Goal: Task Accomplishment & Management: Manage account settings

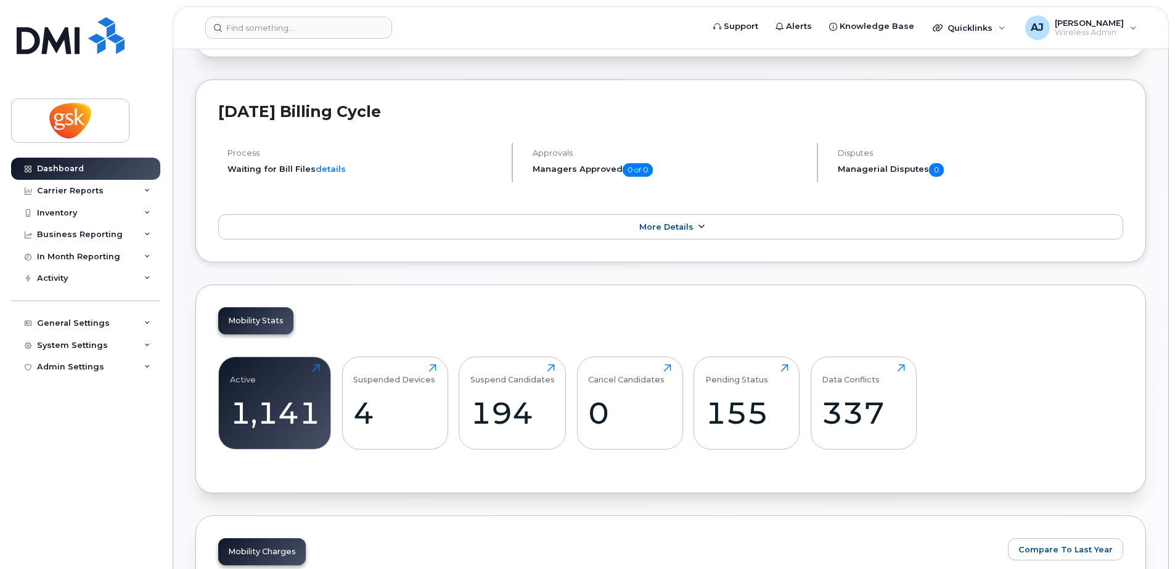
scroll to position [185, 0]
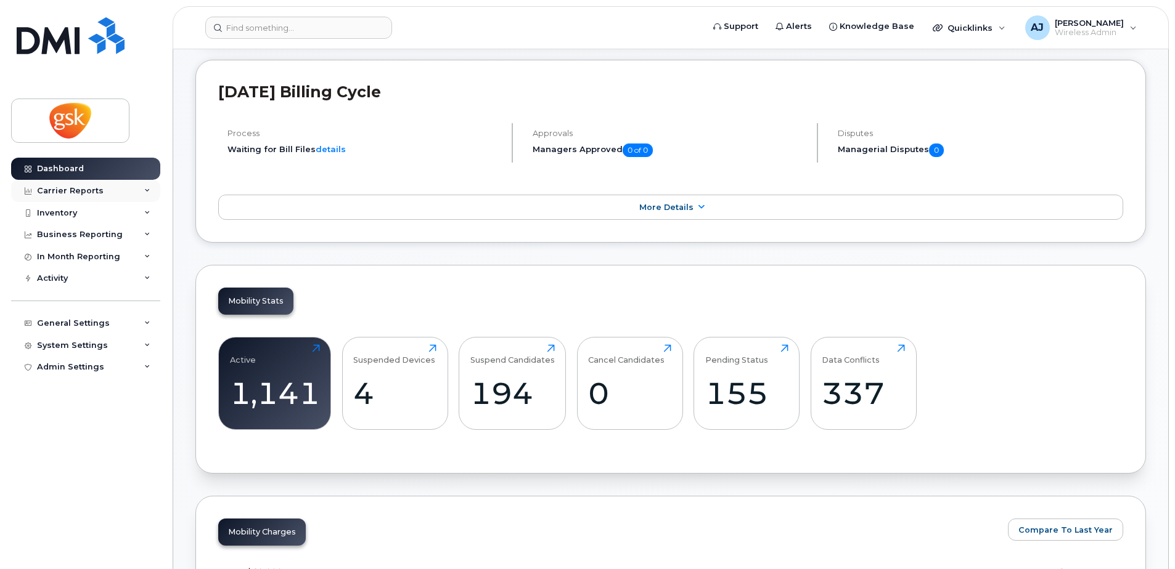
click at [107, 186] on div "Carrier Reports" at bounding box center [85, 191] width 149 height 22
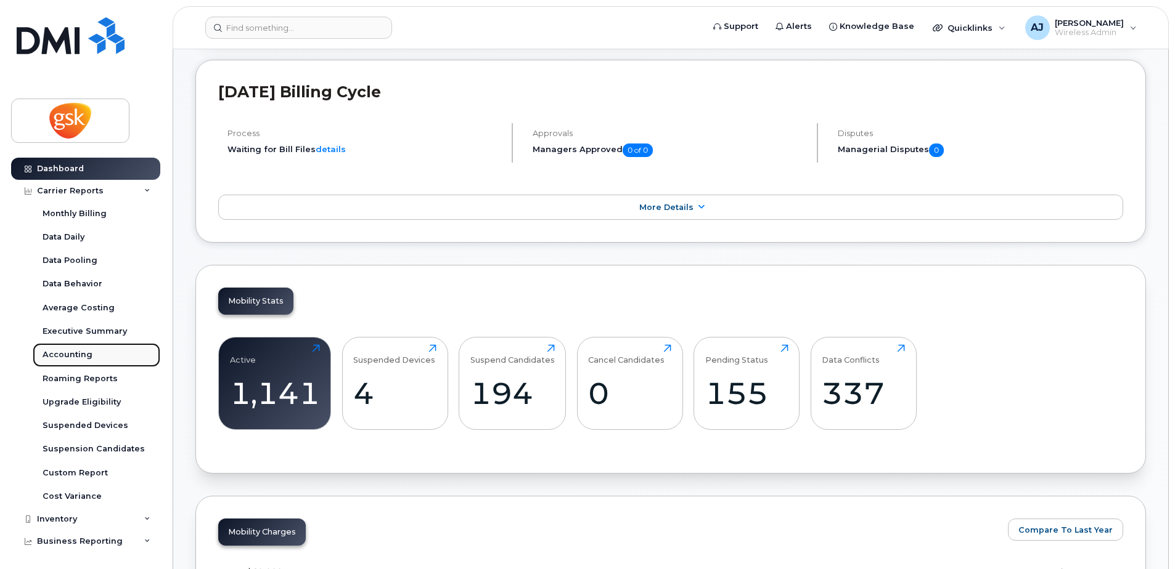
click at [68, 357] on div "Accounting" at bounding box center [68, 354] width 50 height 11
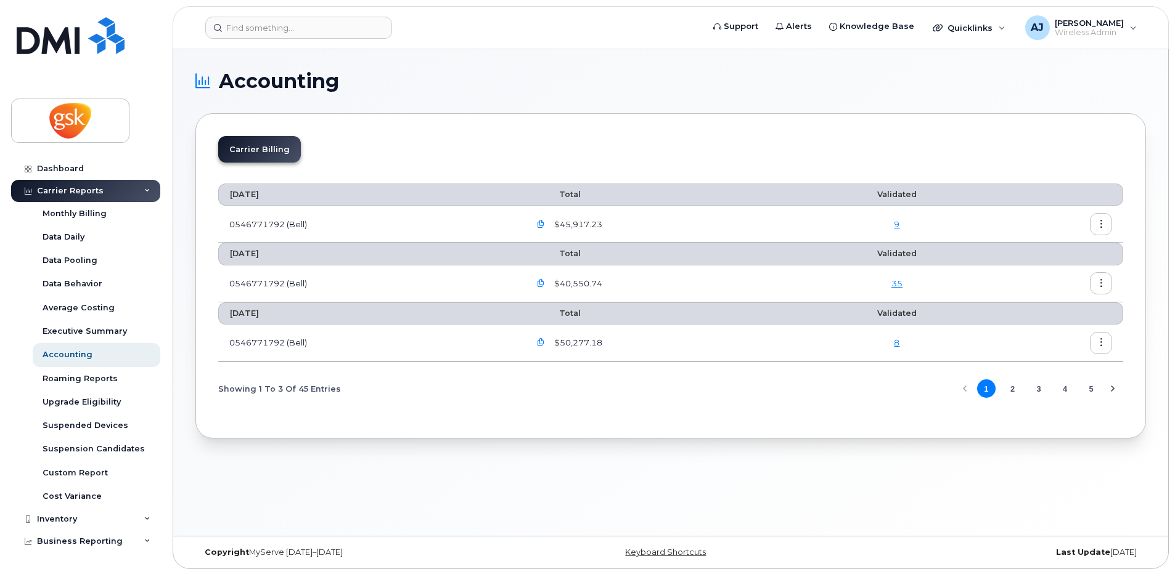
click at [255, 222] on td "0546771792 (Bell)" at bounding box center [368, 224] width 300 height 37
click at [1097, 226] on icon "button" at bounding box center [1101, 225] width 8 height 8
click at [1035, 272] on span "Download" at bounding box center [1045, 274] width 48 height 11
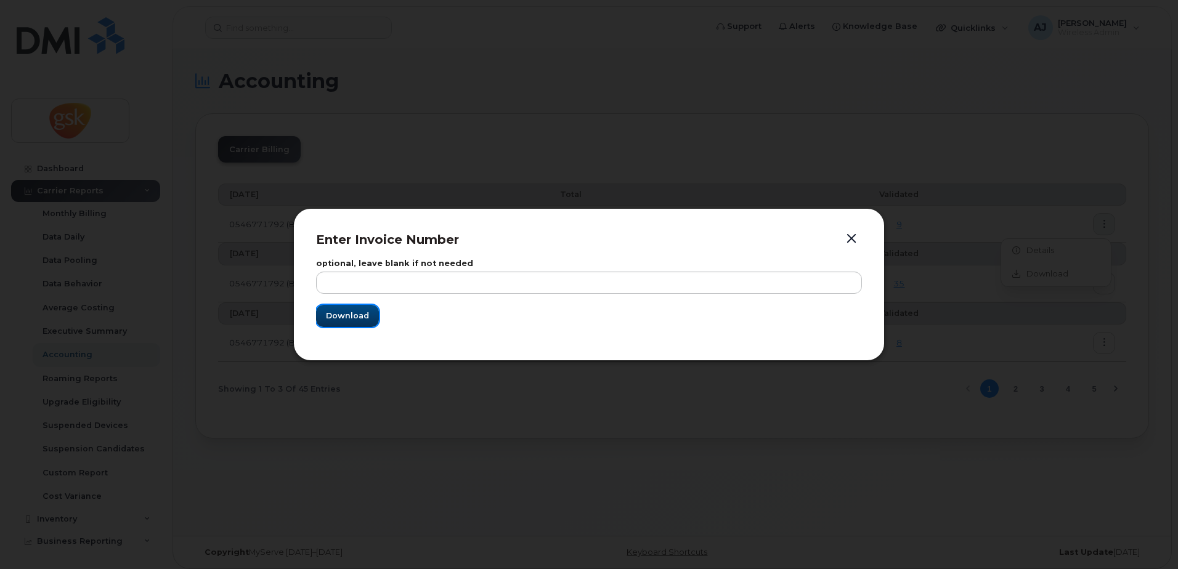
click at [354, 314] on span "Download" at bounding box center [347, 316] width 43 height 12
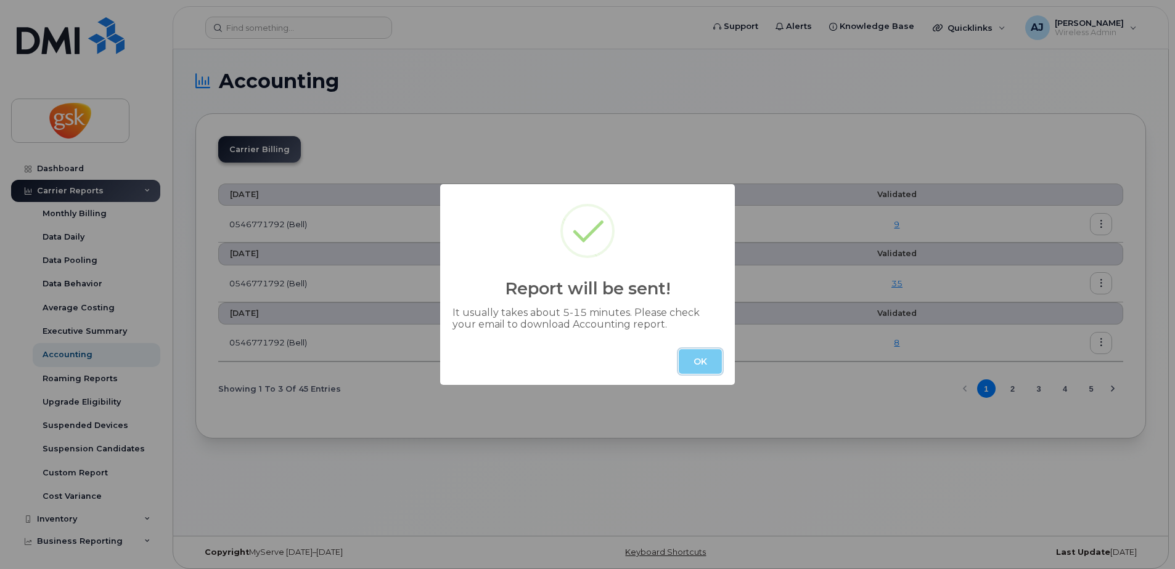
click at [702, 353] on button "OK" at bounding box center [700, 361] width 43 height 25
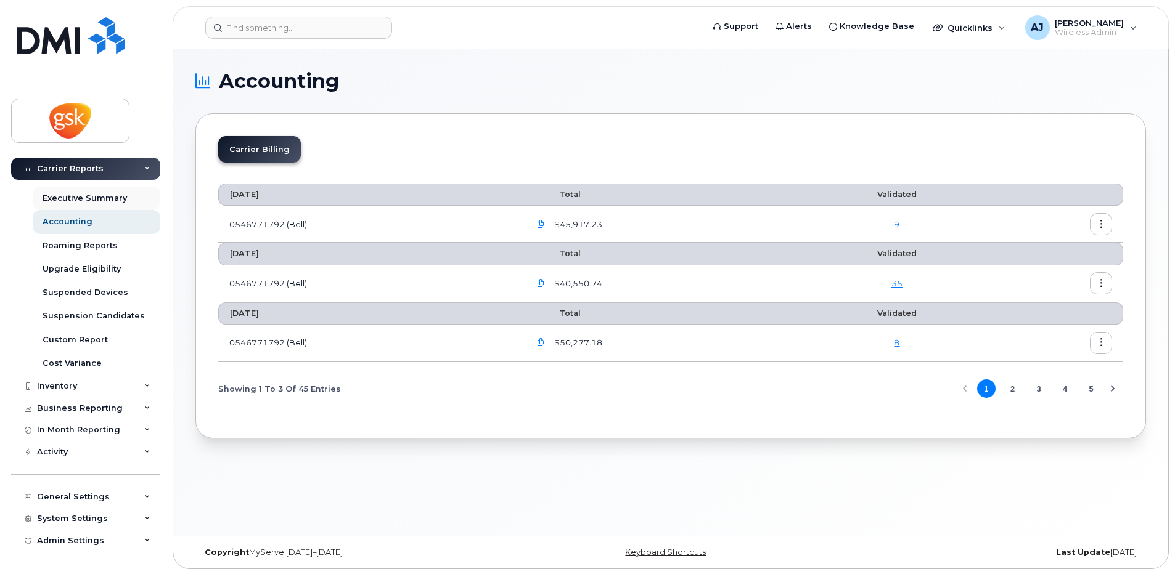
scroll to position [134, 0]
click at [144, 381] on div "Inventory" at bounding box center [85, 386] width 149 height 22
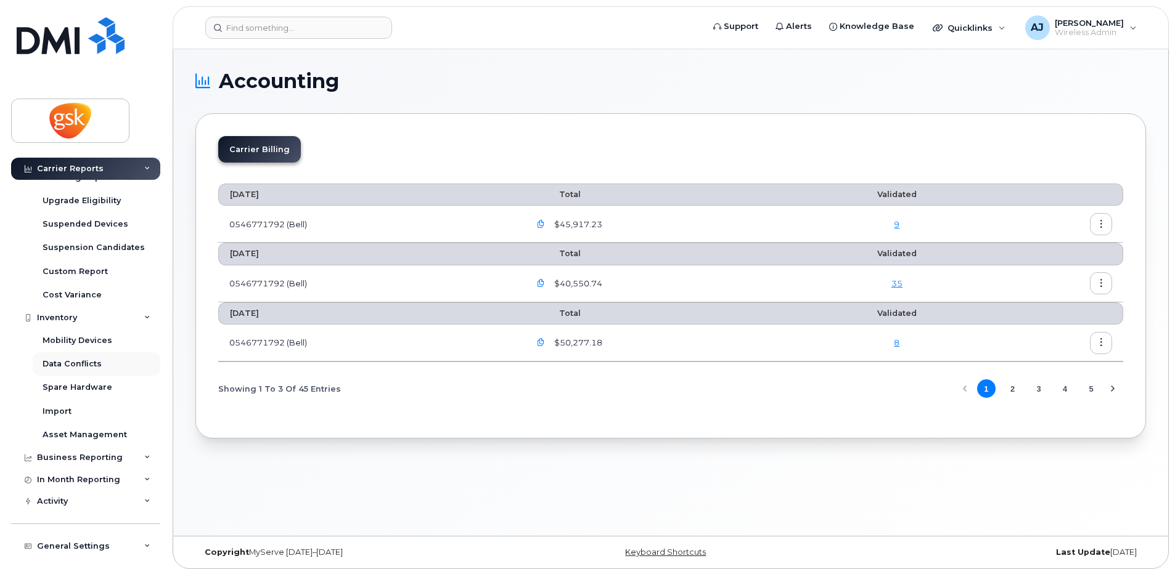
scroll to position [251, 0]
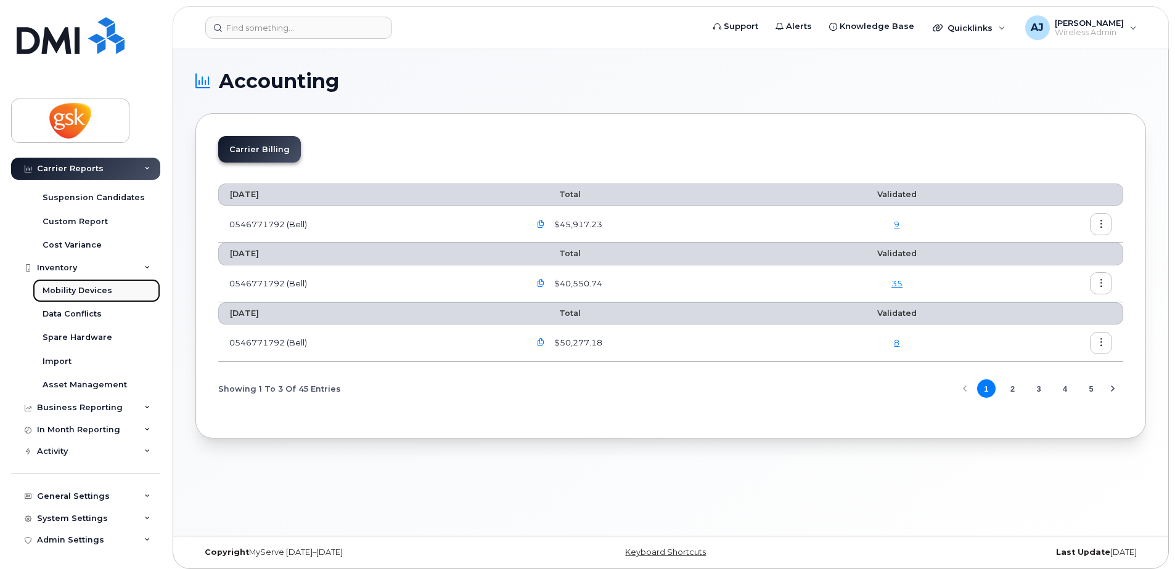
click at [92, 289] on div "Mobility Devices" at bounding box center [78, 290] width 70 height 11
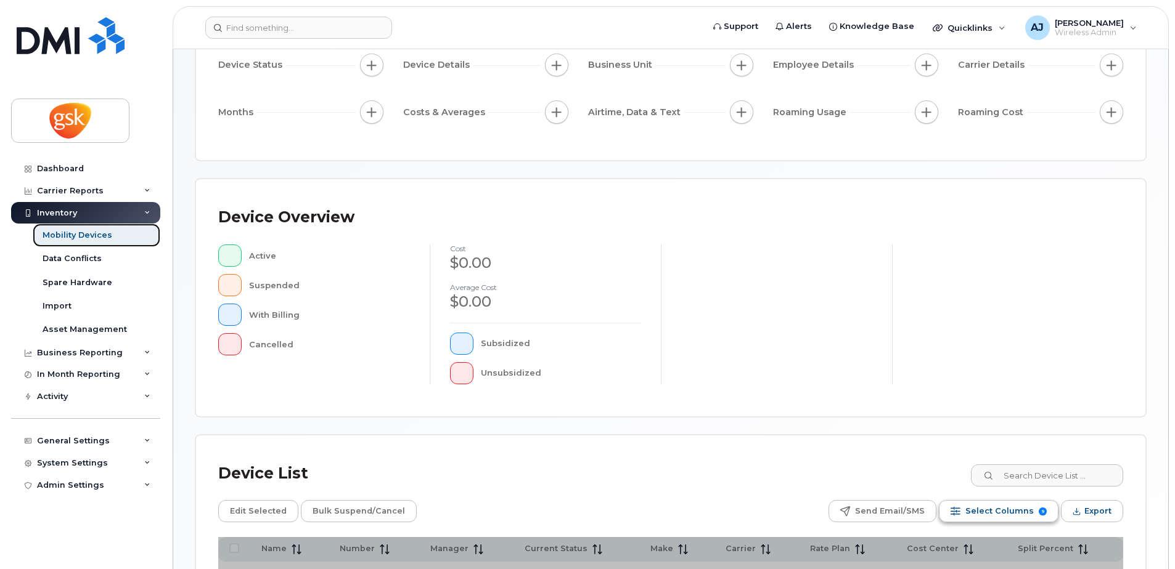
scroll to position [278, 0]
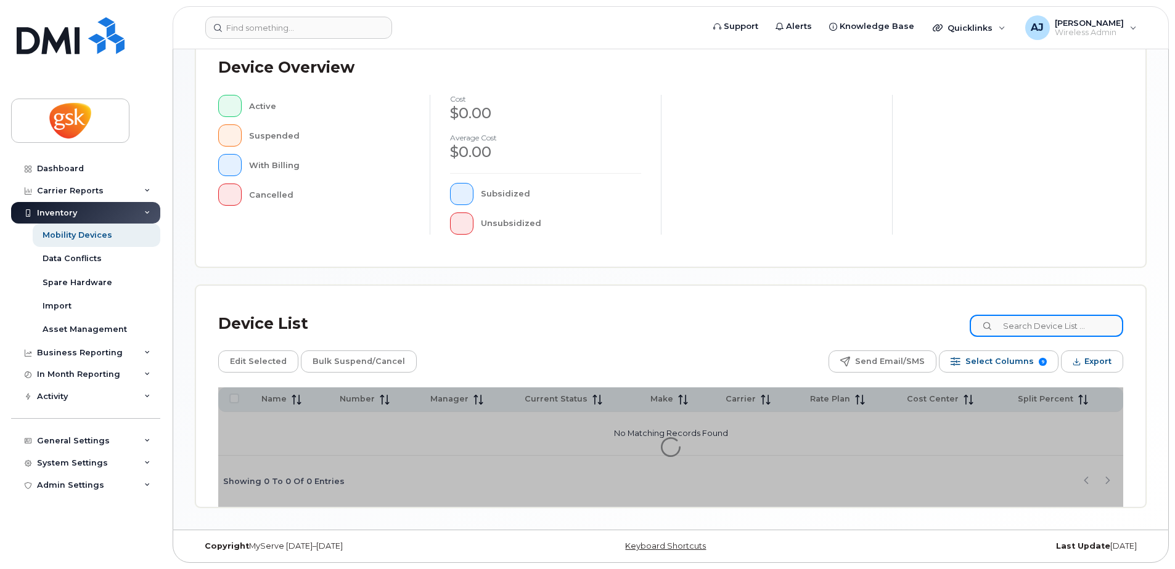
click at [1033, 327] on input at bounding box center [1045, 326] width 153 height 22
paste input "Duval"
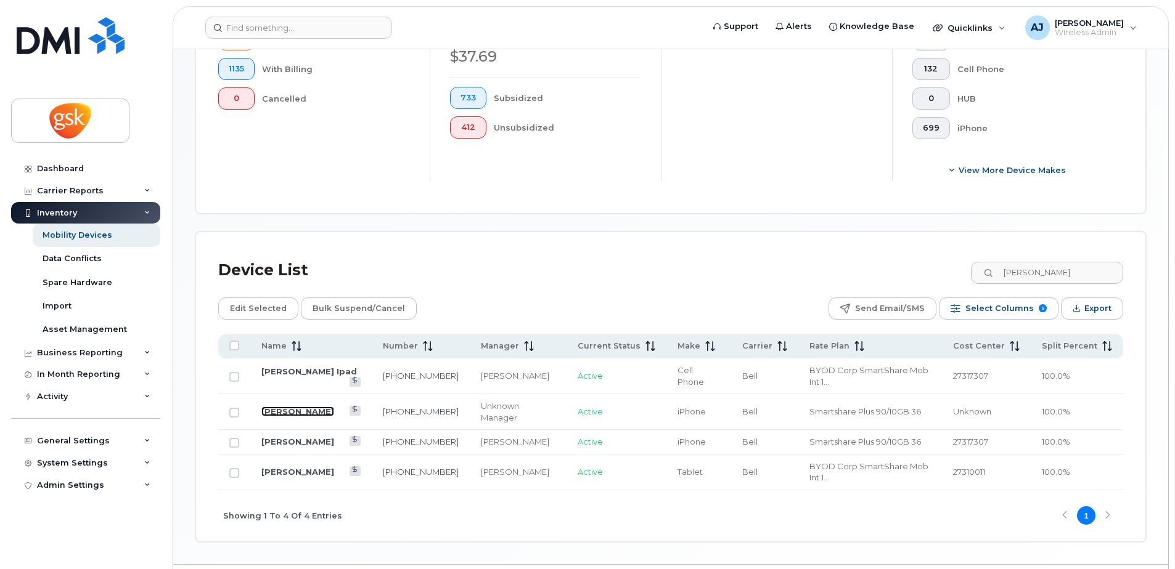
scroll to position [393, 0]
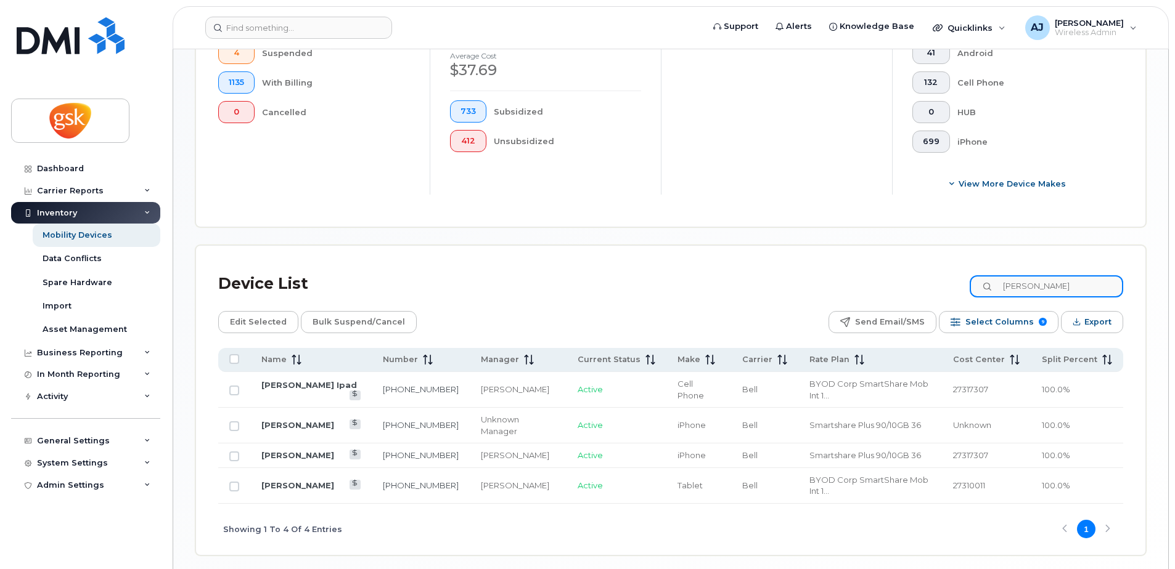
click at [1014, 287] on input "Duval" at bounding box center [1045, 286] width 153 height 22
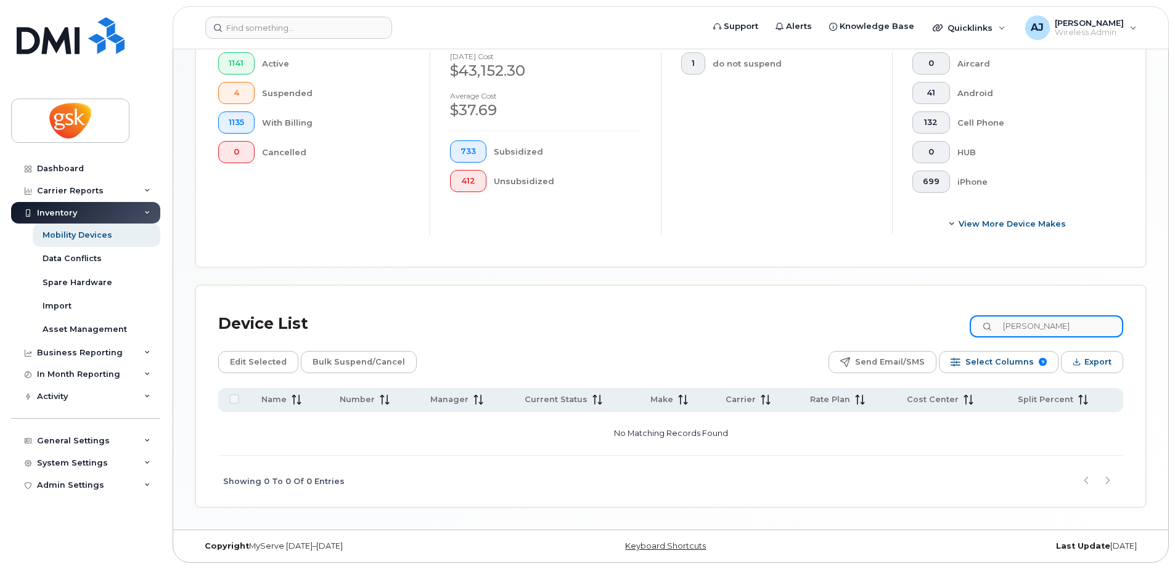
scroll to position [357, 0]
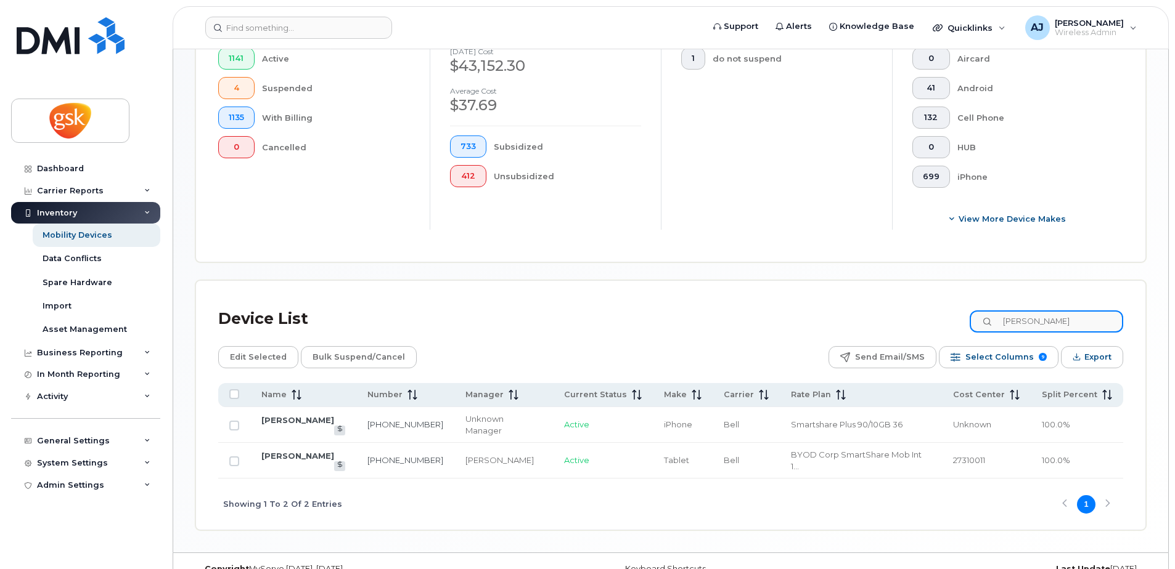
type input "janalee Duval"
click at [850, 485] on div "Showing 1 To 2 Of 2 Entries 1" at bounding box center [670, 504] width 905 height 51
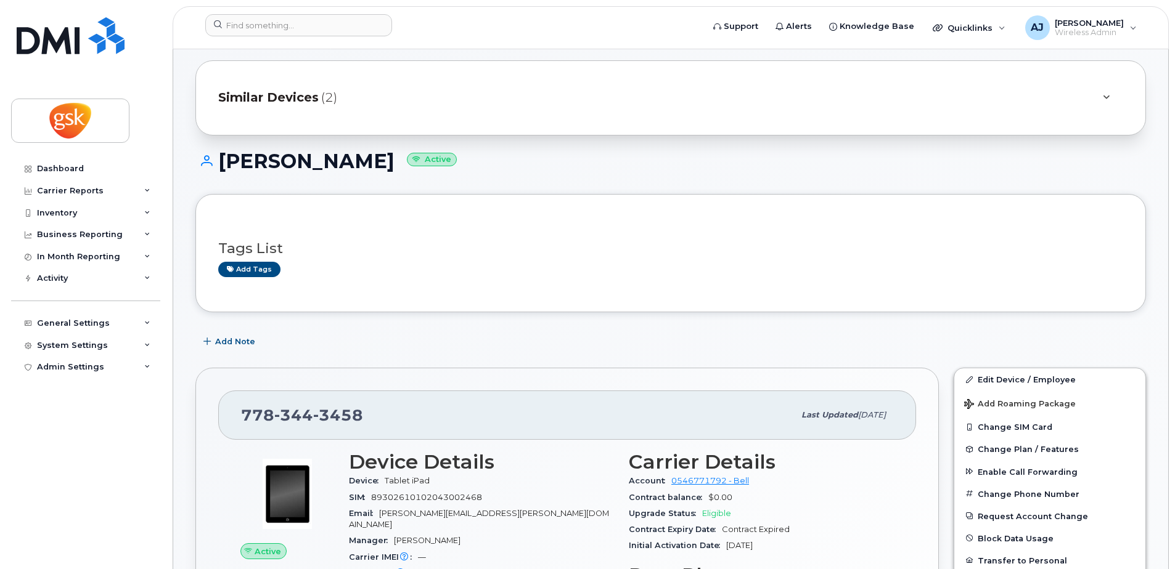
scroll to position [308, 0]
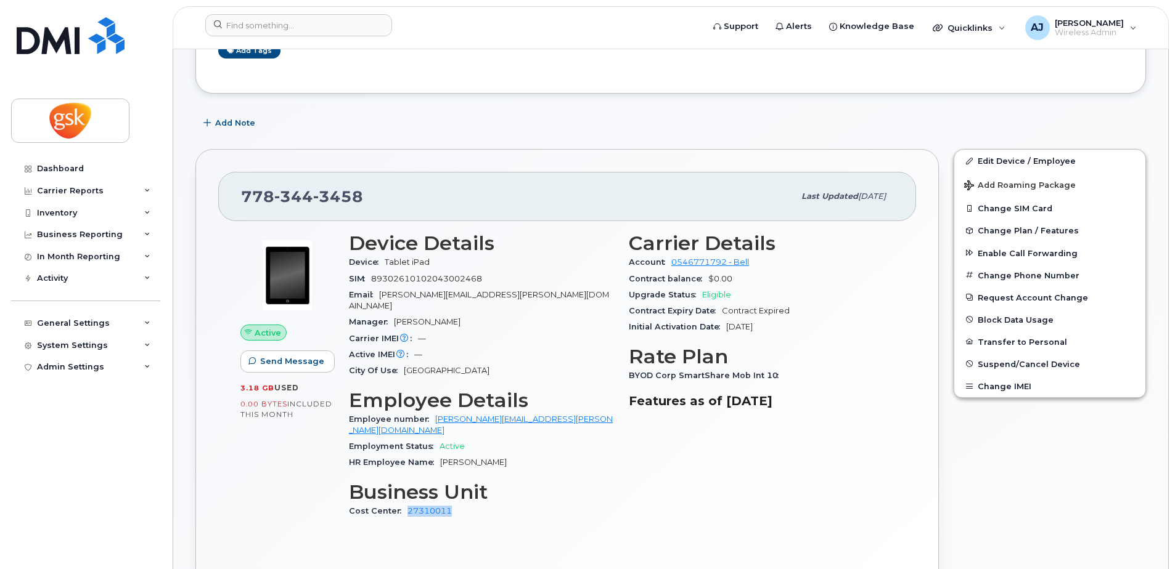
drag, startPoint x: 462, startPoint y: 491, endPoint x: 404, endPoint y: 489, distance: 57.3
click at [404, 504] on div "Cost Center 27310011" at bounding box center [481, 512] width 265 height 16
copy link "27310011"
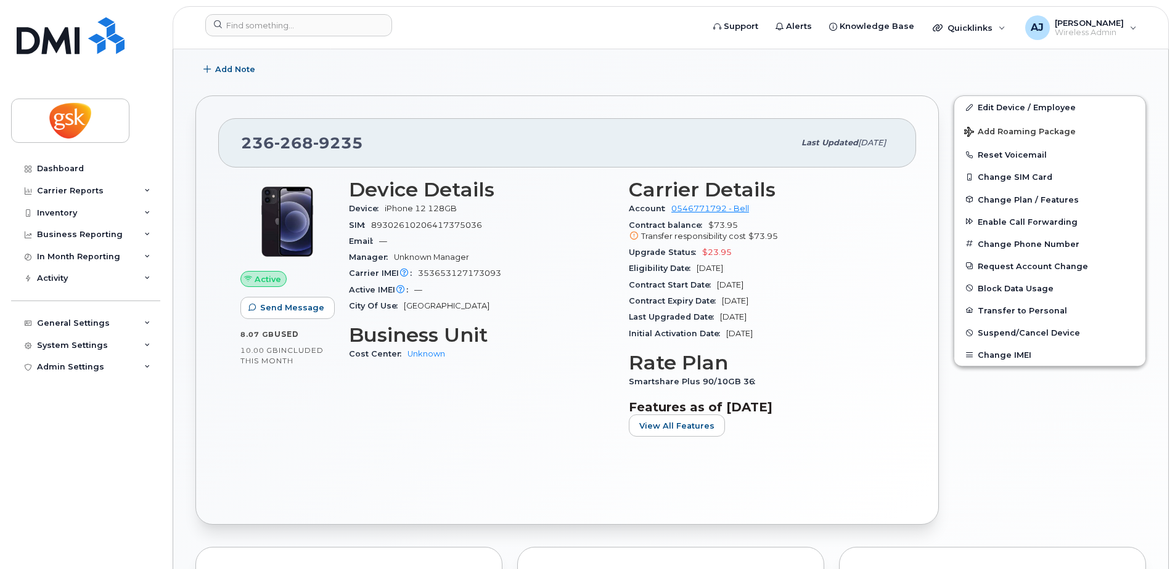
scroll to position [308, 0]
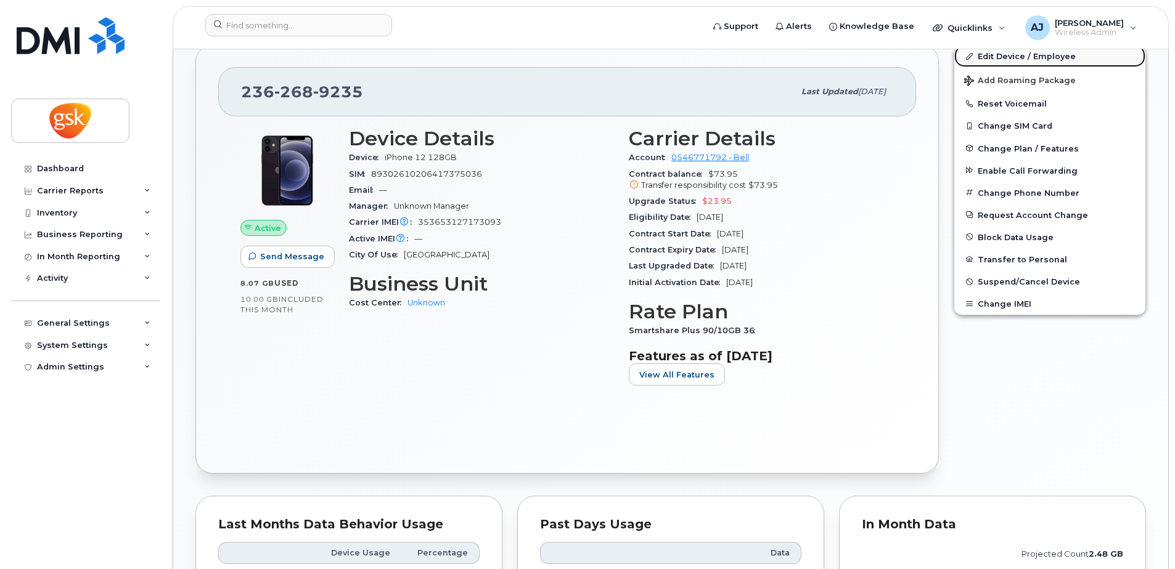
click at [1037, 58] on link "Edit Device / Employee" at bounding box center [1049, 56] width 191 height 22
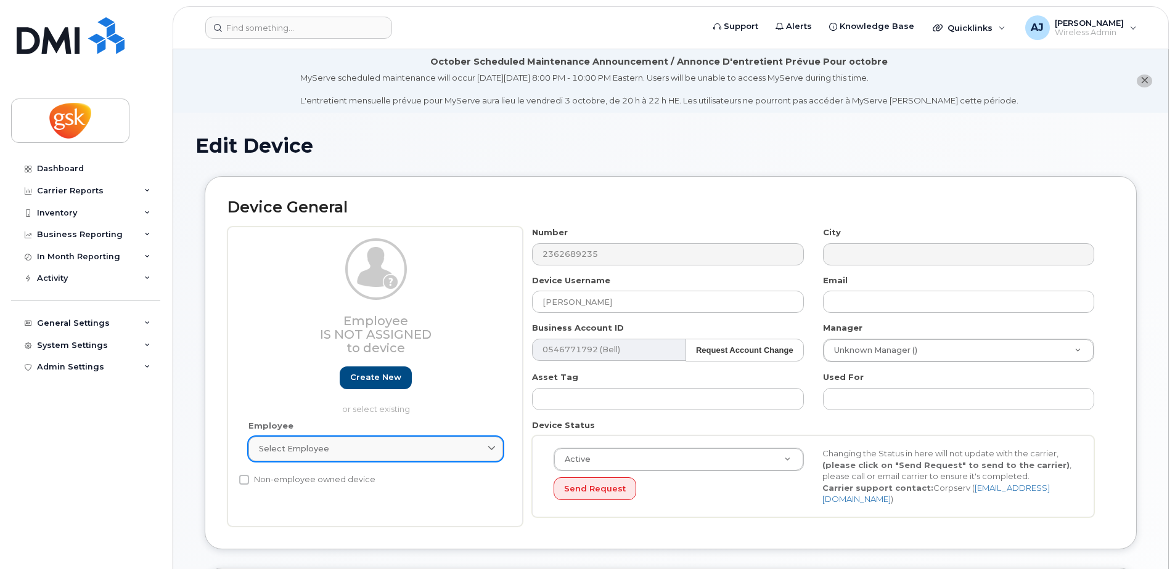
click at [372, 447] on div "Select employee" at bounding box center [376, 449] width 234 height 12
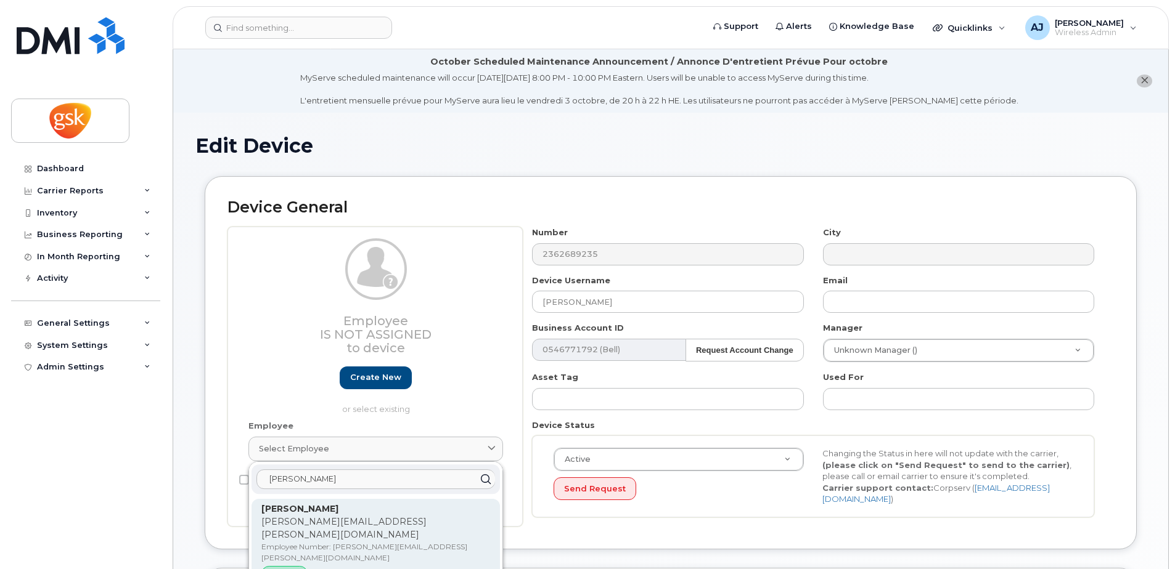
type input "janal"
click at [322, 520] on p "[PERSON_NAME][EMAIL_ADDRESS][PERSON_NAME][DOMAIN_NAME]" at bounding box center [375, 529] width 229 height 26
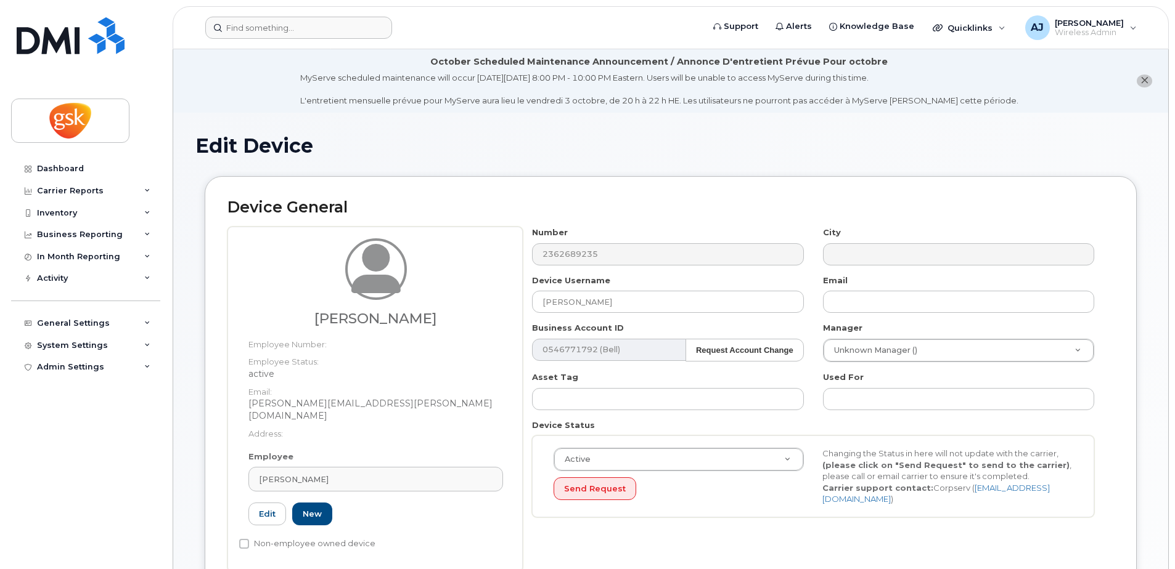
type input "[PERSON_NAME][EMAIL_ADDRESS][PERSON_NAME][DOMAIN_NAME]"
type input "35266986"
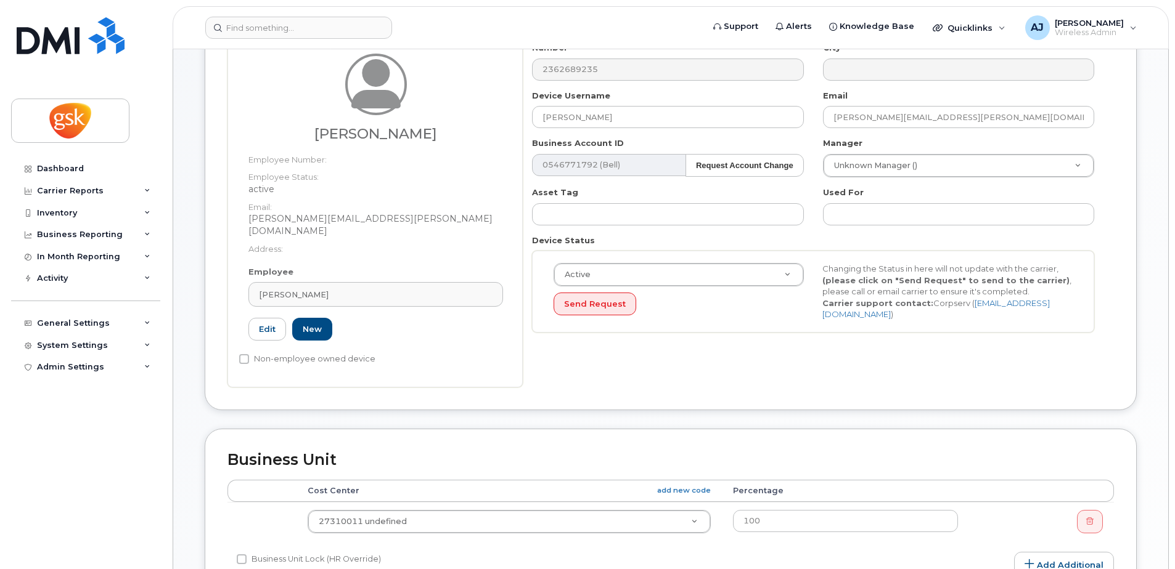
scroll to position [123, 0]
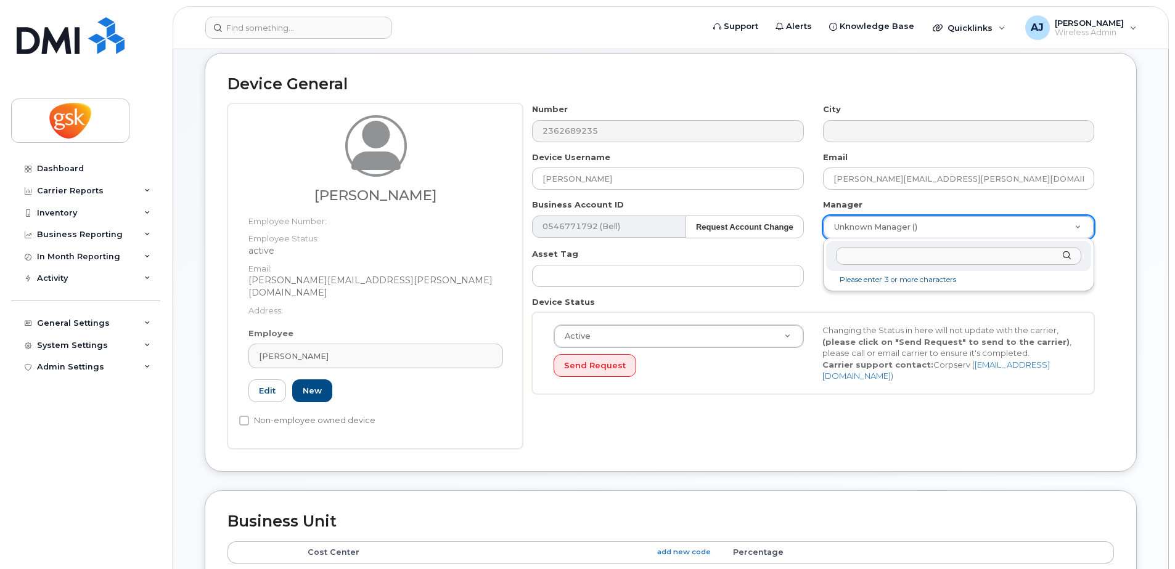
click at [902, 258] on input "text" at bounding box center [958, 256] width 245 height 18
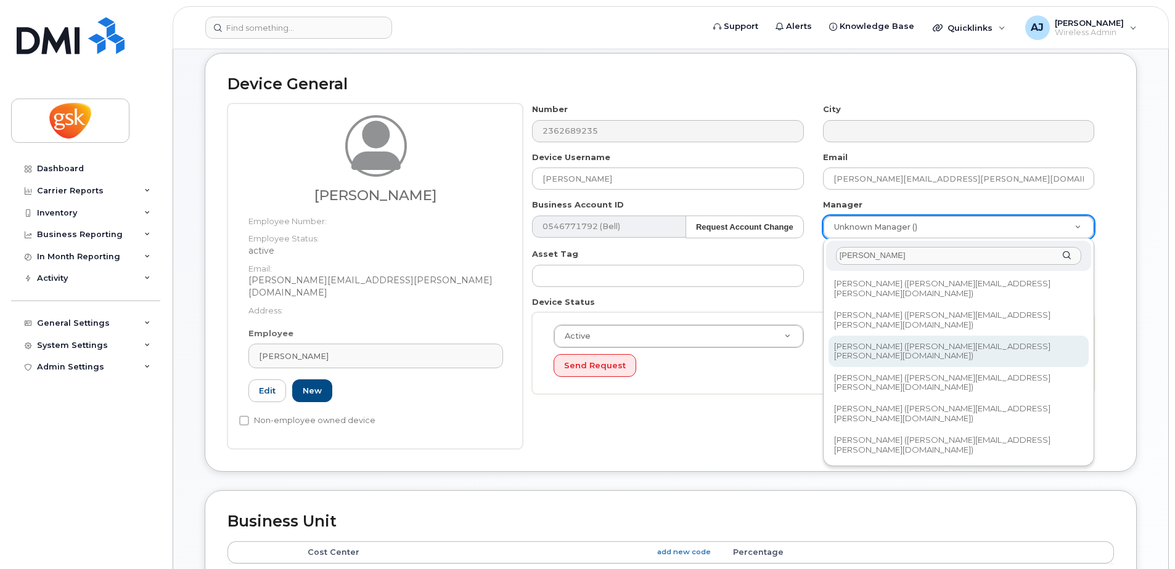
type input "rick"
type input "2334180"
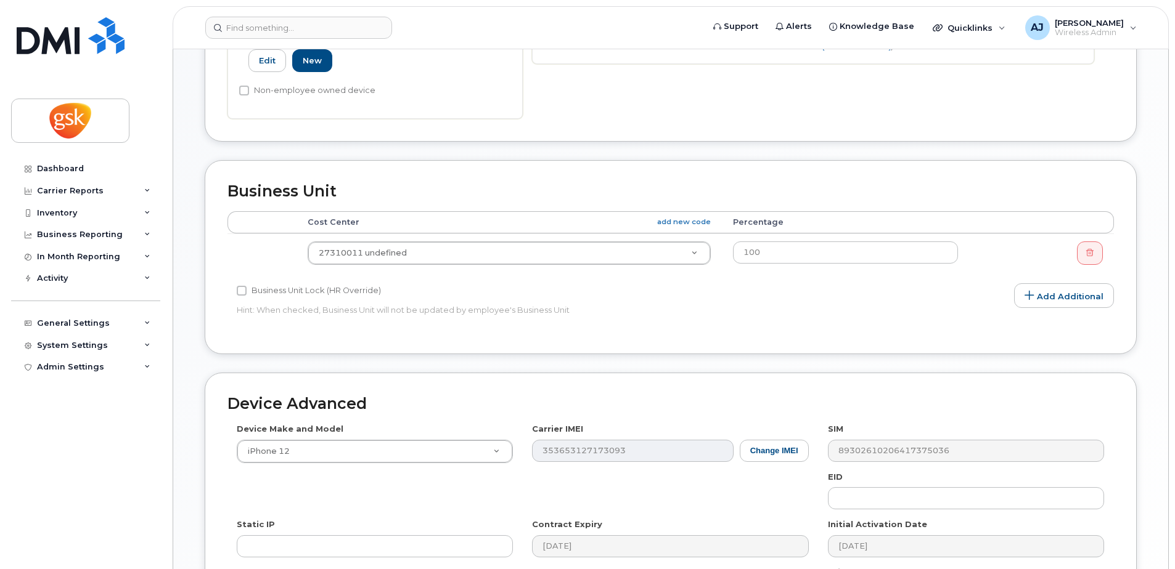
scroll to position [612, 0]
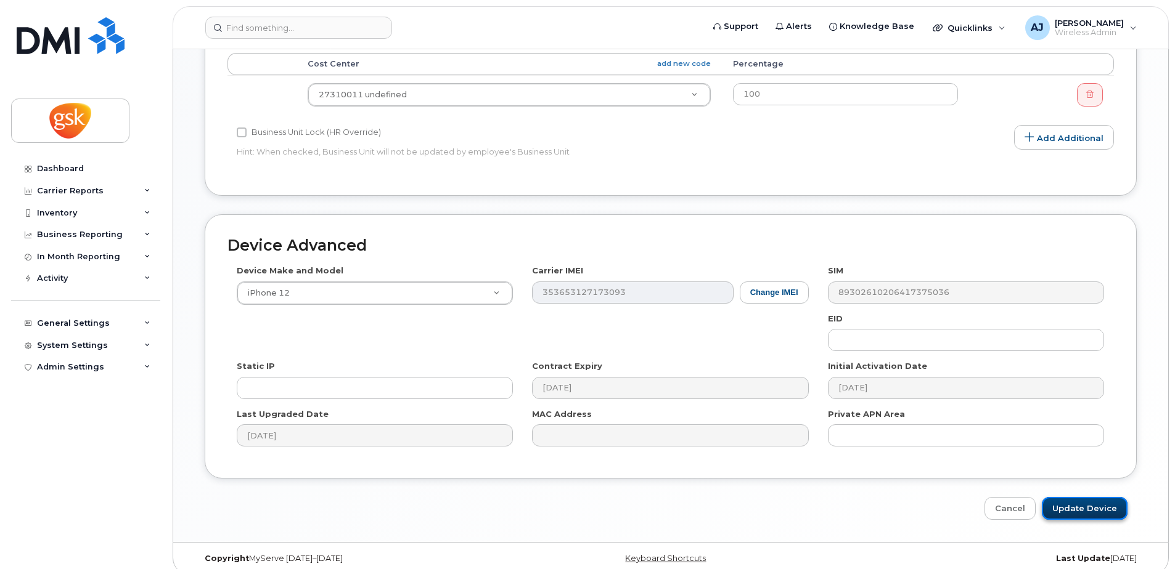
click at [1085, 502] on input "Update Device" at bounding box center [1085, 508] width 86 height 23
type input "Saving..."
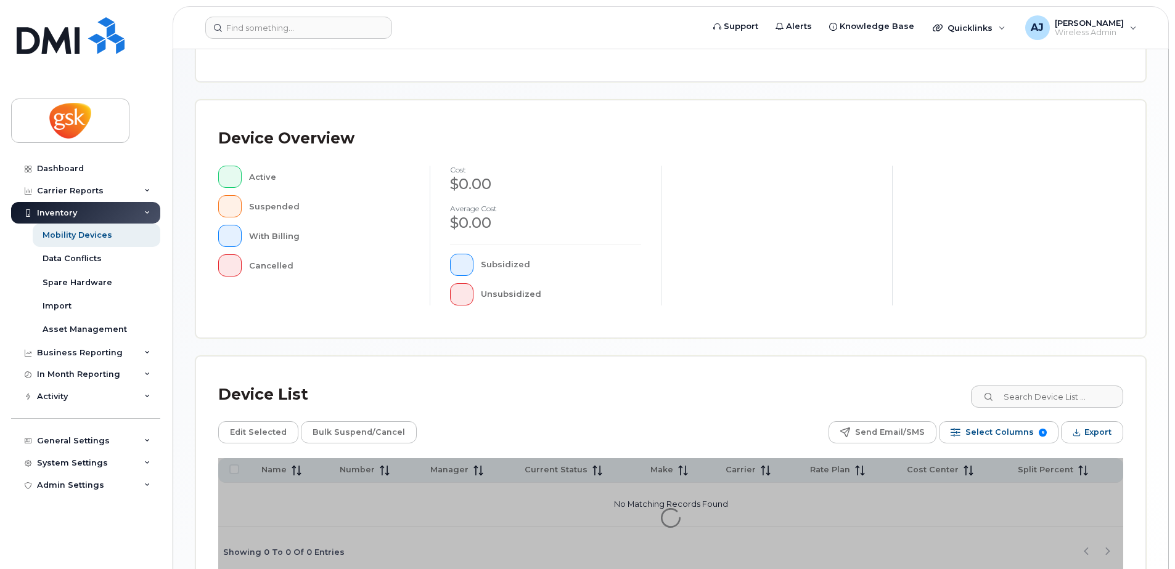
scroll to position [278, 0]
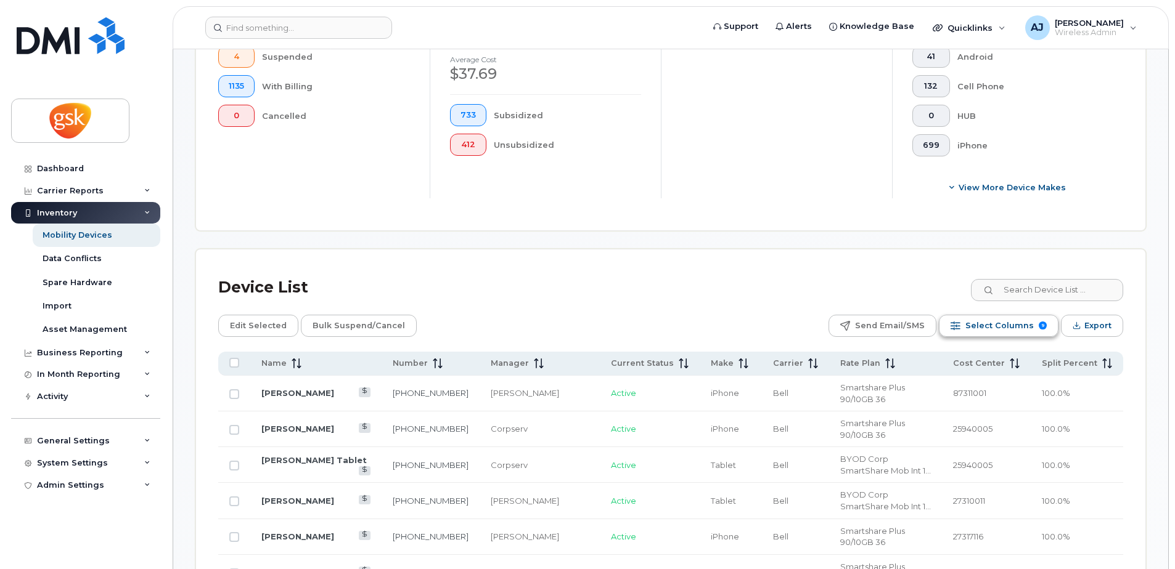
scroll to position [401, 0]
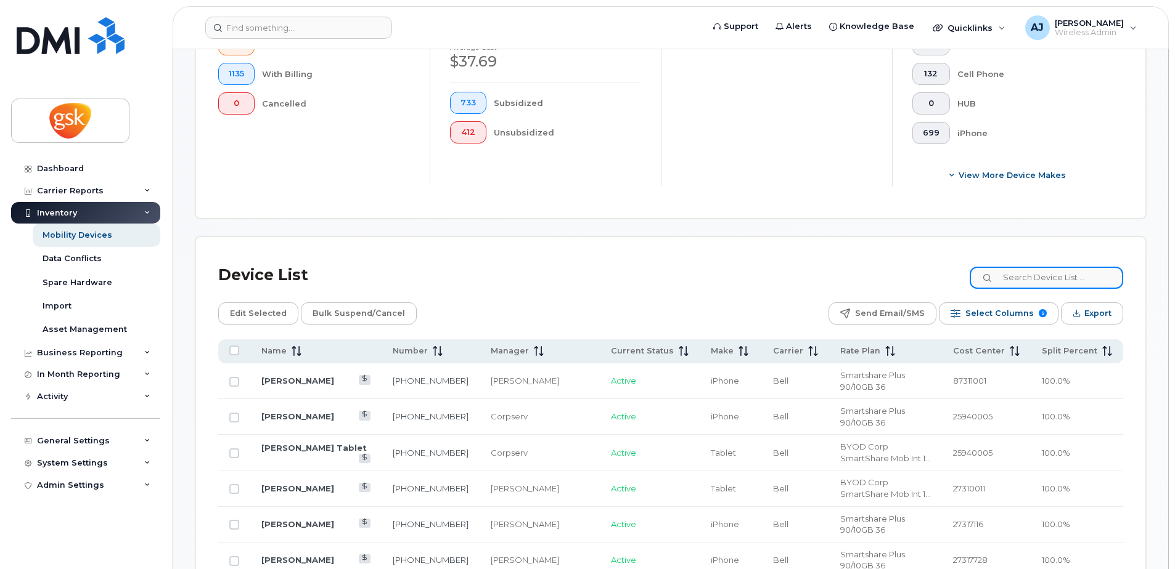
click at [1053, 275] on input at bounding box center [1045, 278] width 153 height 22
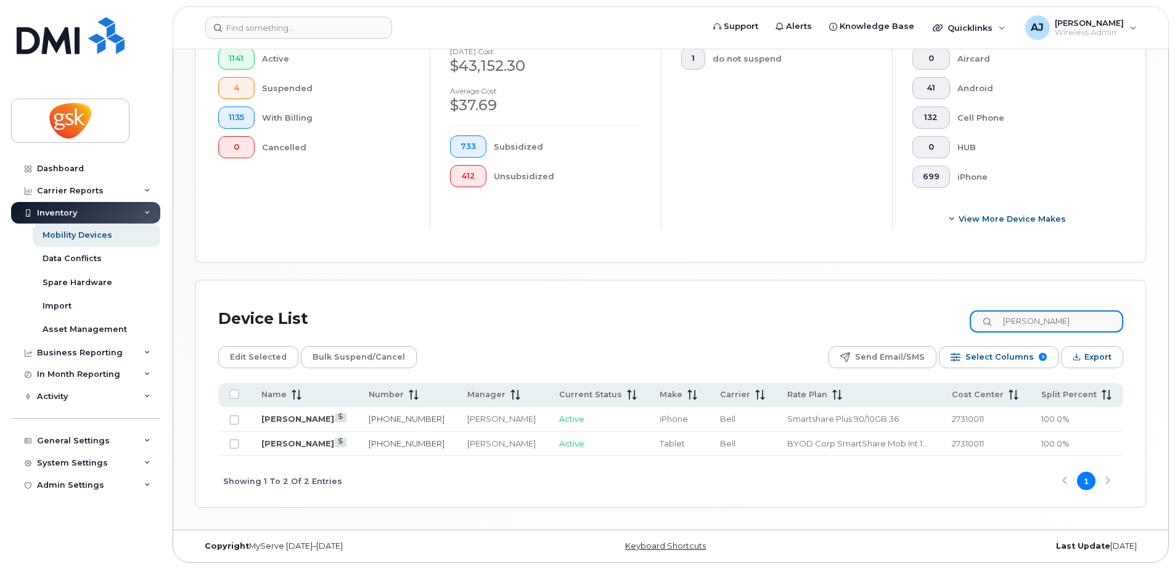
scroll to position [357, 0]
click at [1023, 320] on input "janalee" at bounding box center [1045, 322] width 153 height 22
paste input "Manchur"
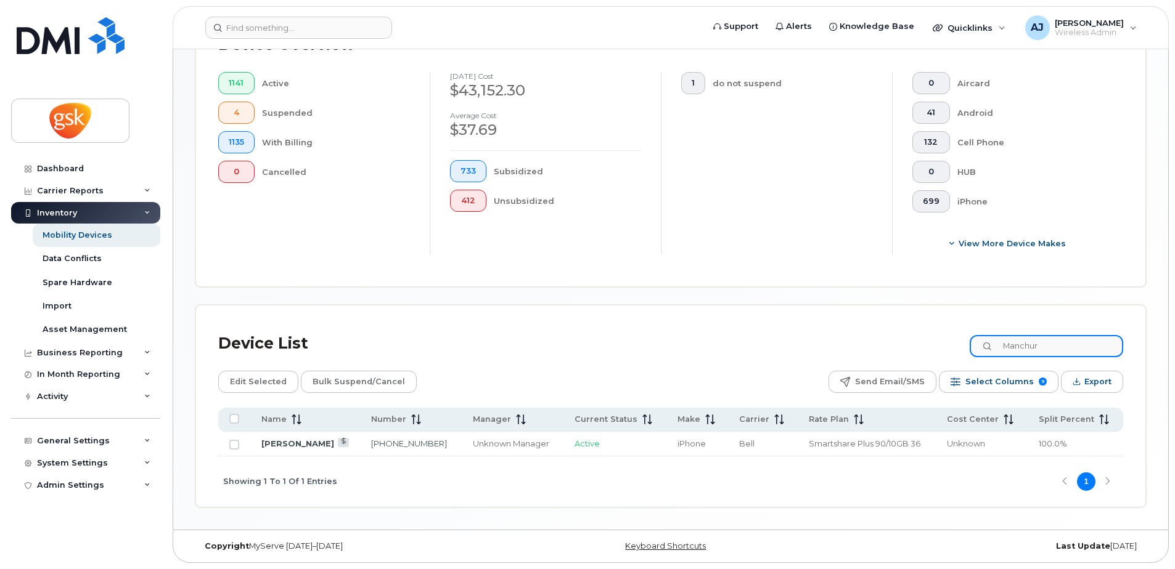
scroll to position [333, 0]
type input "Manchur"
click at [295, 444] on link "[PERSON_NAME]" at bounding box center [297, 444] width 73 height 10
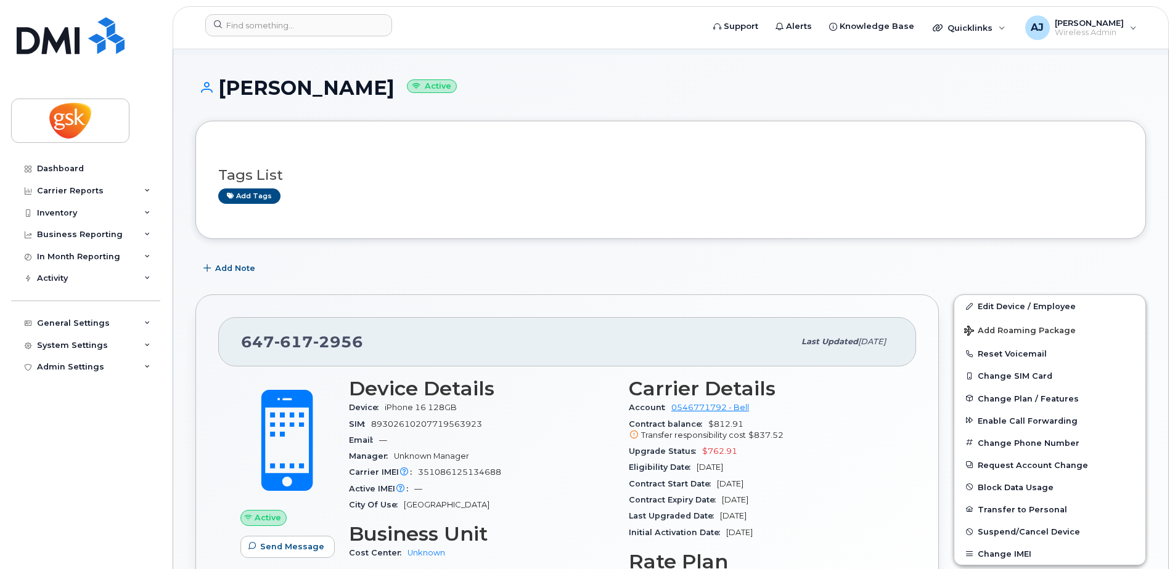
scroll to position [185, 0]
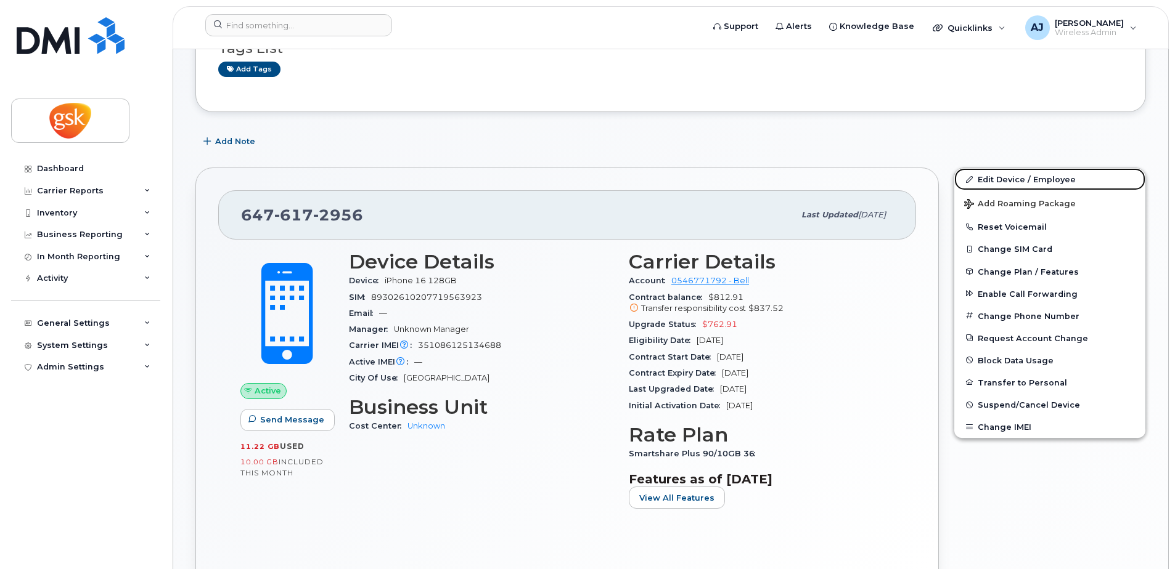
drag, startPoint x: 1011, startPoint y: 181, endPoint x: 835, endPoint y: 426, distance: 302.5
click at [1011, 181] on link "Edit Device / Employee" at bounding box center [1049, 179] width 191 height 22
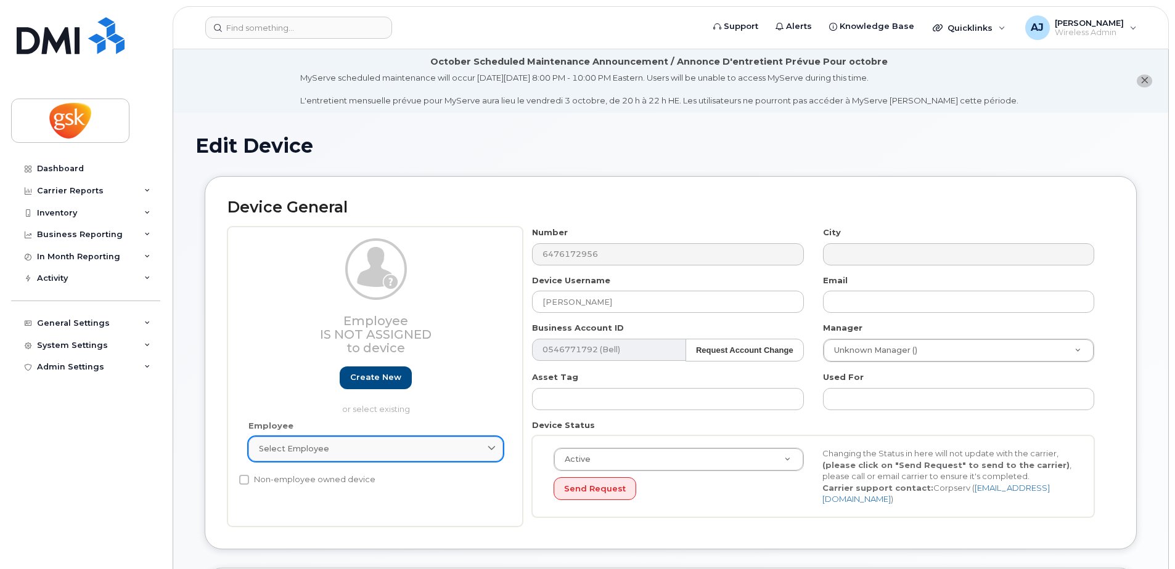
click at [464, 451] on div "Select employee" at bounding box center [376, 449] width 234 height 12
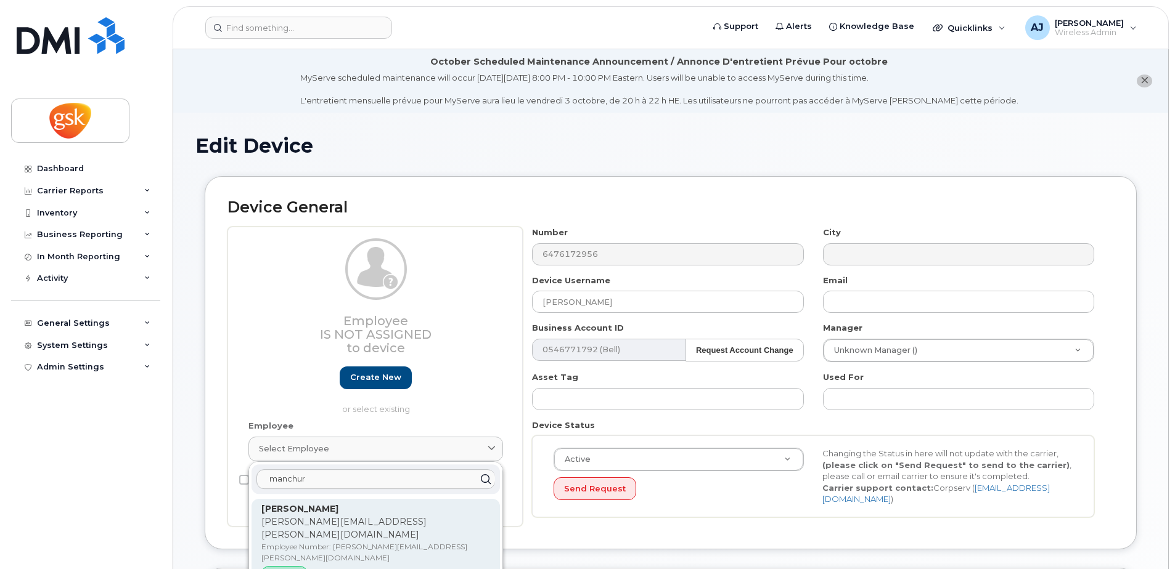
type input "manchur"
click at [316, 513] on strong "[PERSON_NAME]" at bounding box center [299, 509] width 77 height 11
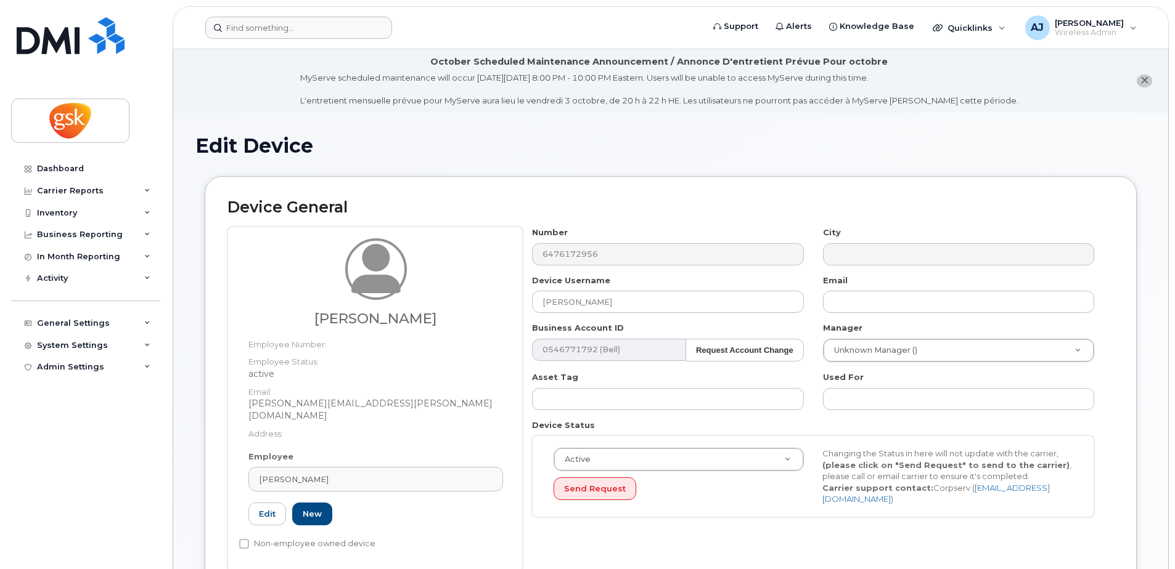
type input "jennifer.l.manchur@gsk.com"
type input "29627346"
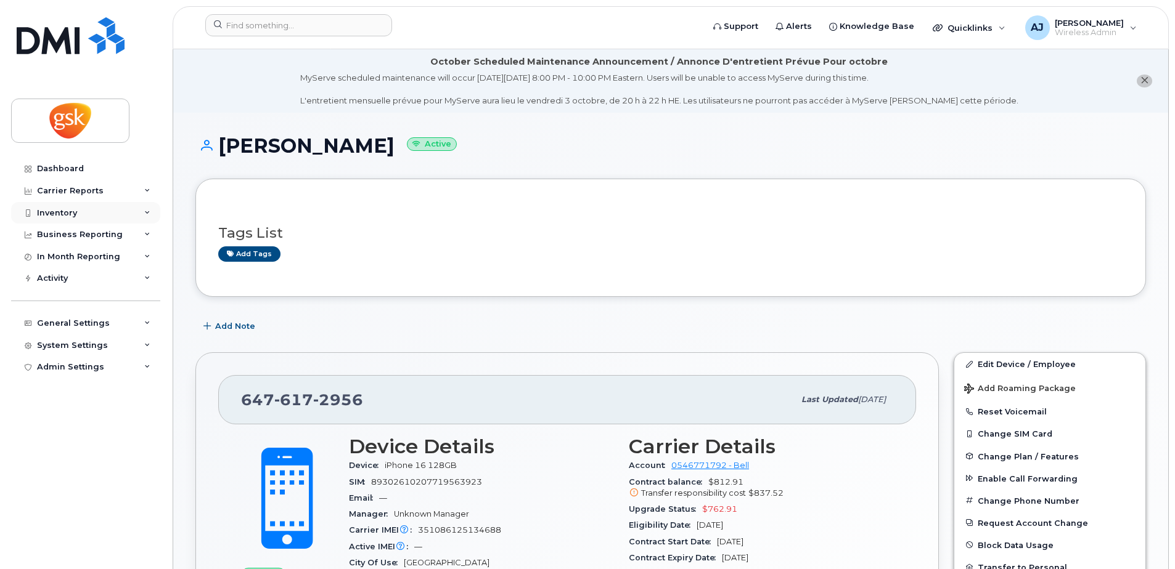
click at [83, 211] on div "Inventory" at bounding box center [85, 213] width 149 height 22
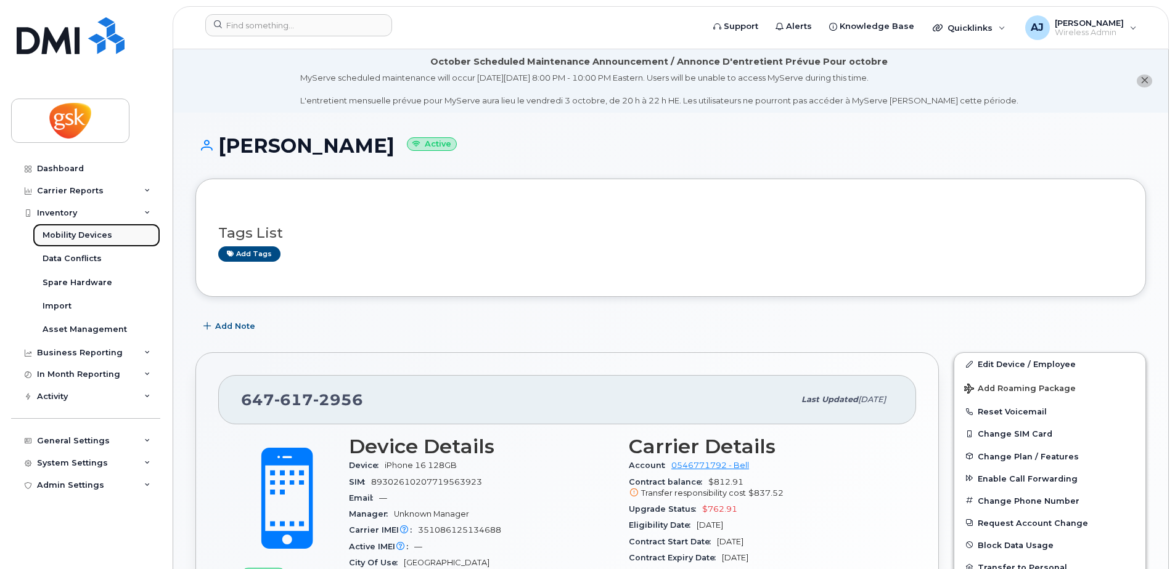
click at [83, 234] on div "Mobility Devices" at bounding box center [78, 235] width 70 height 11
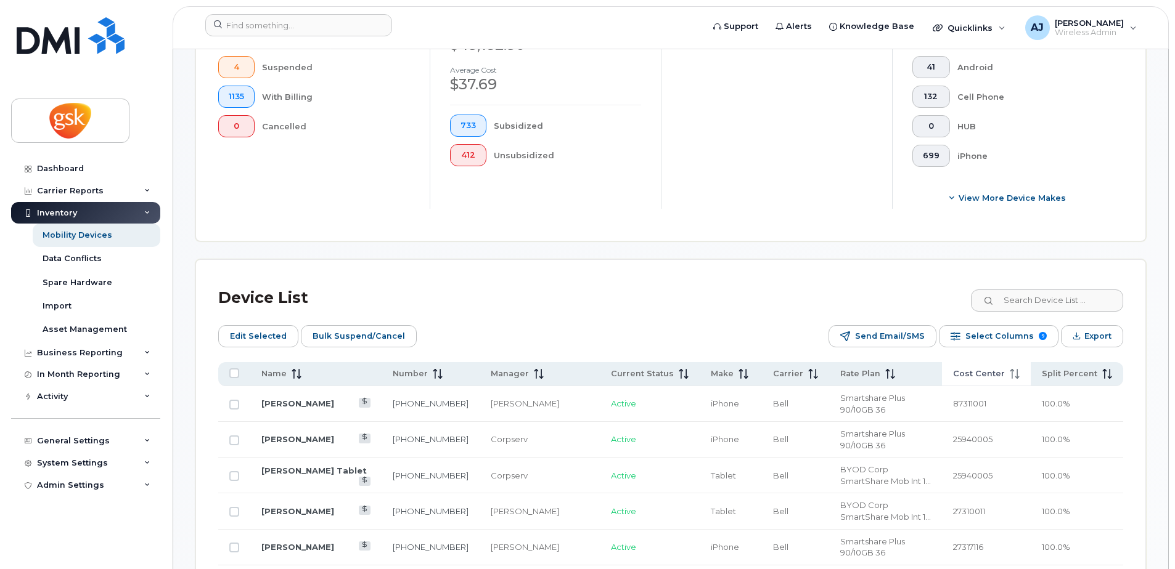
scroll to position [431, 0]
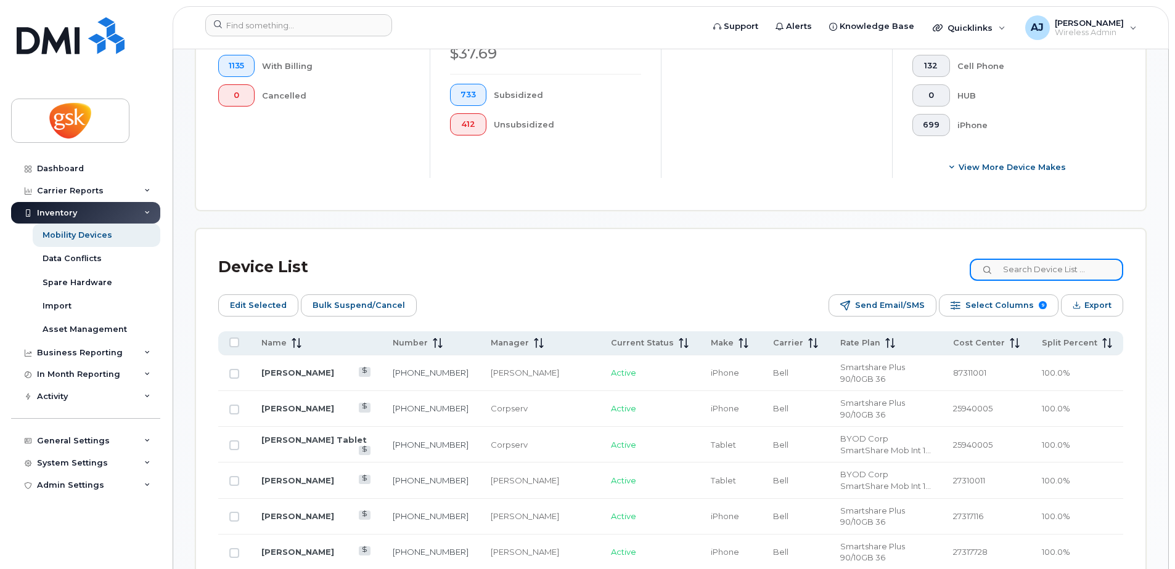
click at [1028, 278] on input at bounding box center [1045, 270] width 153 height 22
paste input "Mcintyre"
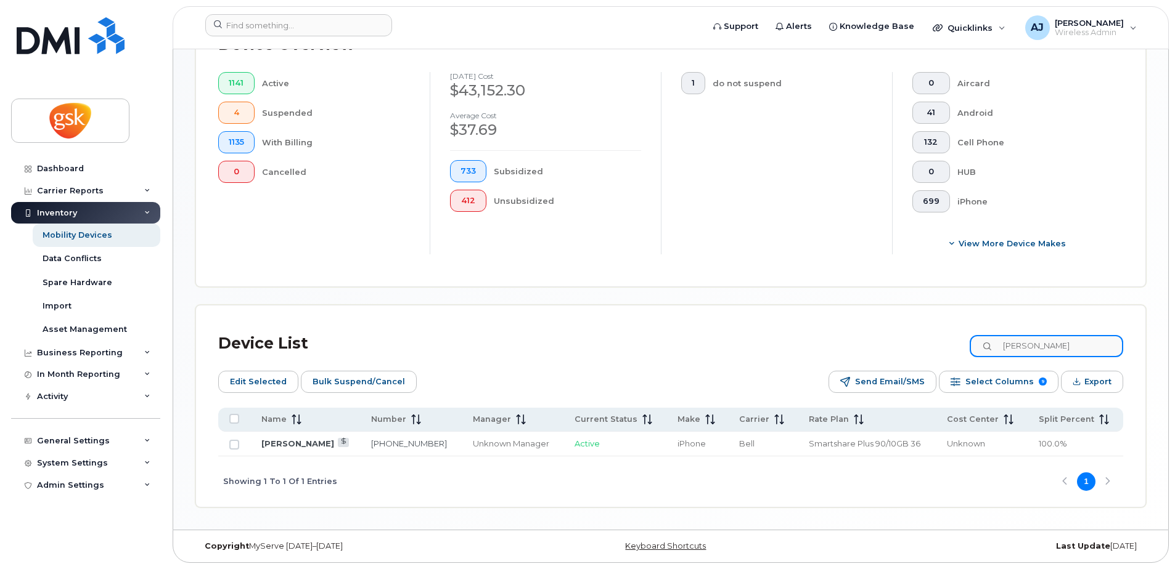
scroll to position [355, 0]
type input "Mcintyre"
click at [279, 442] on link "Josh Mcintyre" at bounding box center [297, 444] width 73 height 10
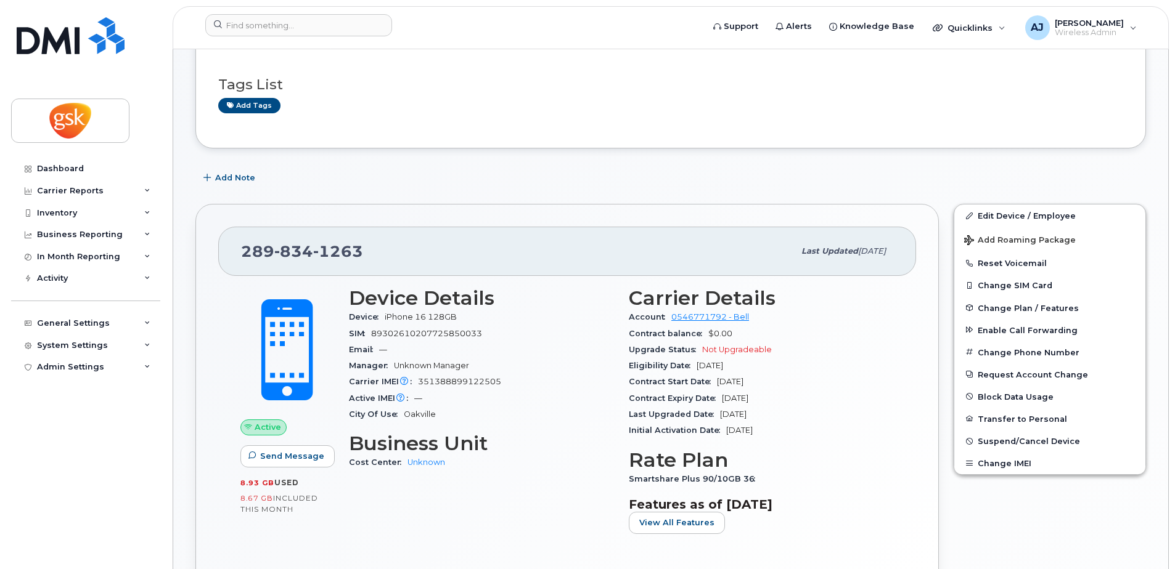
scroll to position [308, 0]
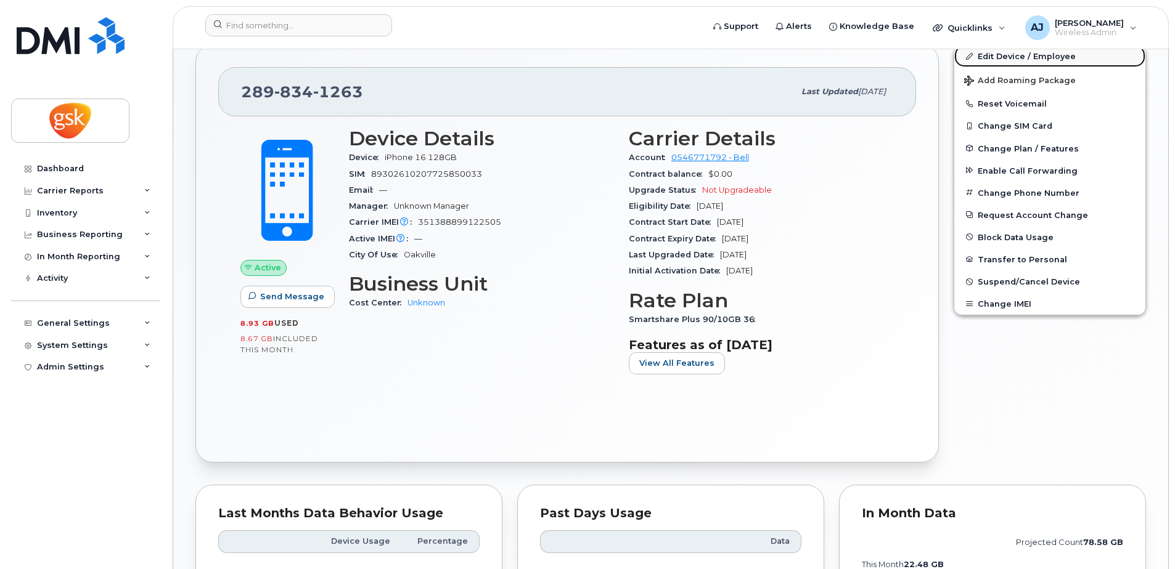
click at [1038, 60] on link "Edit Device / Employee" at bounding box center [1049, 56] width 191 height 22
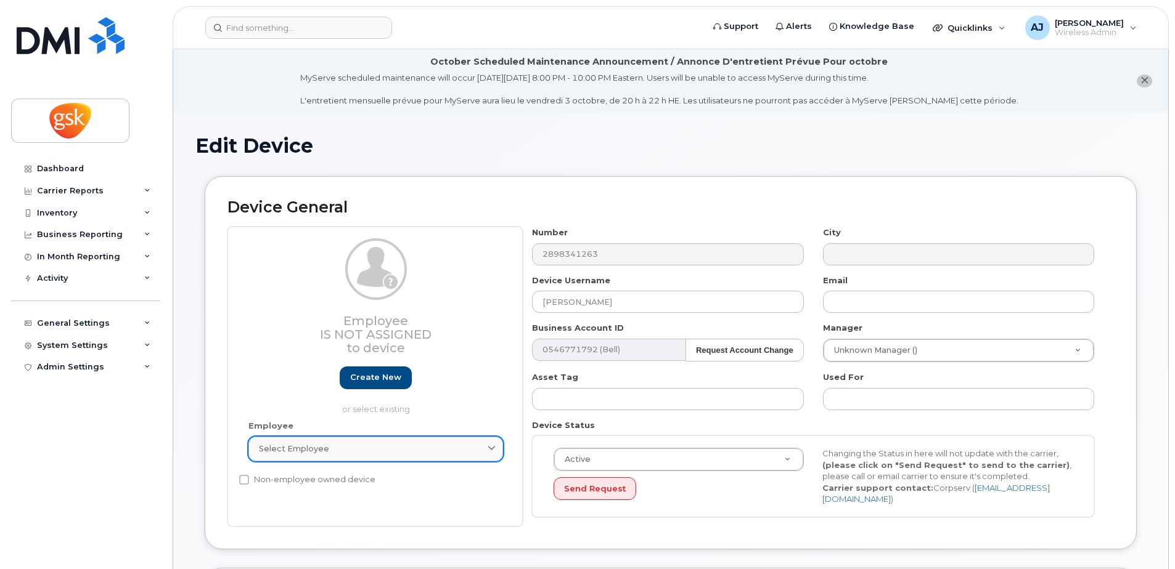
click at [338, 447] on div "Select employee" at bounding box center [376, 449] width 234 height 12
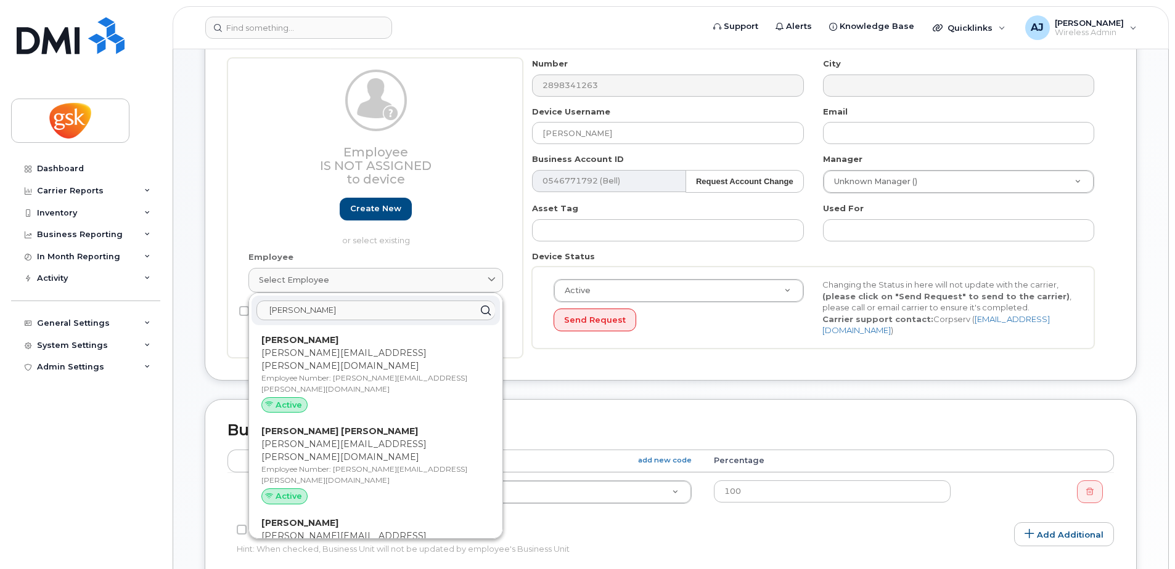
scroll to position [185, 0]
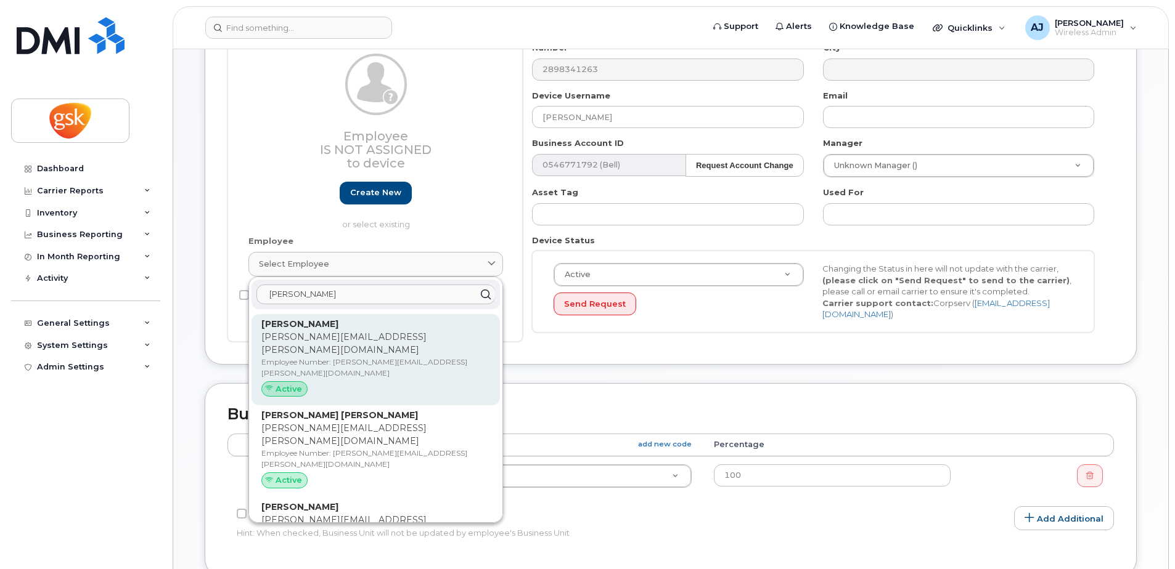
type input "josh mc"
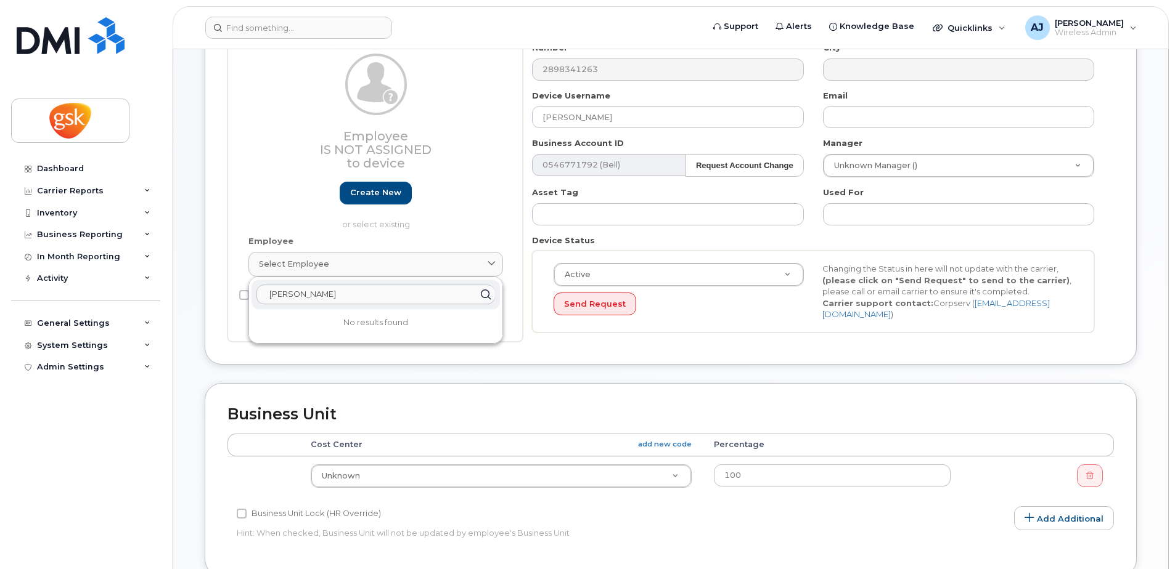
drag, startPoint x: 331, startPoint y: 297, endPoint x: 219, endPoint y: 296, distance: 112.2
click at [219, 296] on div "Device General Employee Is not assigned to device Create new or select existing…" at bounding box center [671, 177] width 932 height 373
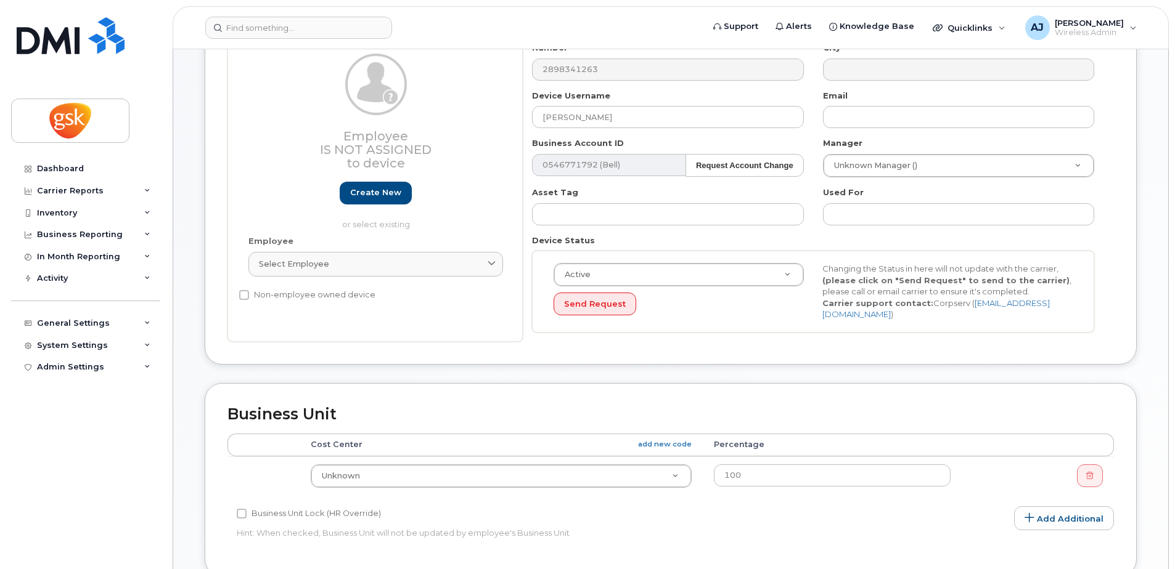
scroll to position [0, 0]
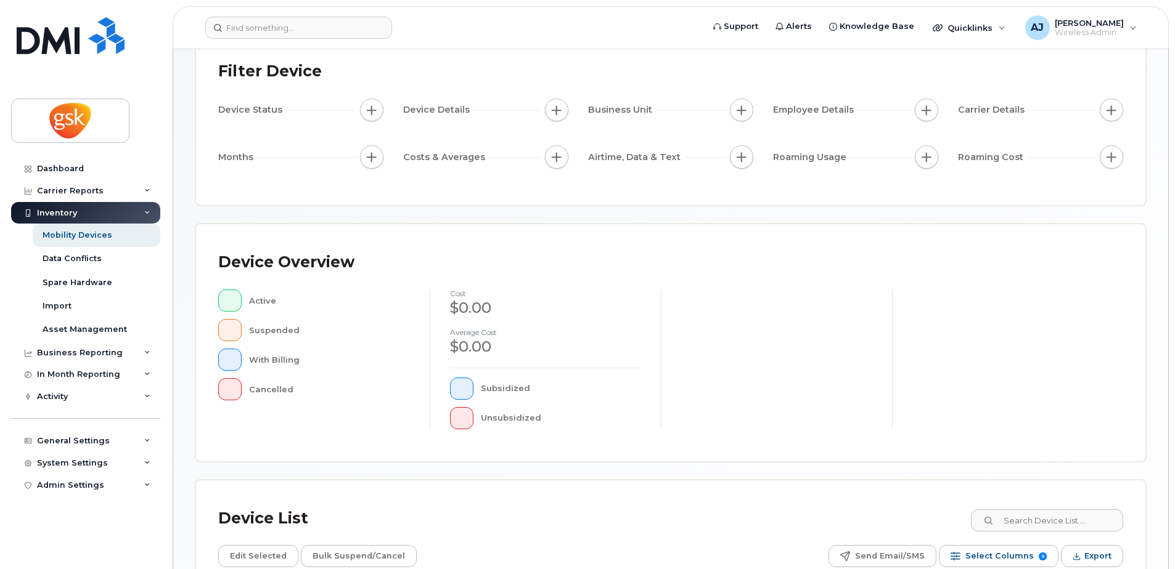
scroll to position [278, 0]
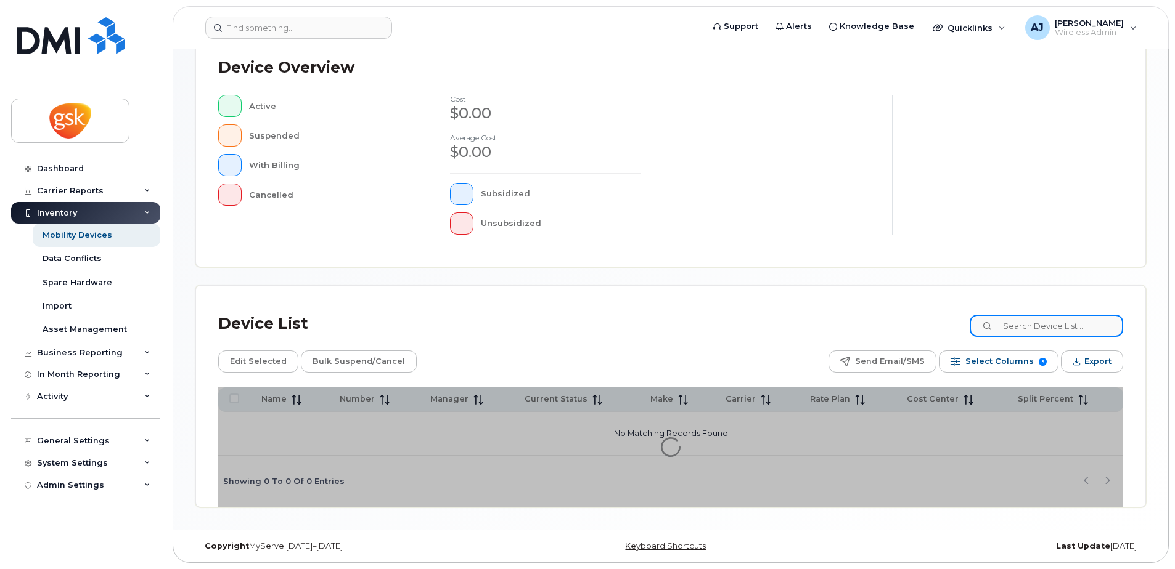
click at [1035, 326] on input at bounding box center [1045, 326] width 153 height 22
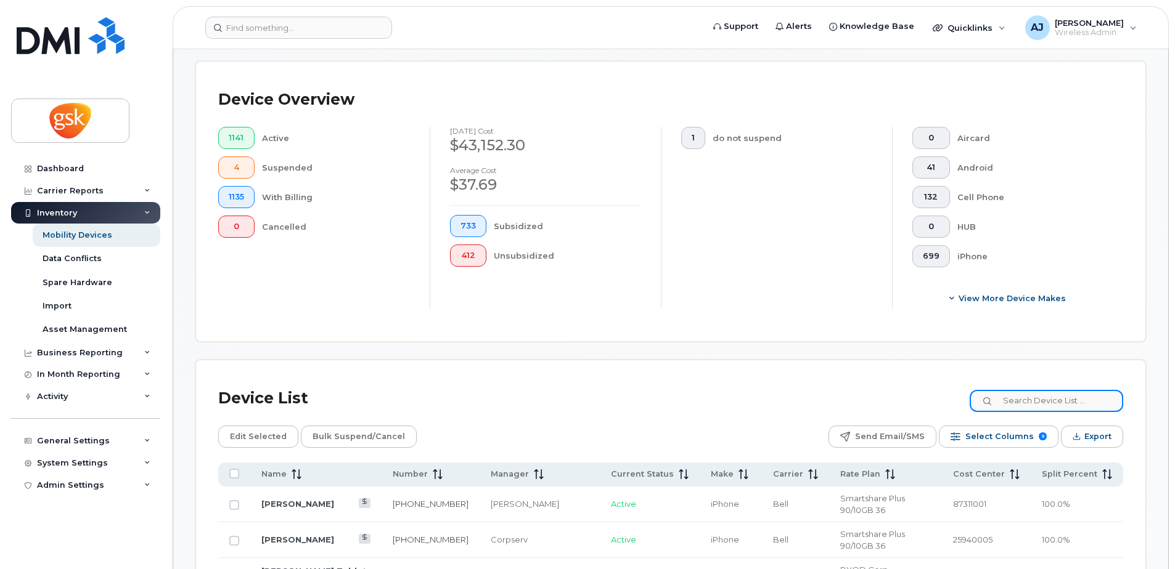
click at [1040, 401] on input at bounding box center [1045, 401] width 153 height 22
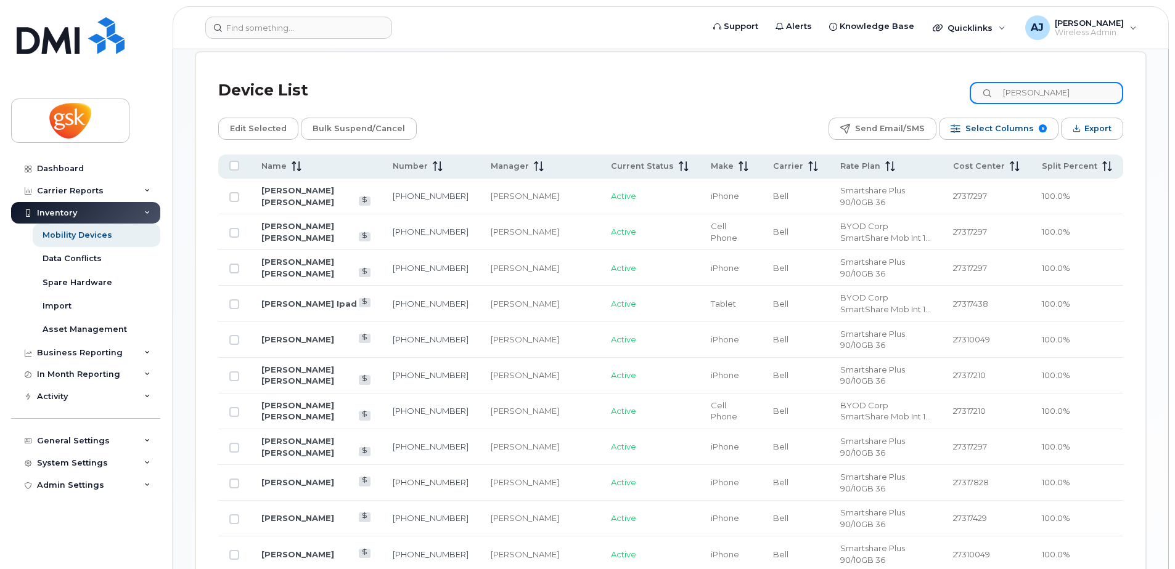
scroll to position [340, 0]
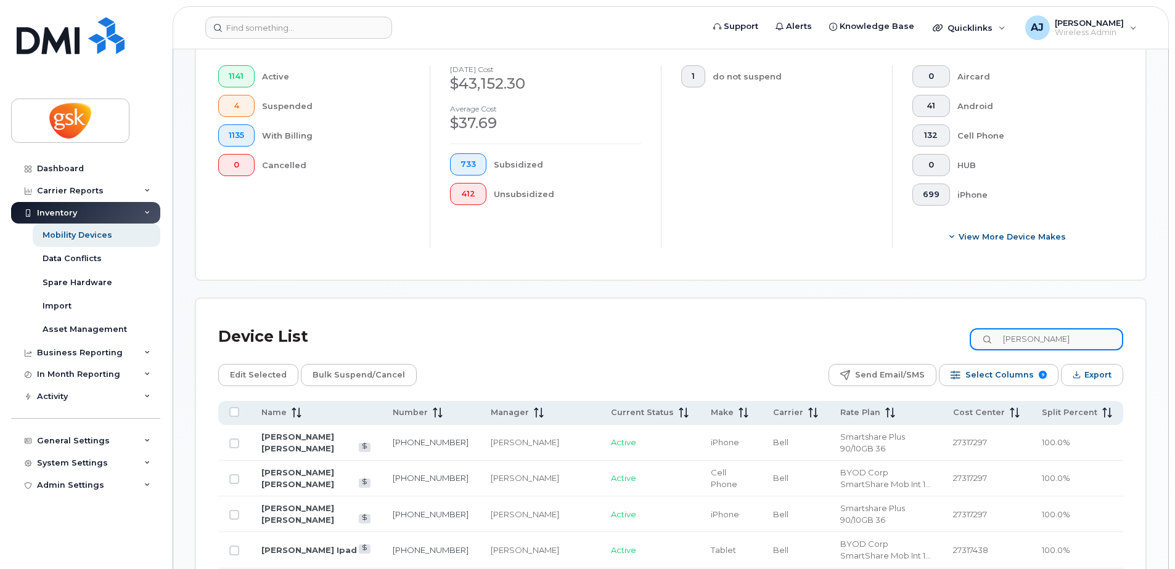
click at [1016, 341] on input "ryan" at bounding box center [1045, 339] width 153 height 22
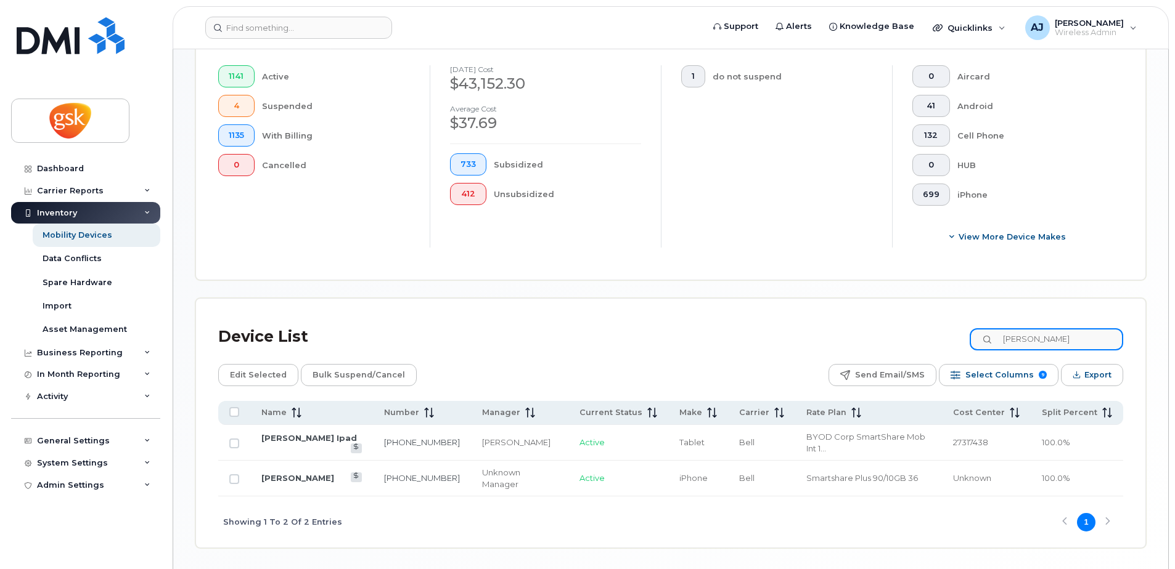
type input "kendra ryan"
click at [283, 473] on link "Kendra Ryan" at bounding box center [297, 478] width 73 height 10
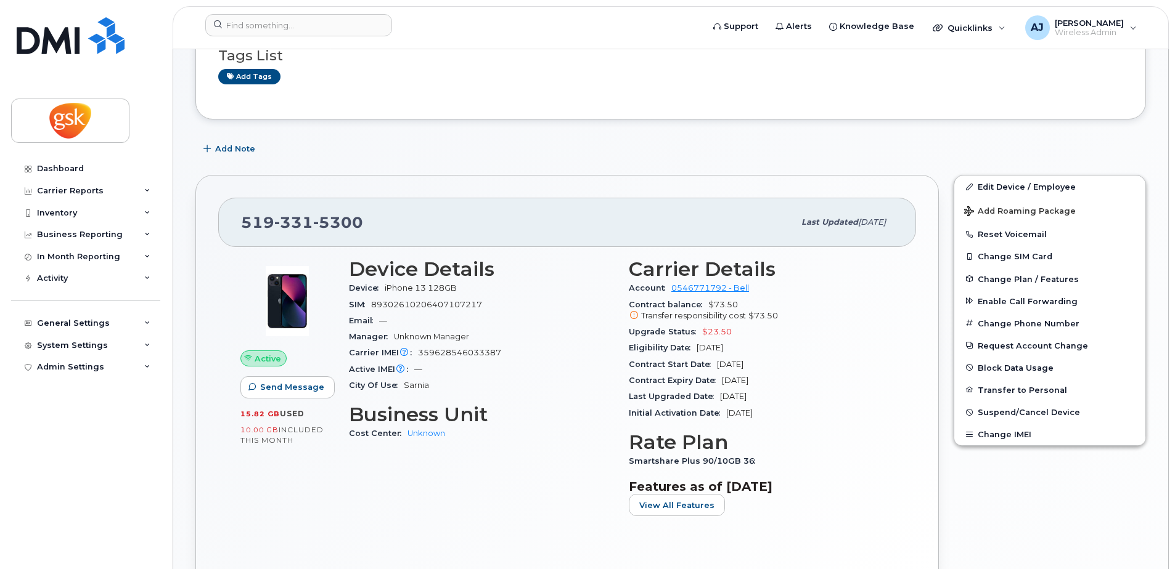
scroll to position [185, 0]
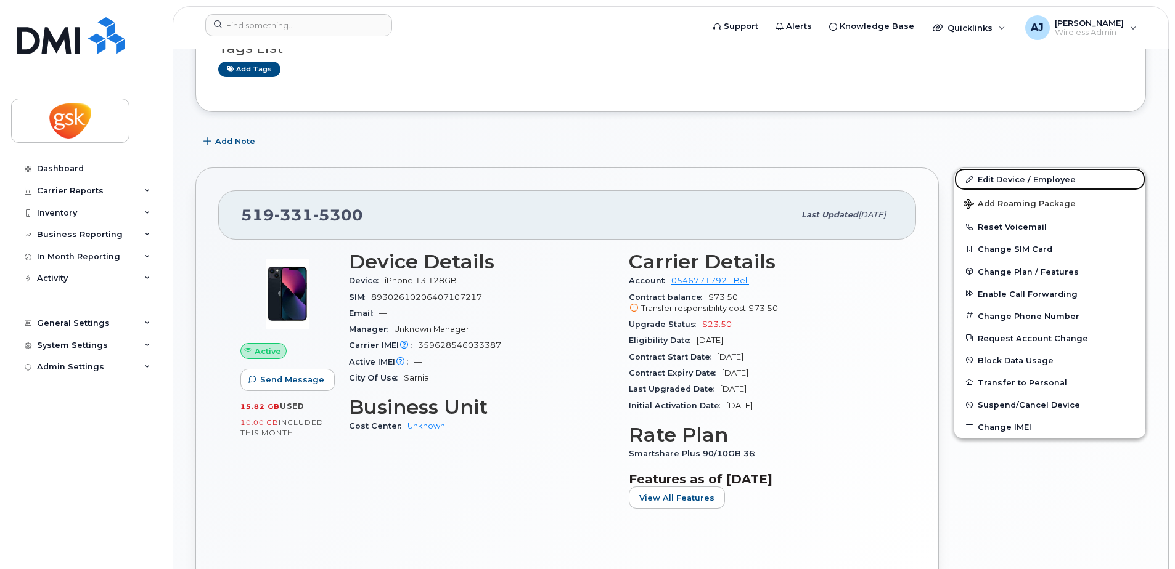
click at [999, 177] on link "Edit Device / Employee" at bounding box center [1049, 179] width 191 height 22
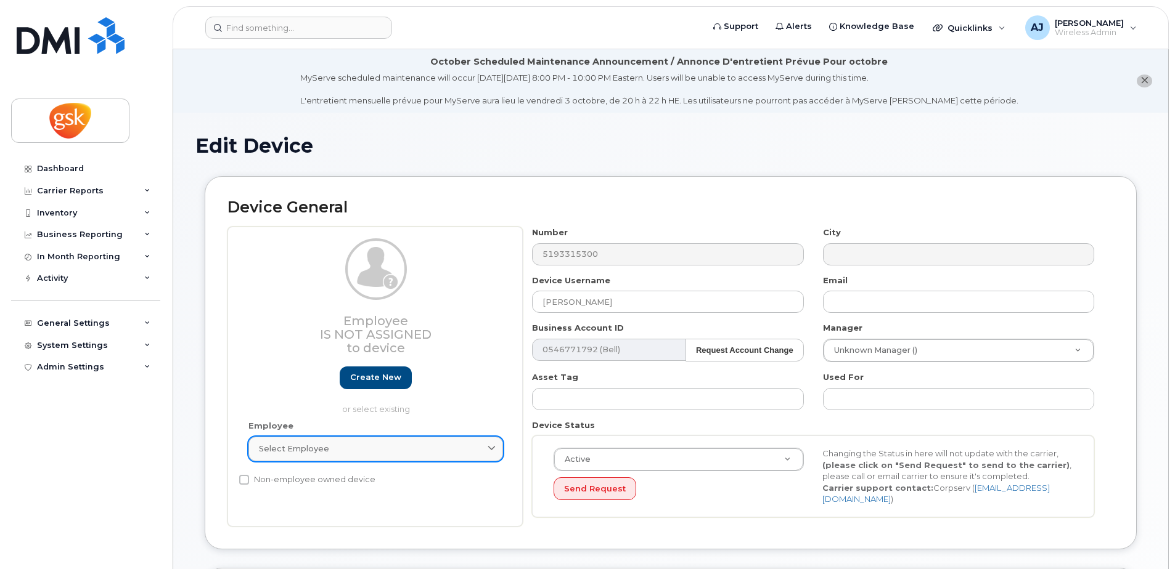
click at [385, 447] on div "Select employee" at bounding box center [376, 449] width 234 height 12
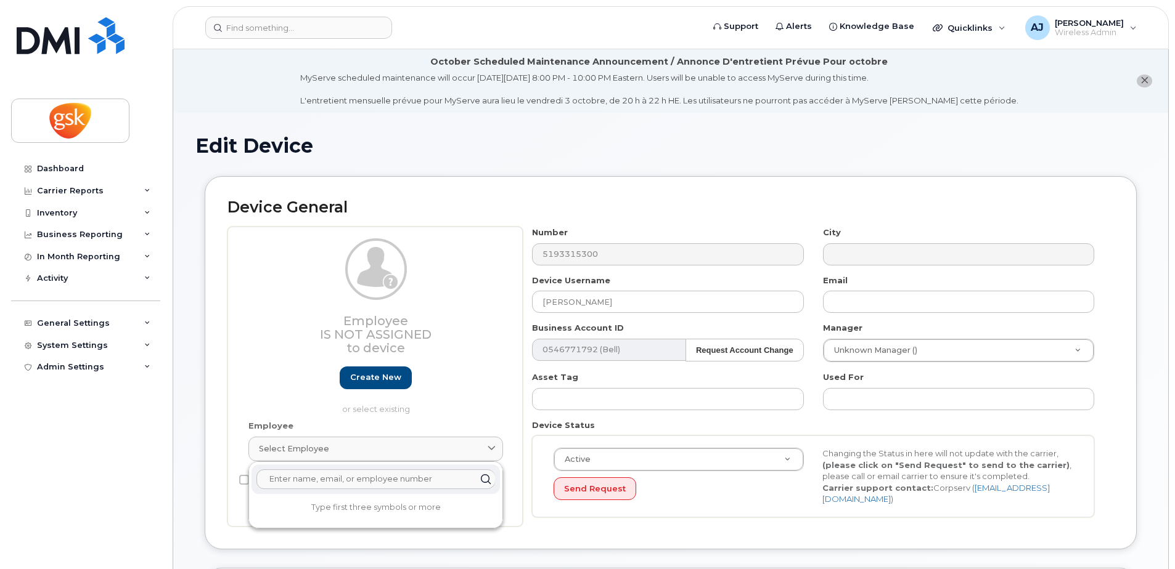
click at [341, 478] on input "text" at bounding box center [375, 480] width 239 height 20
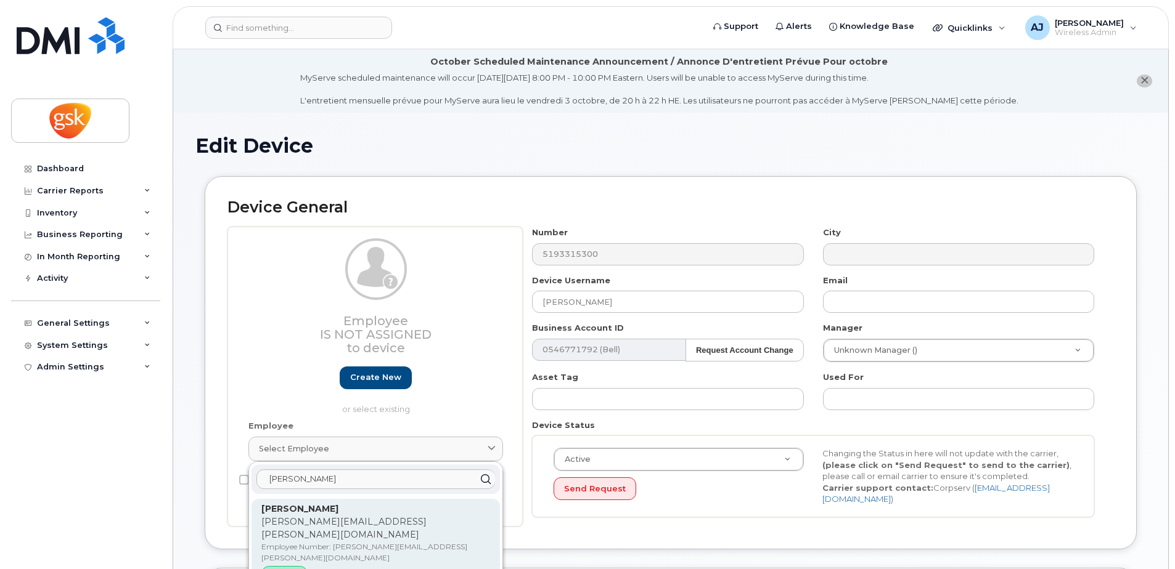
type input "kendra r"
click at [304, 520] on p "kendra.x.ryan@gsk.com" at bounding box center [375, 529] width 229 height 26
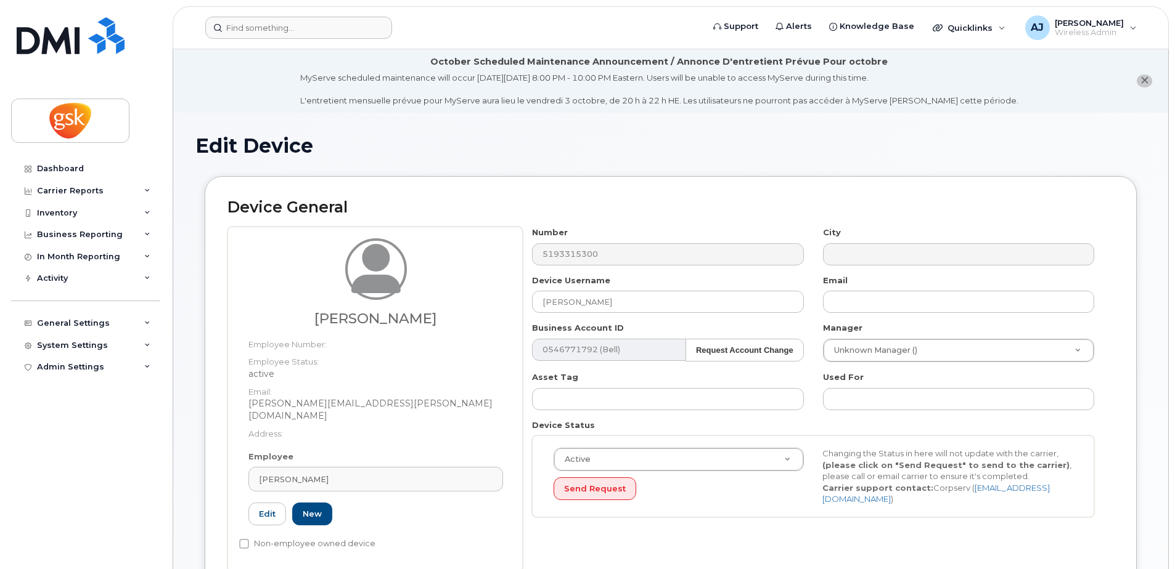
type input "kendra.x.ryan@gsk.com"
type input "5857847"
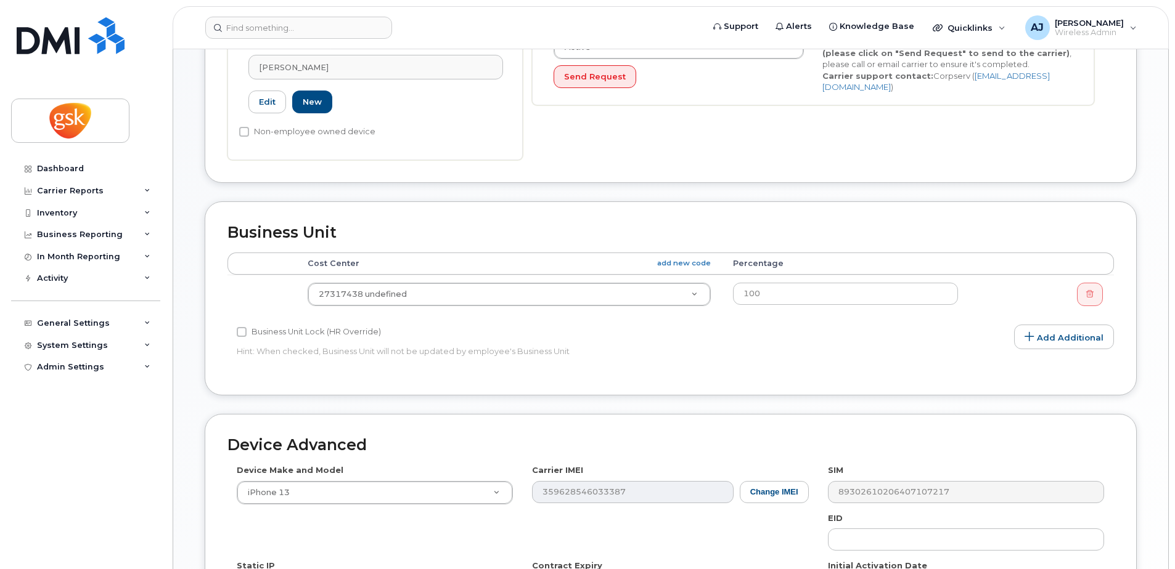
scroll to position [431, 0]
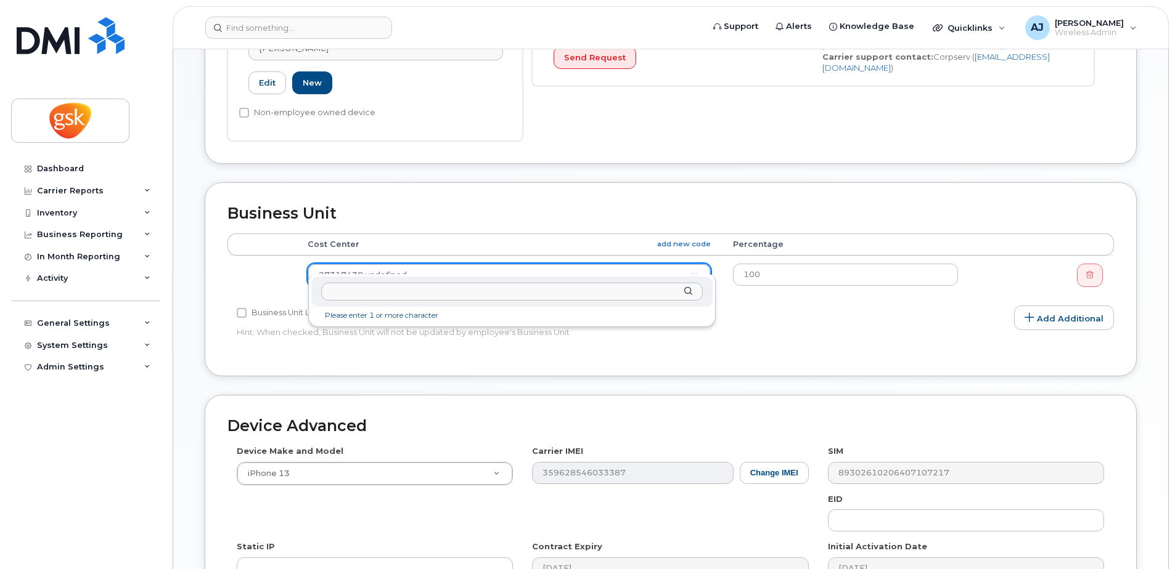
drag, startPoint x: 312, startPoint y: 260, endPoint x: 354, endPoint y: 259, distance: 41.9
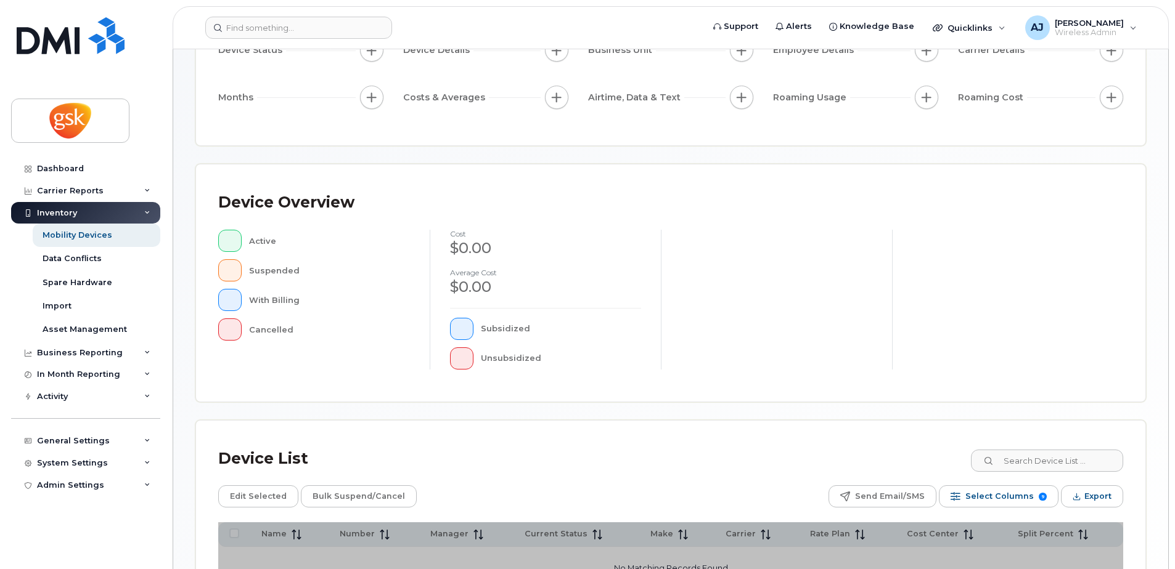
scroll to position [278, 0]
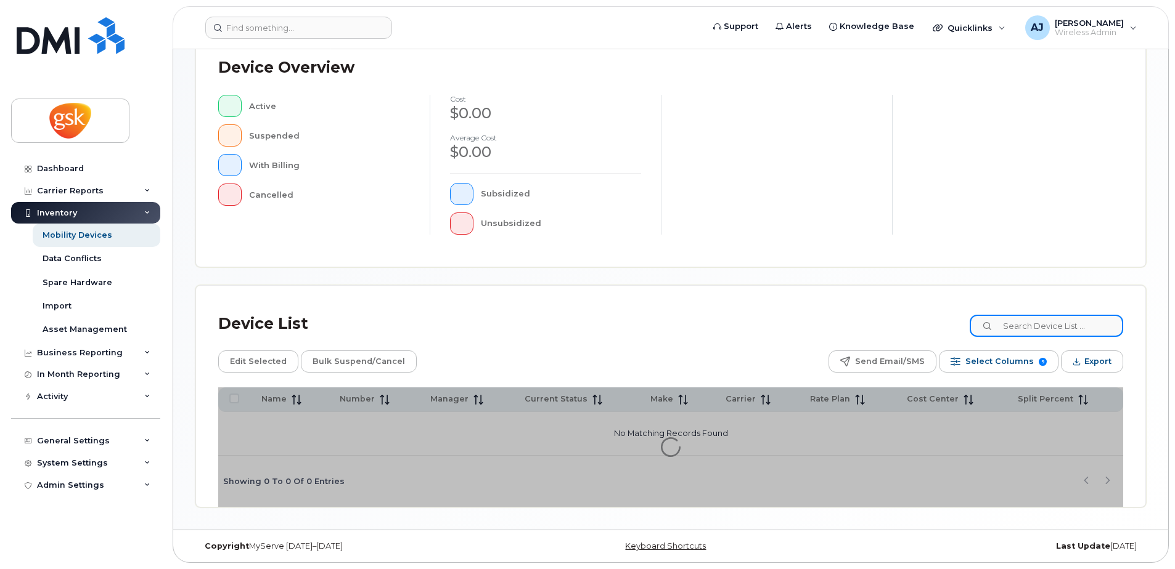
click at [1035, 330] on input at bounding box center [1045, 326] width 153 height 22
paste input "Nagarajah"
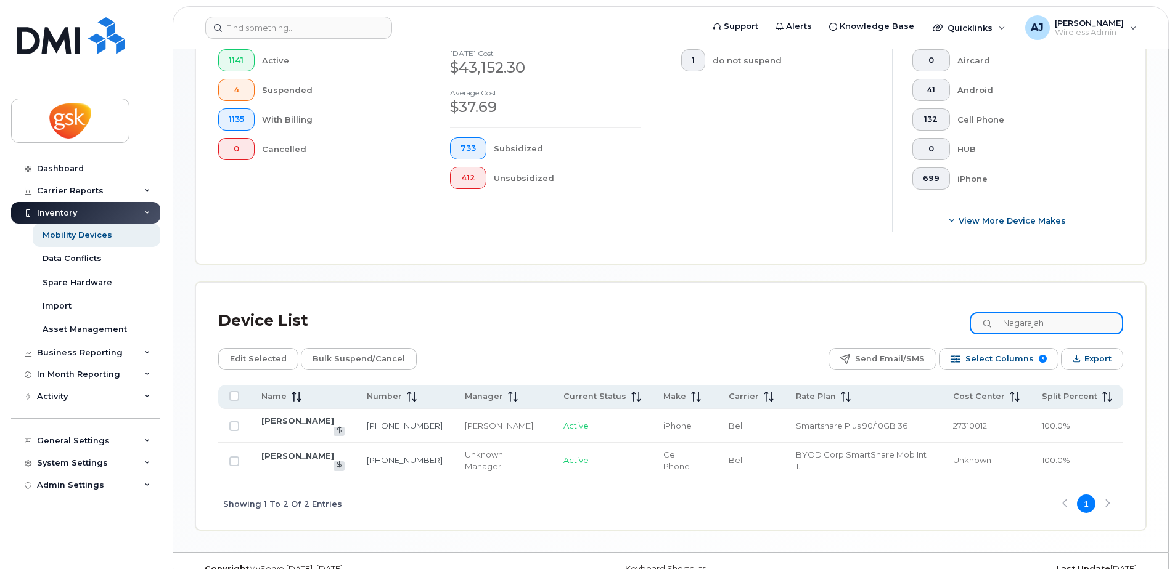
scroll to position [357, 0]
type input "Nagarajah"
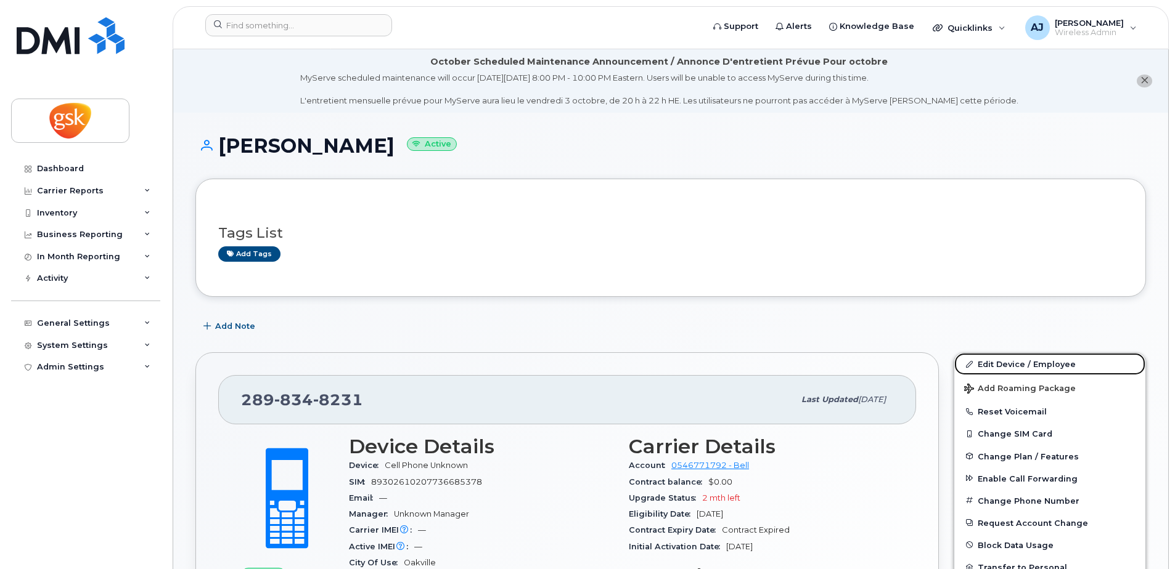
drag, startPoint x: 1040, startPoint y: 364, endPoint x: 688, endPoint y: 186, distance: 393.6
click at [1040, 364] on link "Edit Device / Employee" at bounding box center [1049, 364] width 191 height 22
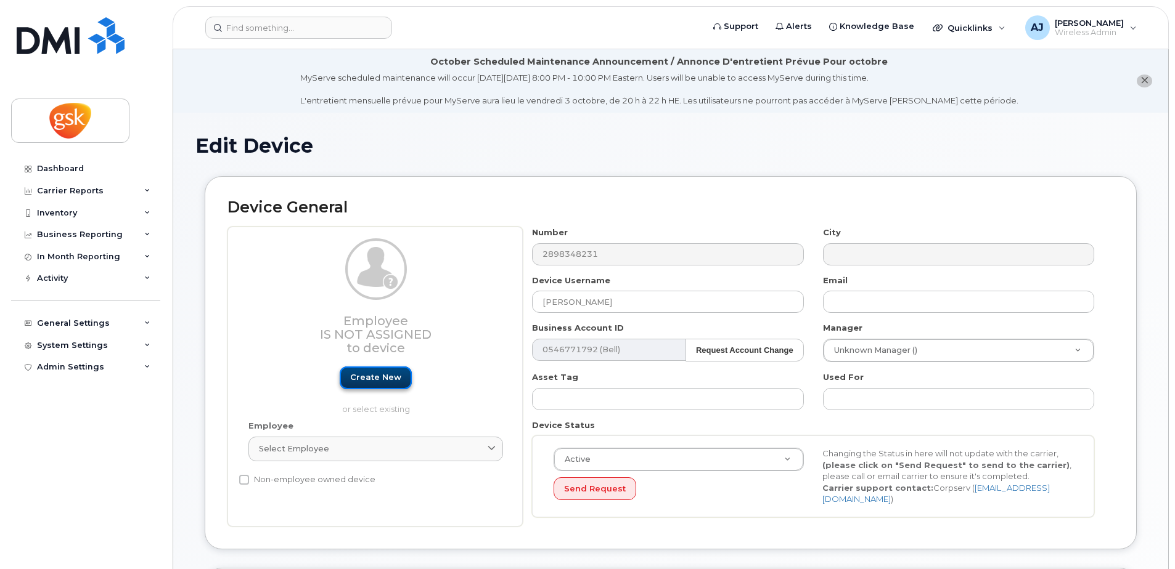
click at [381, 381] on link "Create new" at bounding box center [376, 378] width 72 height 23
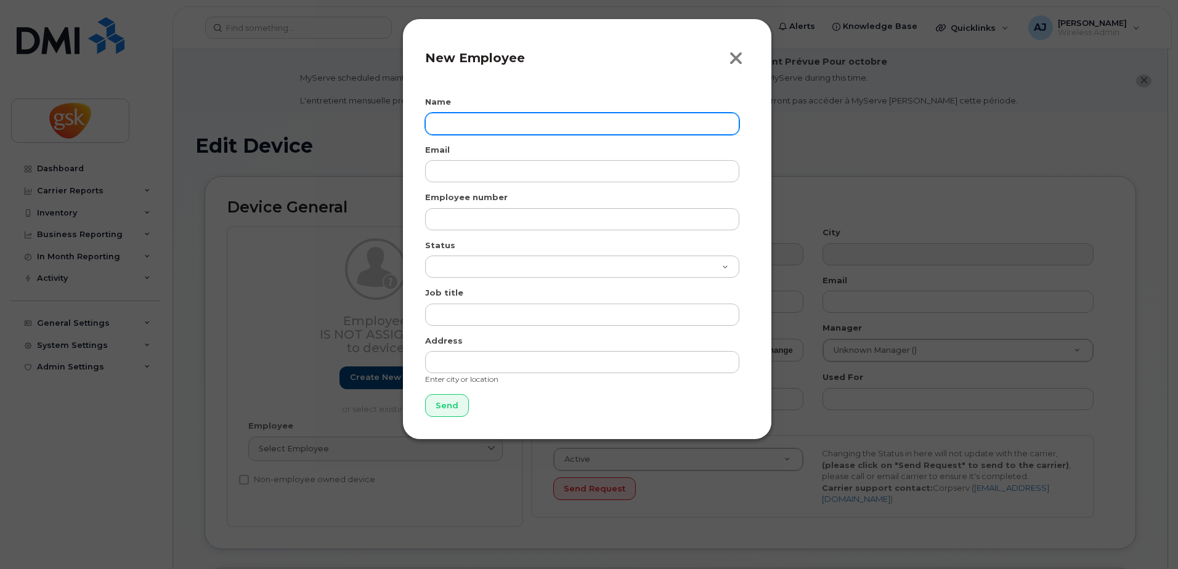
drag, startPoint x: 731, startPoint y: 56, endPoint x: 732, endPoint y: 78, distance: 22.2
click at [732, 56] on icon "button" at bounding box center [736, 58] width 14 height 18
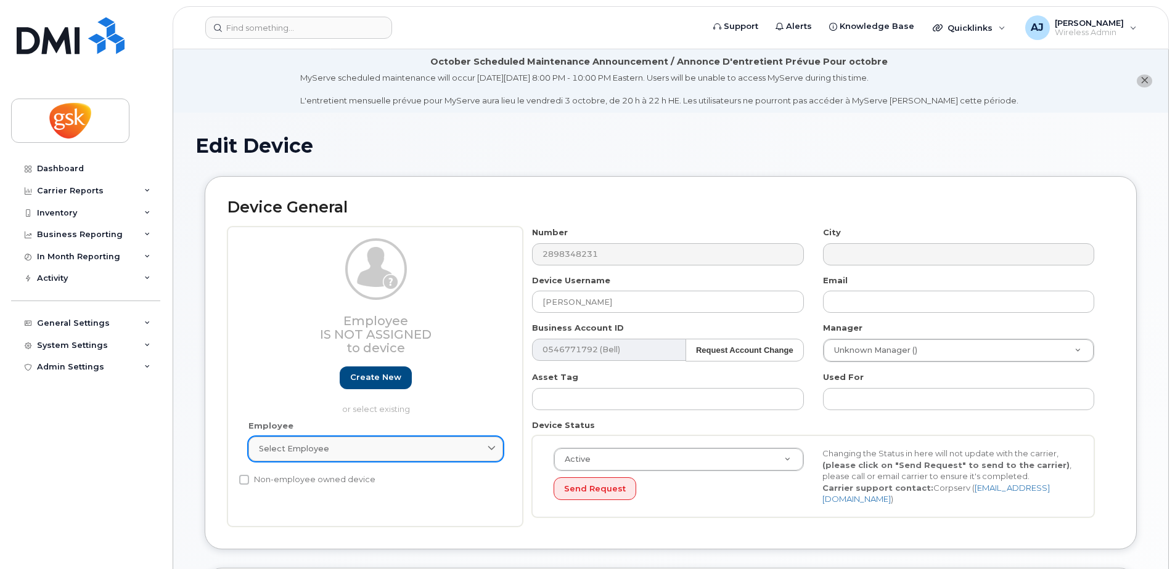
click at [346, 451] on div "Select employee" at bounding box center [376, 449] width 234 height 12
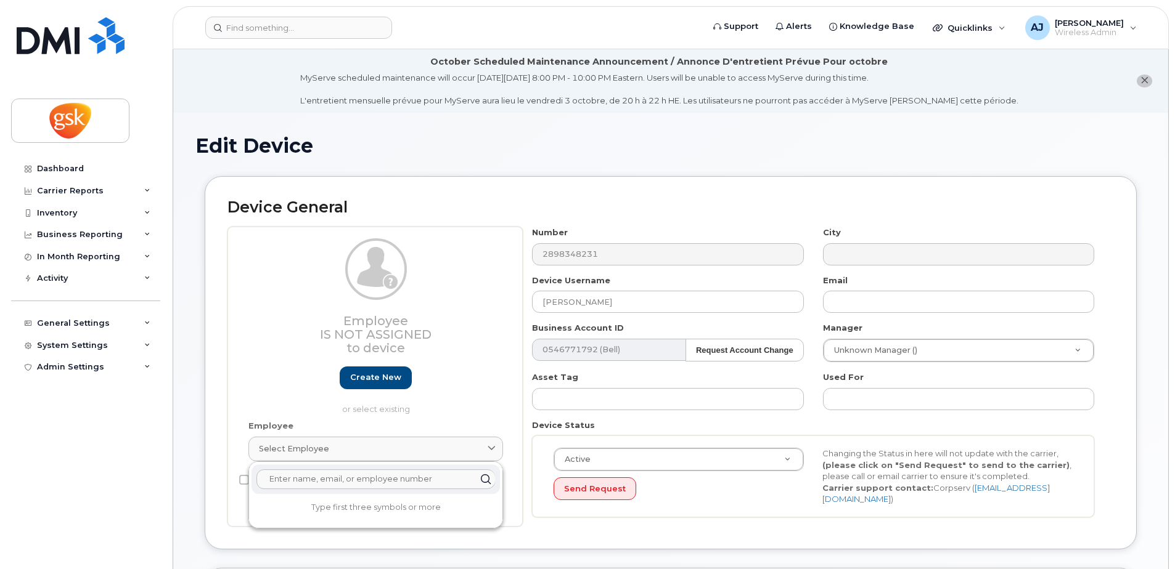
click at [308, 475] on input "text" at bounding box center [375, 480] width 239 height 20
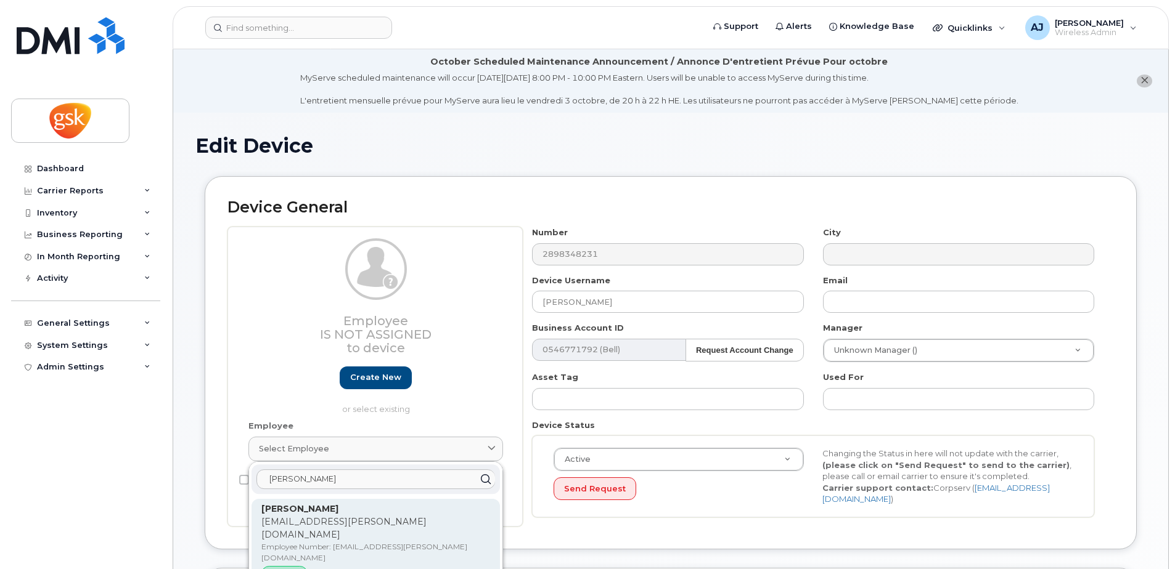
type input "manuja"
click at [311, 516] on p "manujaa.x.nagarajah@gsk.com" at bounding box center [375, 529] width 229 height 26
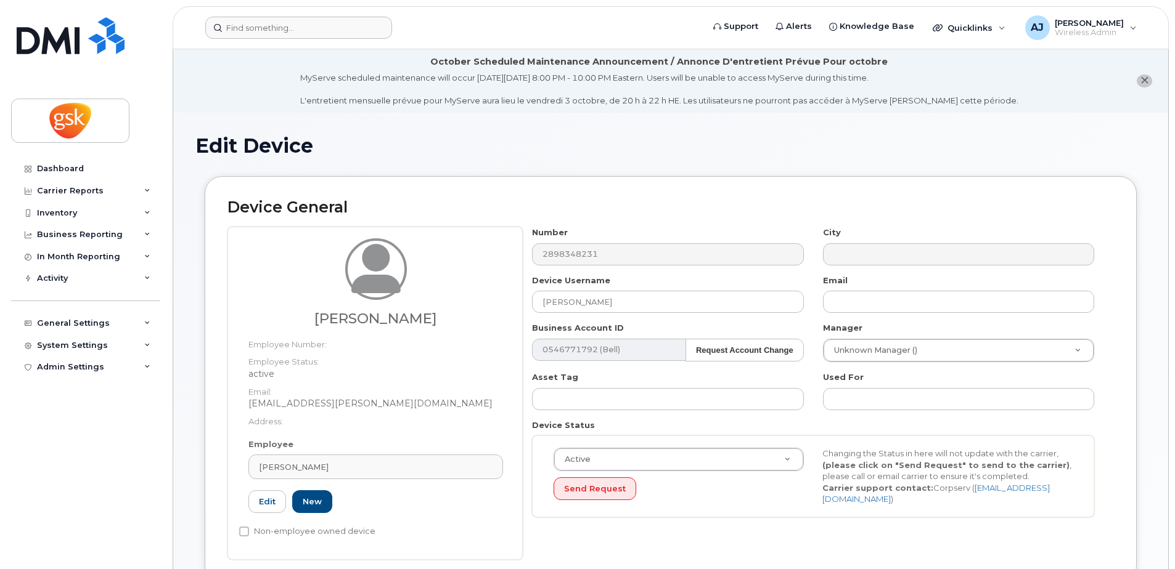
type input "manujaa.x.nagarajah@gsk.com"
type input "Manujaa Nagarajah"
type input "manujaa.x.nagarajah@gsk.com"
type input "35266976"
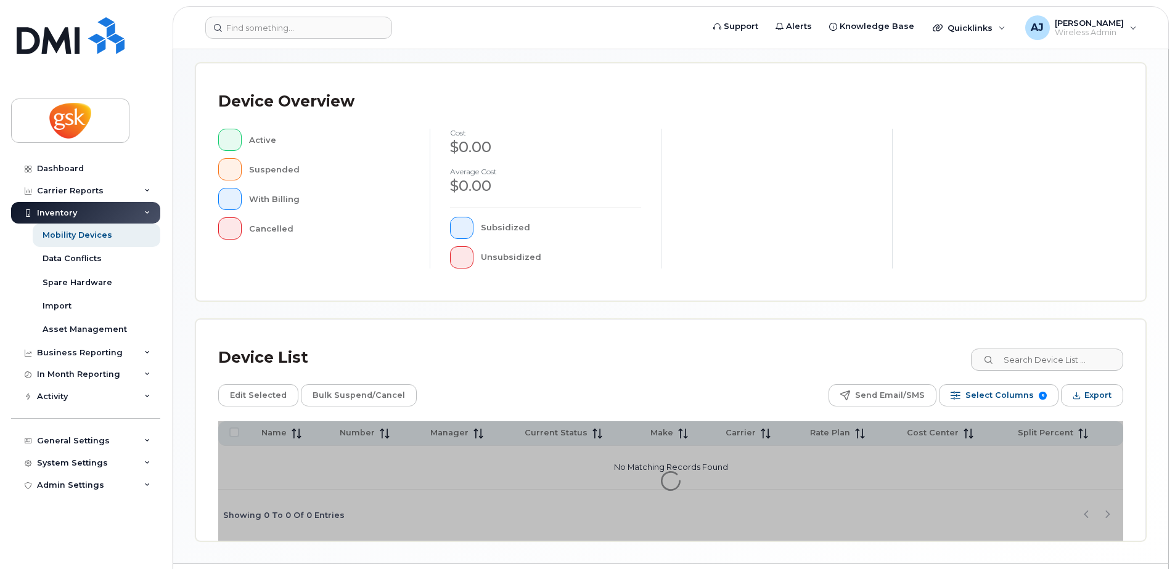
scroll to position [278, 0]
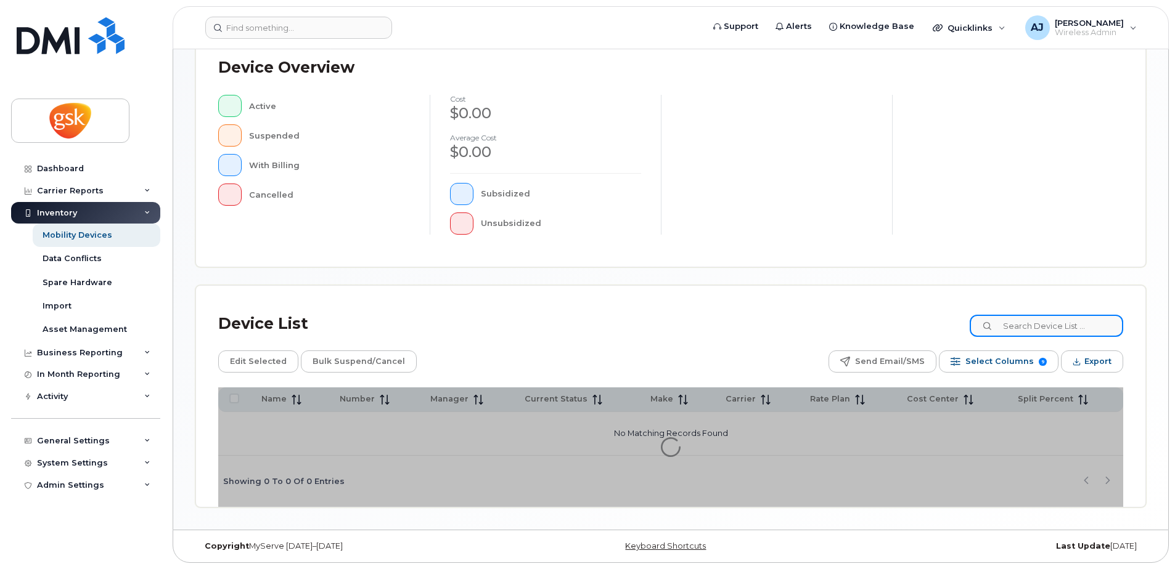
click at [1050, 324] on input at bounding box center [1045, 326] width 153 height 22
paste input "Campbell"
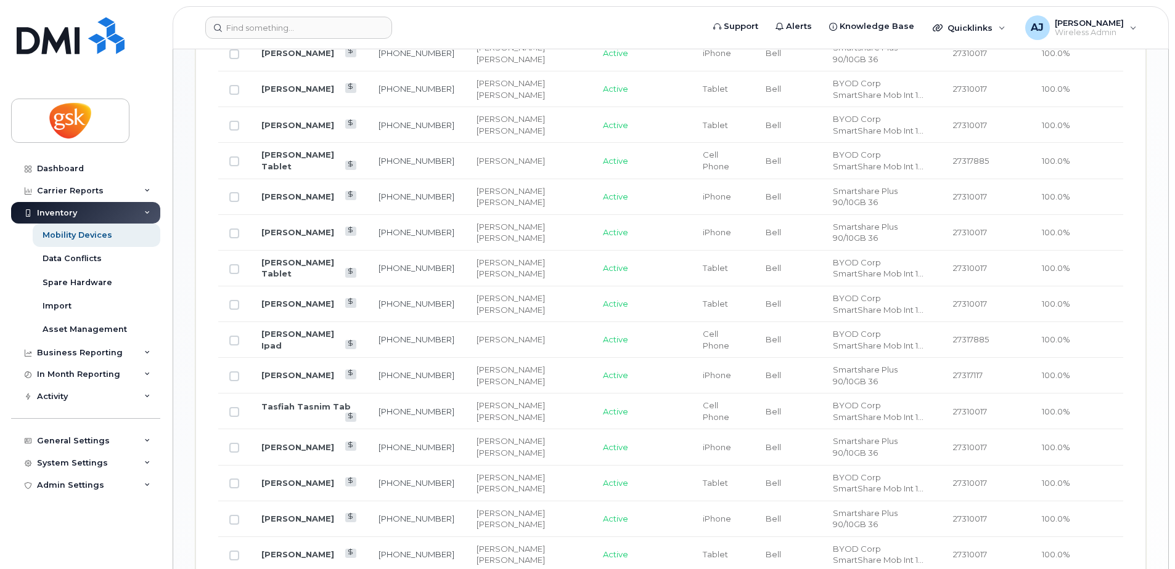
scroll to position [586, 0]
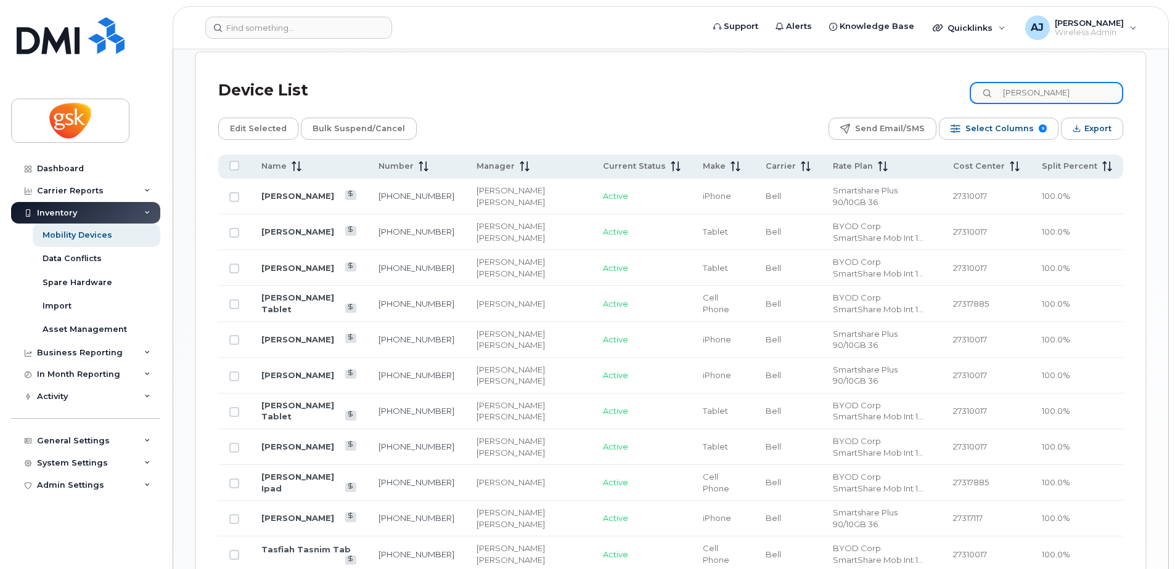
click at [1042, 88] on input "Campbell" at bounding box center [1045, 93] width 153 height 22
paste input "hmie"
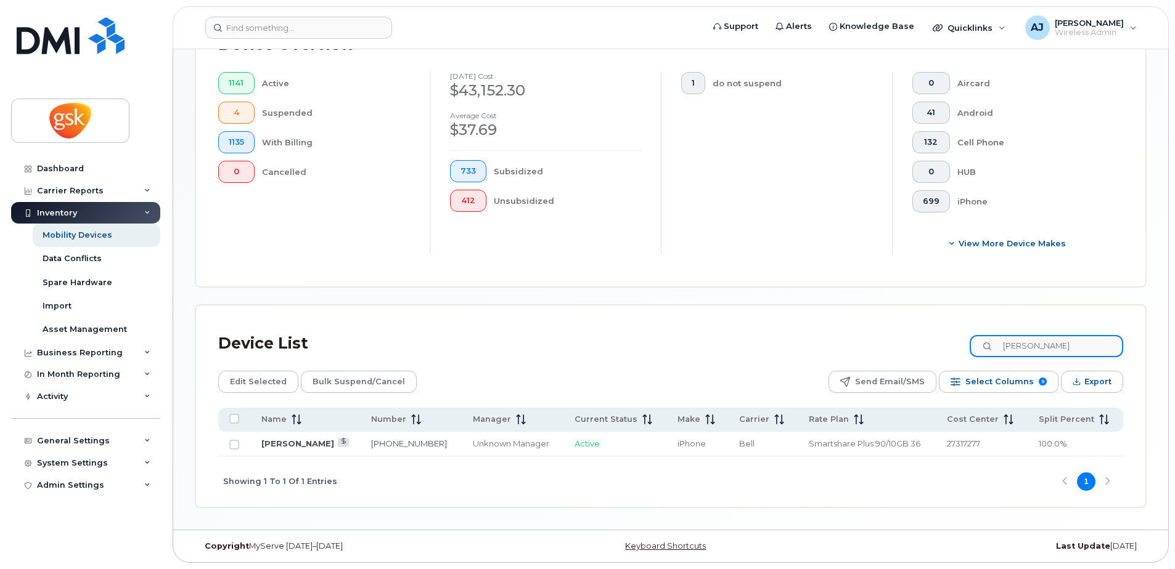
scroll to position [333, 0]
type input "Chmiel"
click at [290, 441] on link "[PERSON_NAME]" at bounding box center [297, 444] width 73 height 10
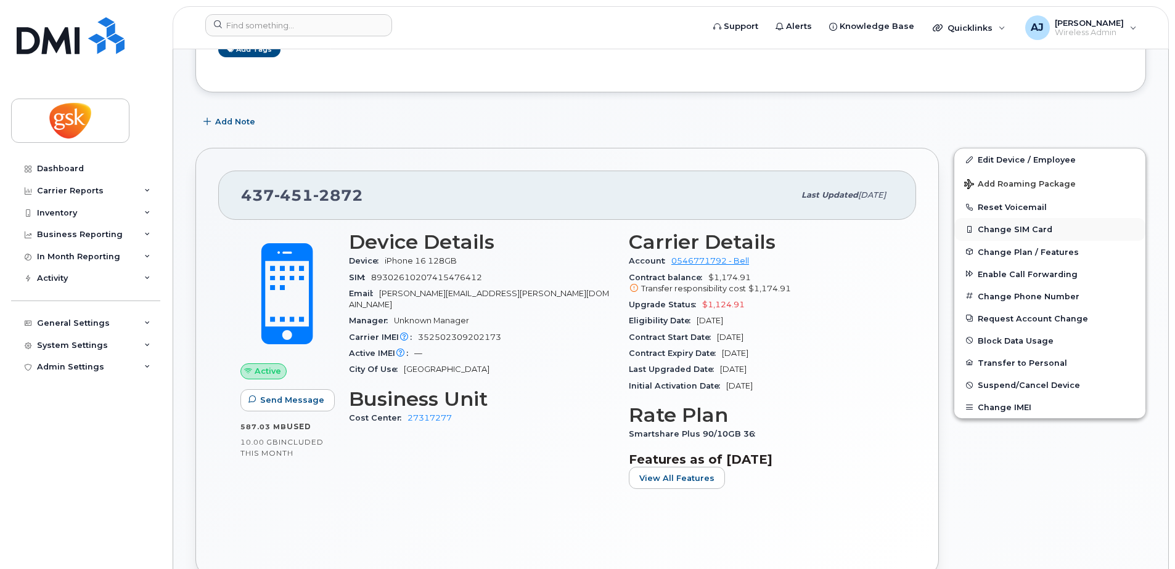
scroll to position [308, 0]
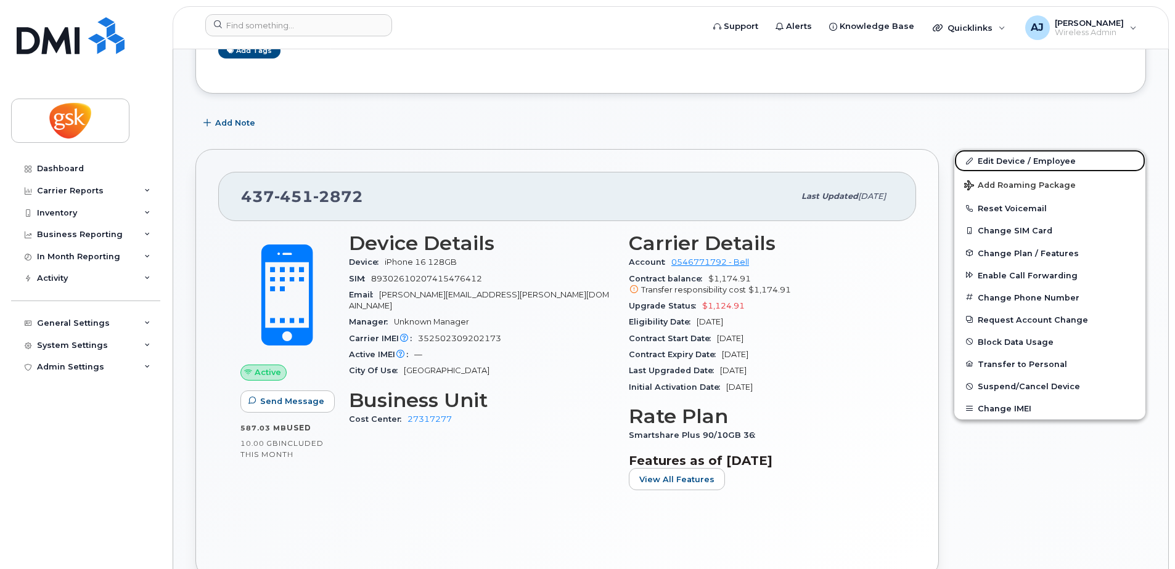
drag, startPoint x: 992, startPoint y: 161, endPoint x: 947, endPoint y: 180, distance: 48.6
click at [992, 161] on link "Edit Device / Employee" at bounding box center [1049, 161] width 191 height 22
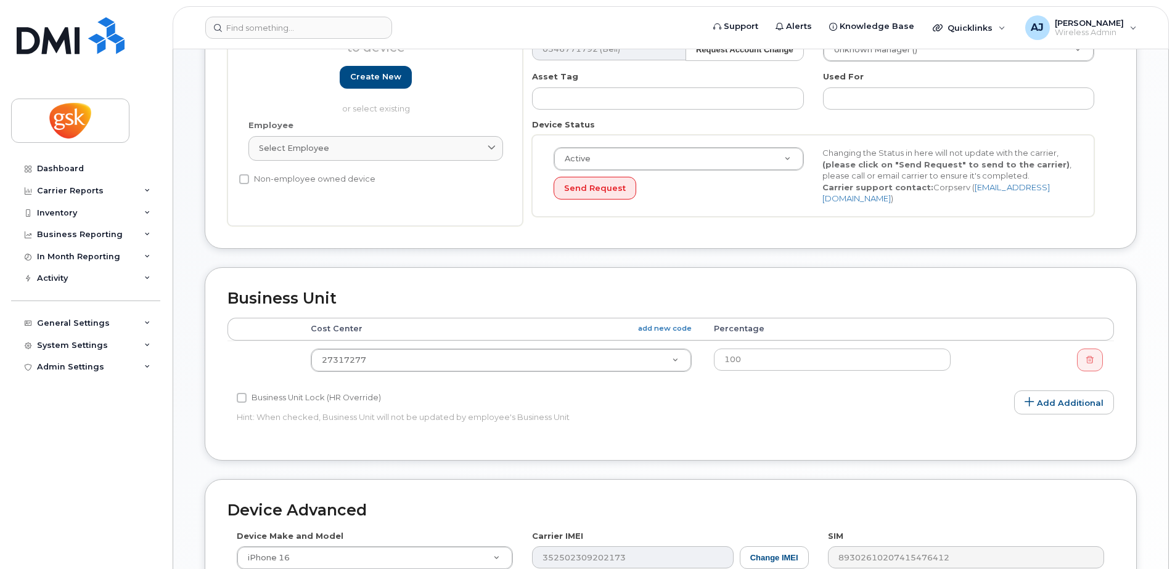
scroll to position [370, 0]
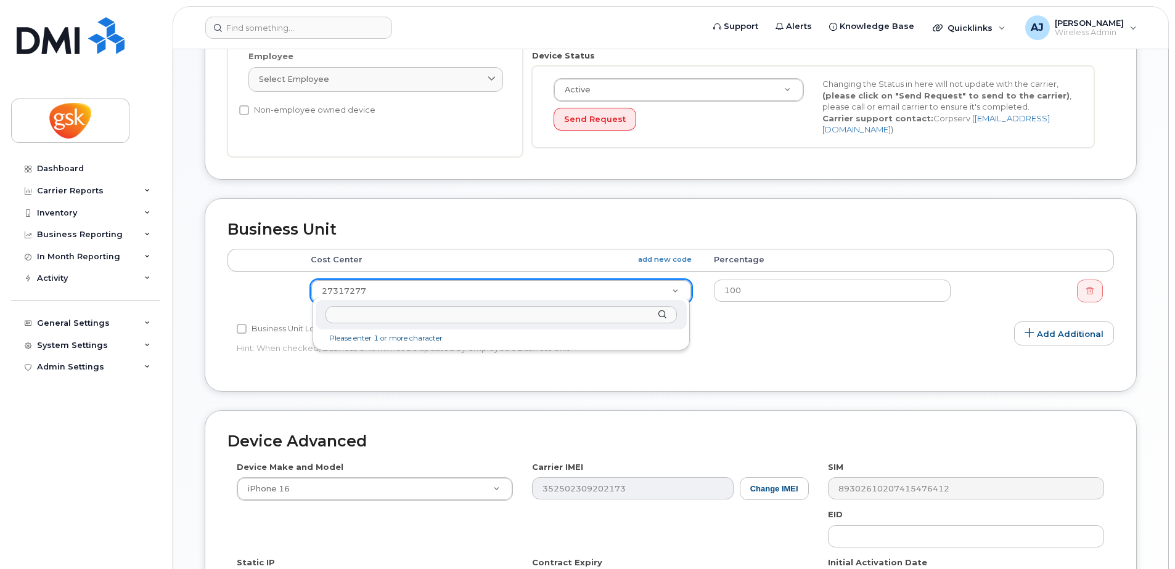
click at [410, 320] on input "text" at bounding box center [500, 315] width 351 height 18
type input "27317253"
type input "5857824"
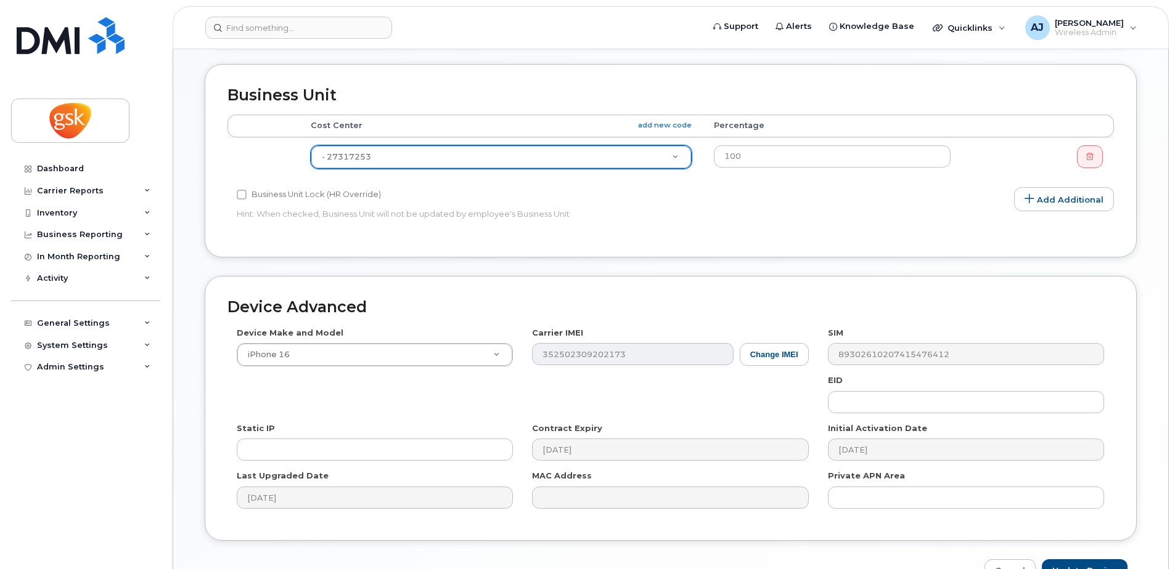
scroll to position [574, 0]
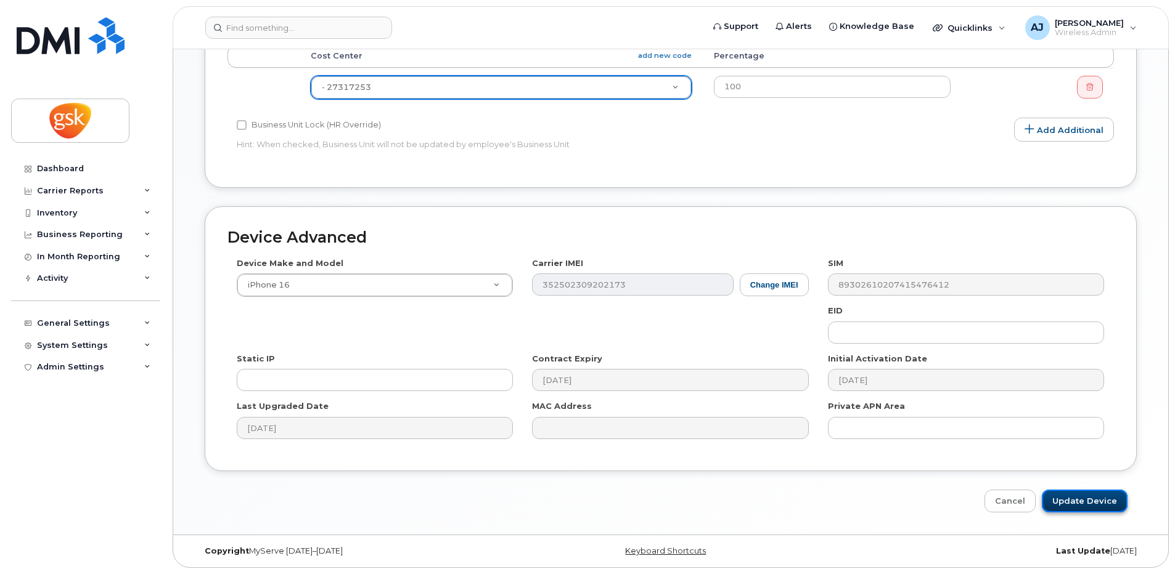
click at [1074, 490] on input "Update Device" at bounding box center [1085, 501] width 86 height 23
type input "Saving..."
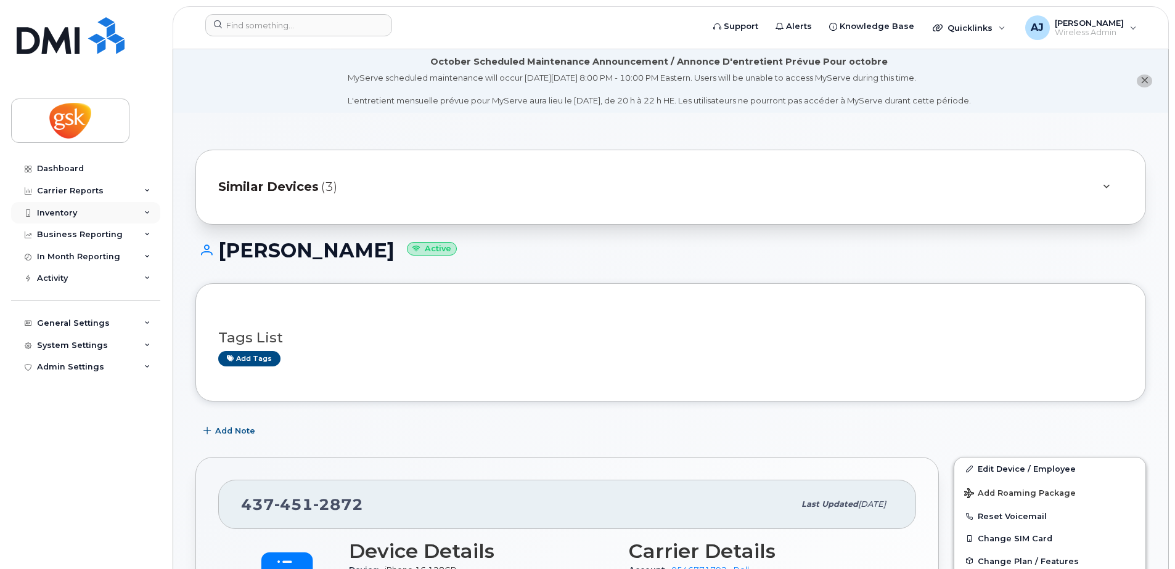
click at [77, 214] on div "Inventory" at bounding box center [85, 213] width 149 height 22
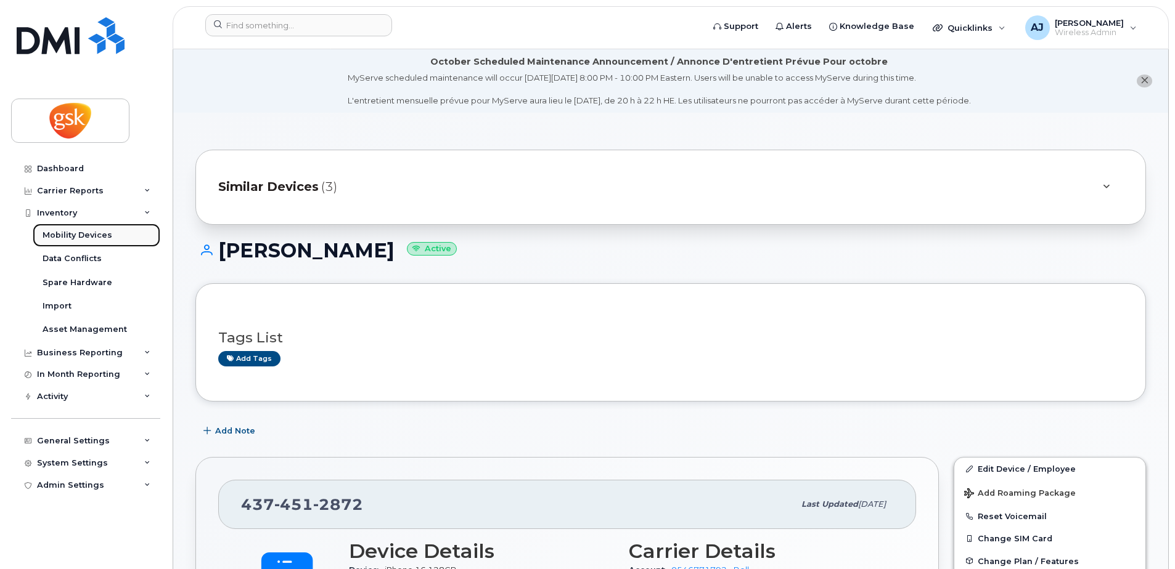
click at [77, 233] on div "Mobility Devices" at bounding box center [78, 235] width 70 height 11
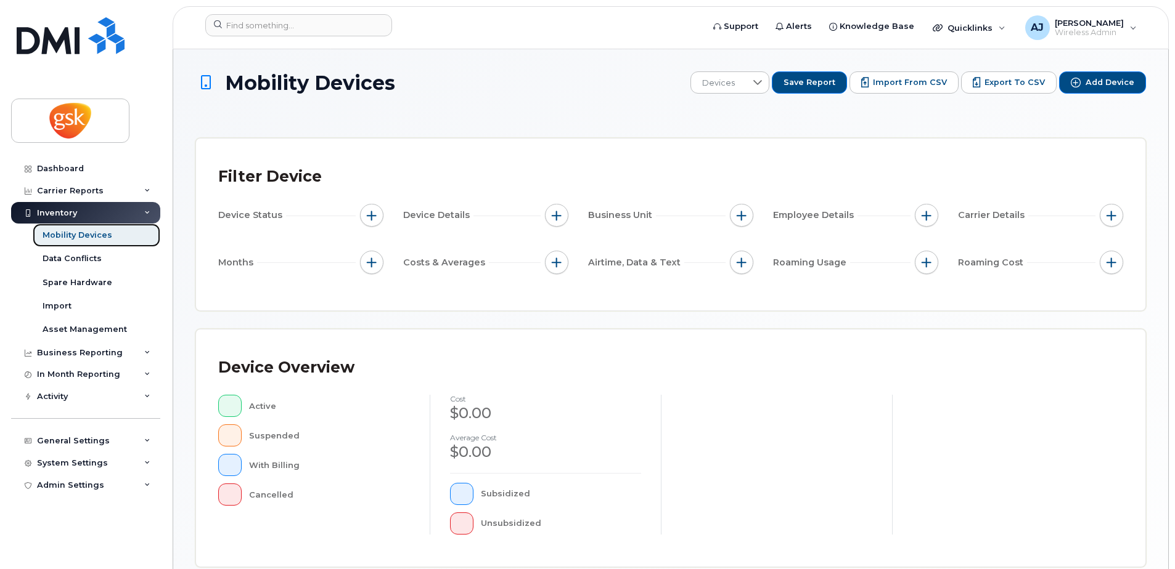
scroll to position [300, 0]
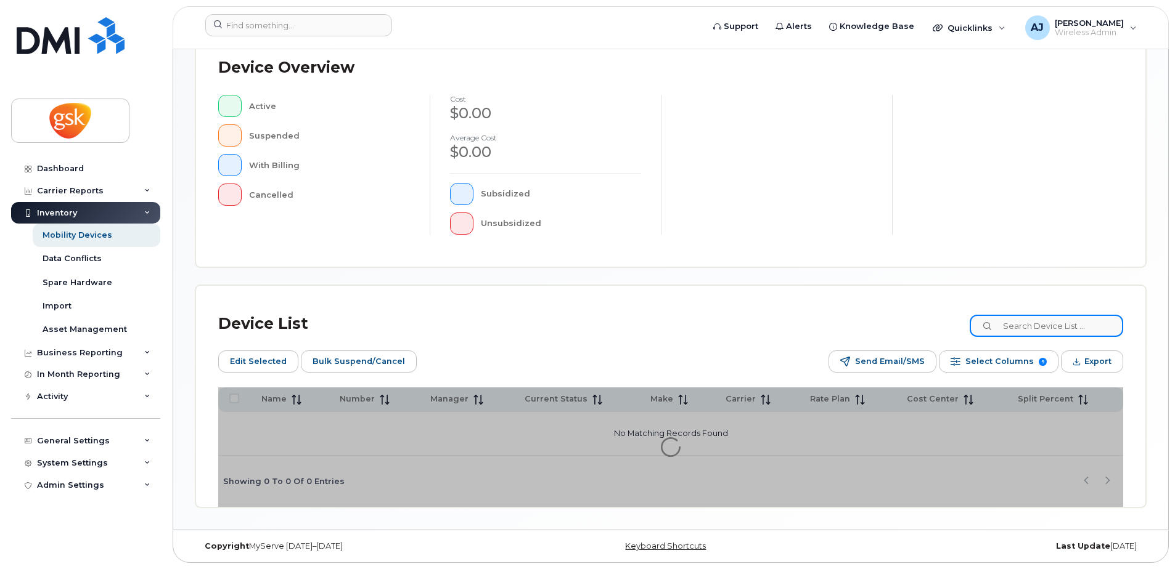
click at [1037, 325] on input at bounding box center [1045, 326] width 153 height 22
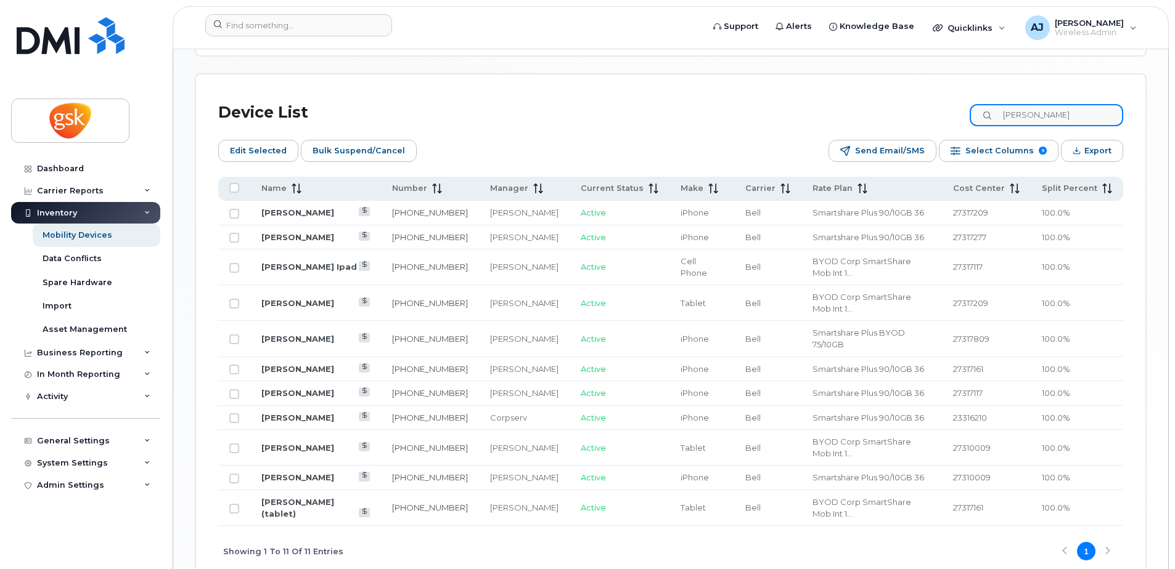
scroll to position [608, 0]
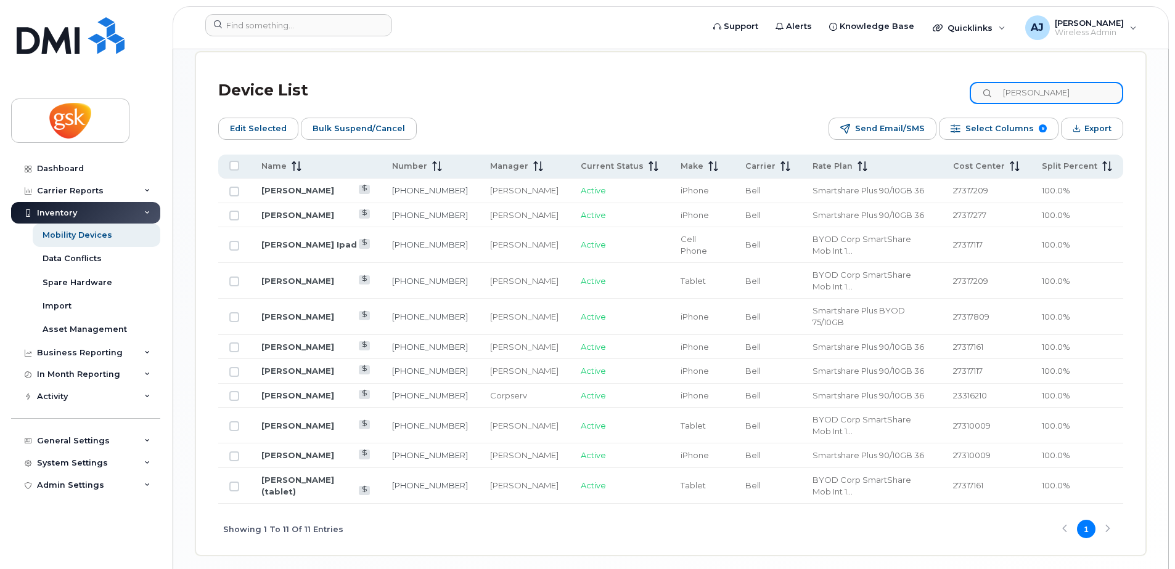
click at [1026, 96] on input "nicole" at bounding box center [1045, 93] width 153 height 22
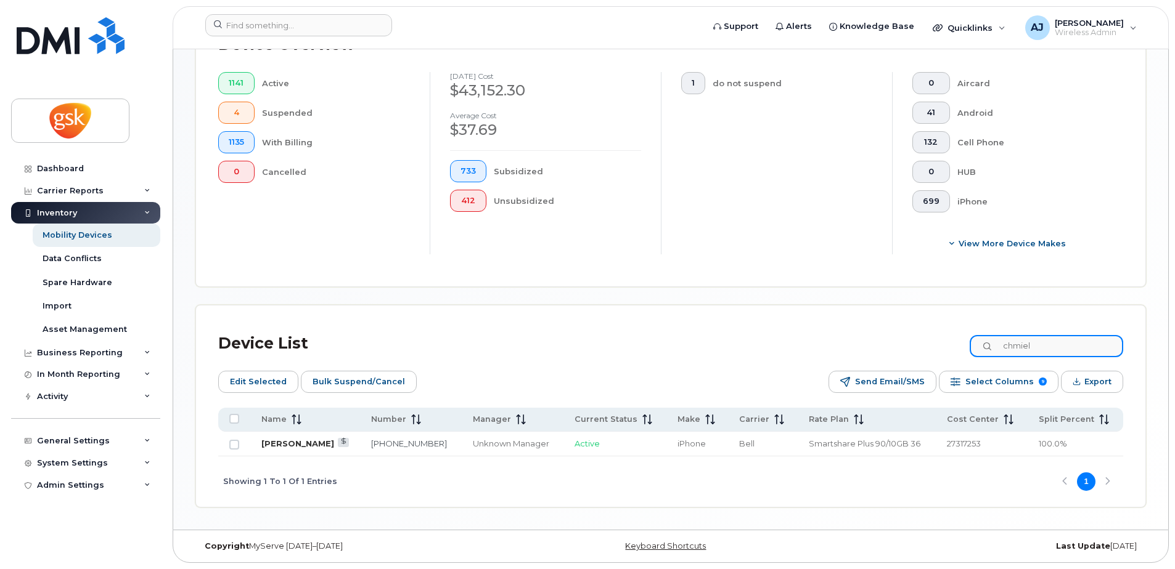
type input "chmiel"
click at [1054, 351] on input "chmiel" at bounding box center [1045, 346] width 153 height 22
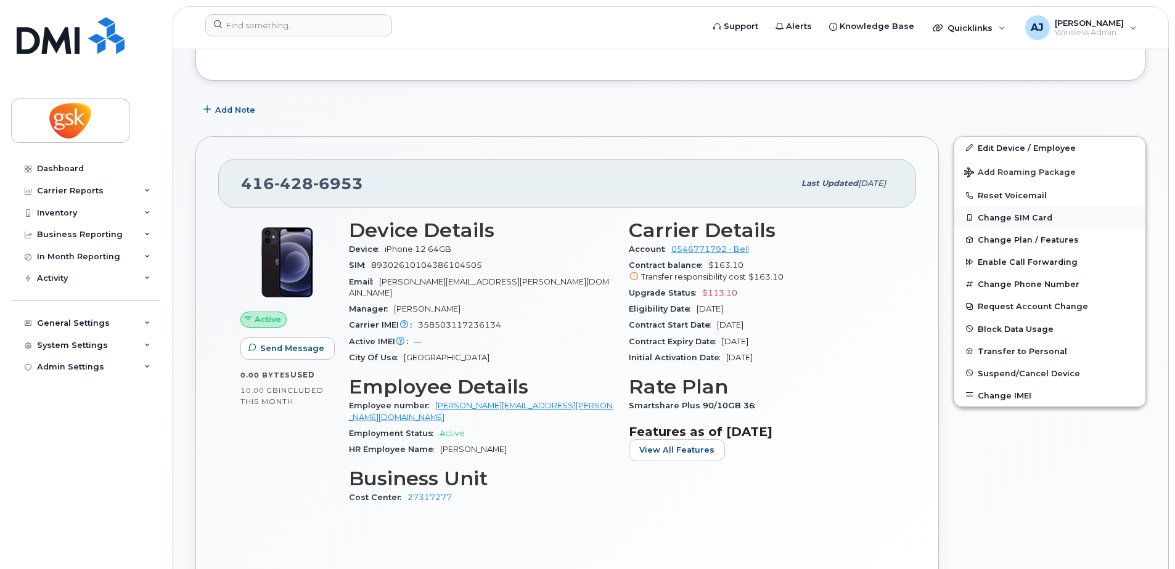
scroll to position [370, 0]
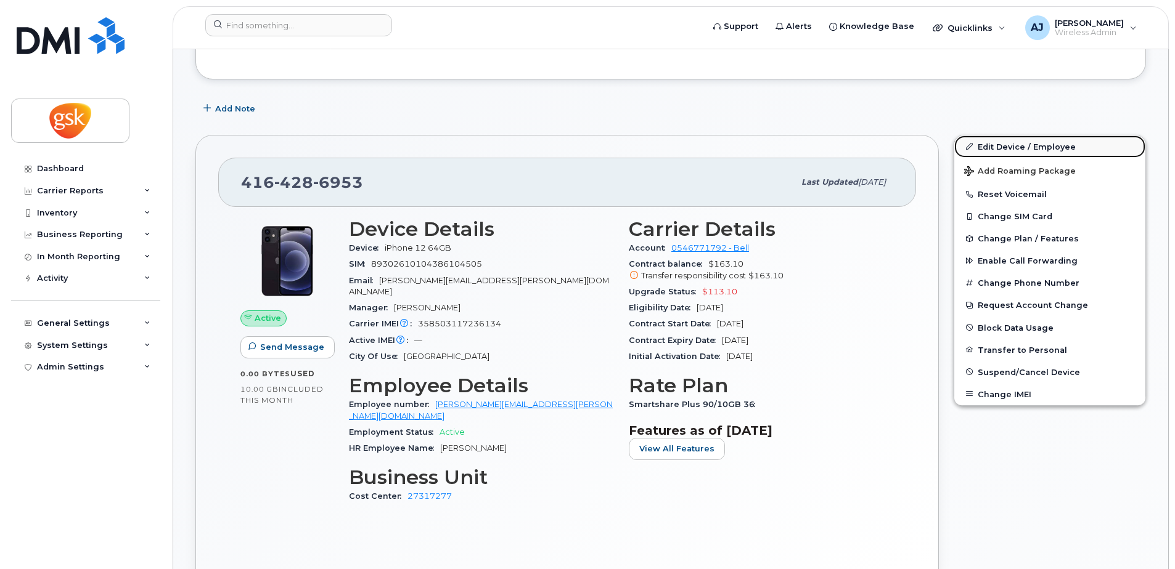
click at [1015, 144] on link "Edit Device / Employee" at bounding box center [1049, 147] width 191 height 22
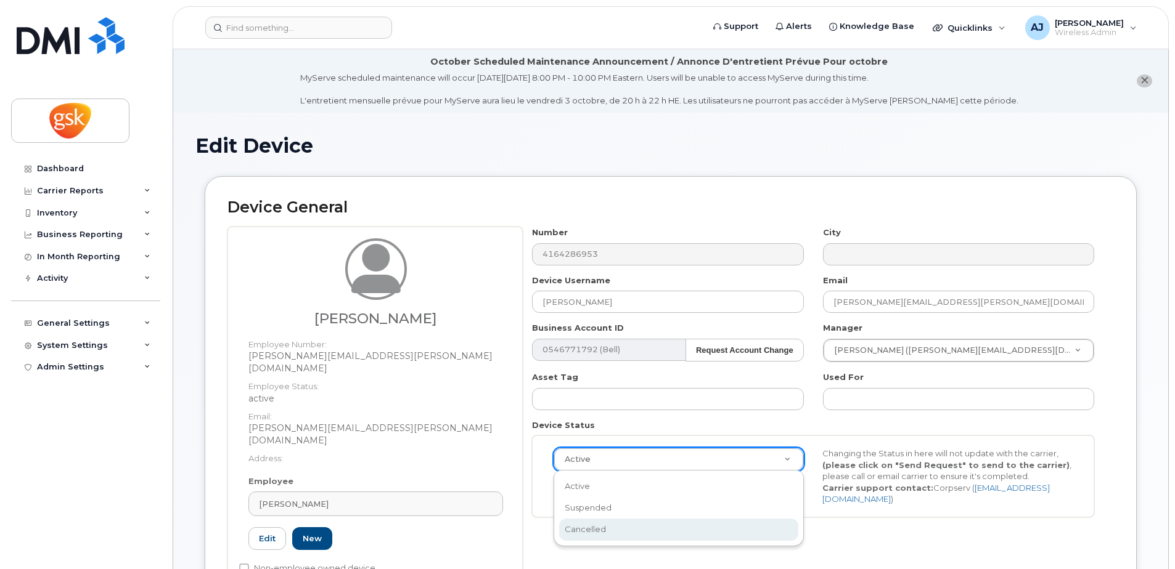
select select "cancelled"
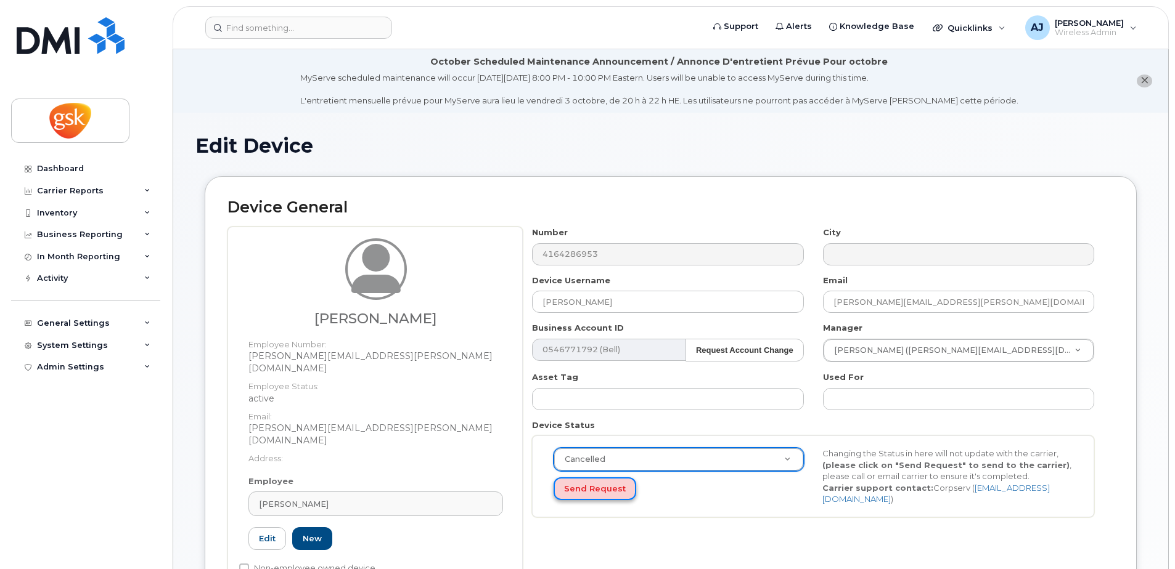
click at [601, 489] on button "Send Request" at bounding box center [594, 489] width 83 height 23
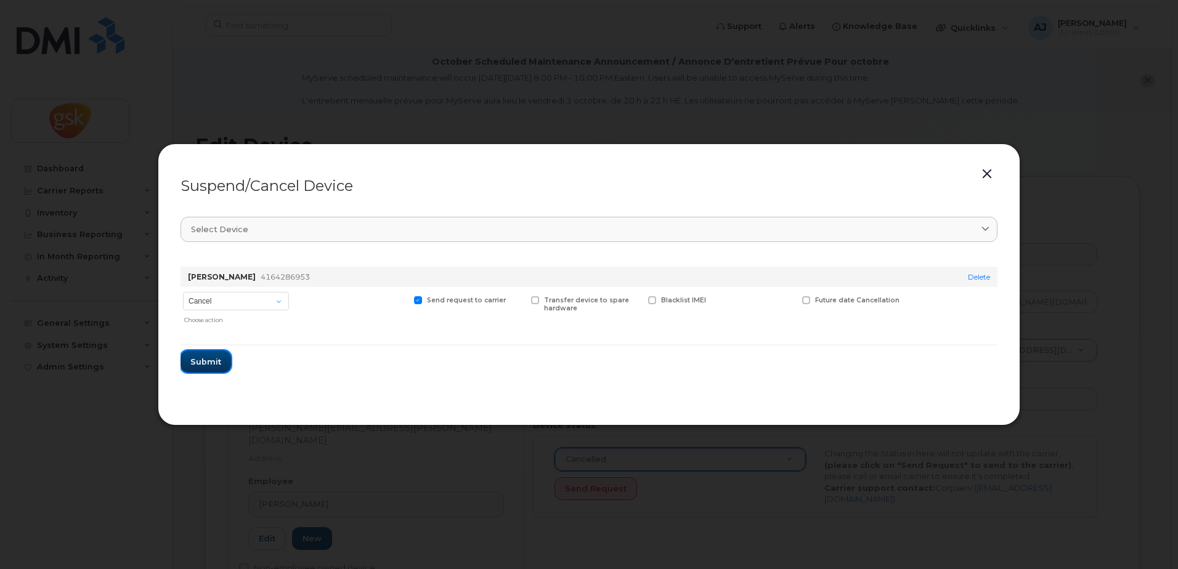
click at [206, 362] on span "Submit" at bounding box center [205, 362] width 31 height 12
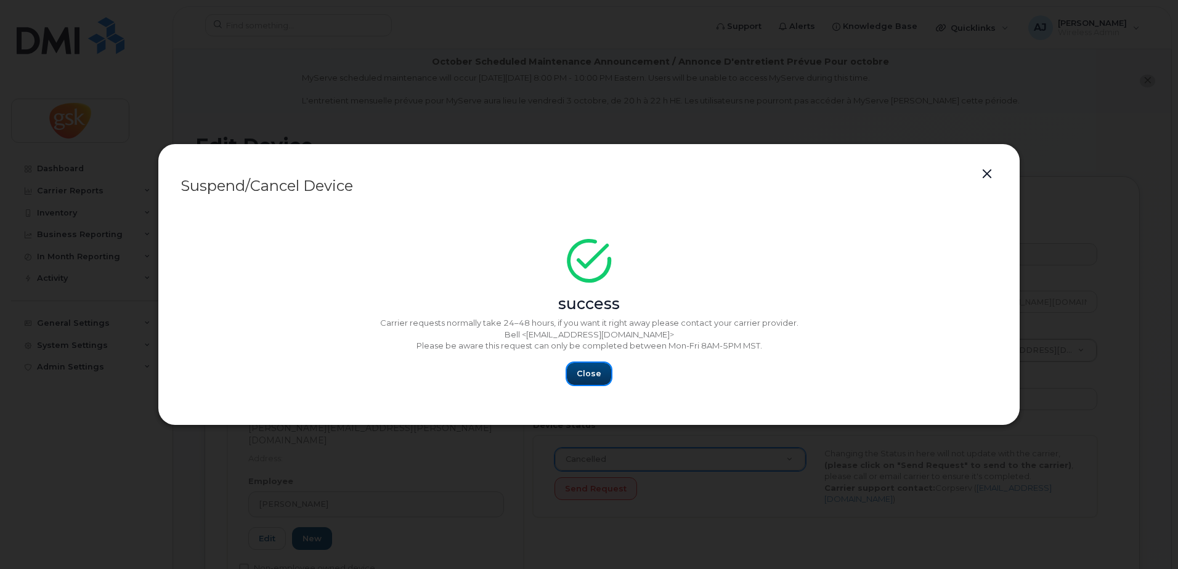
click at [598, 373] on span "Close" at bounding box center [589, 374] width 25 height 12
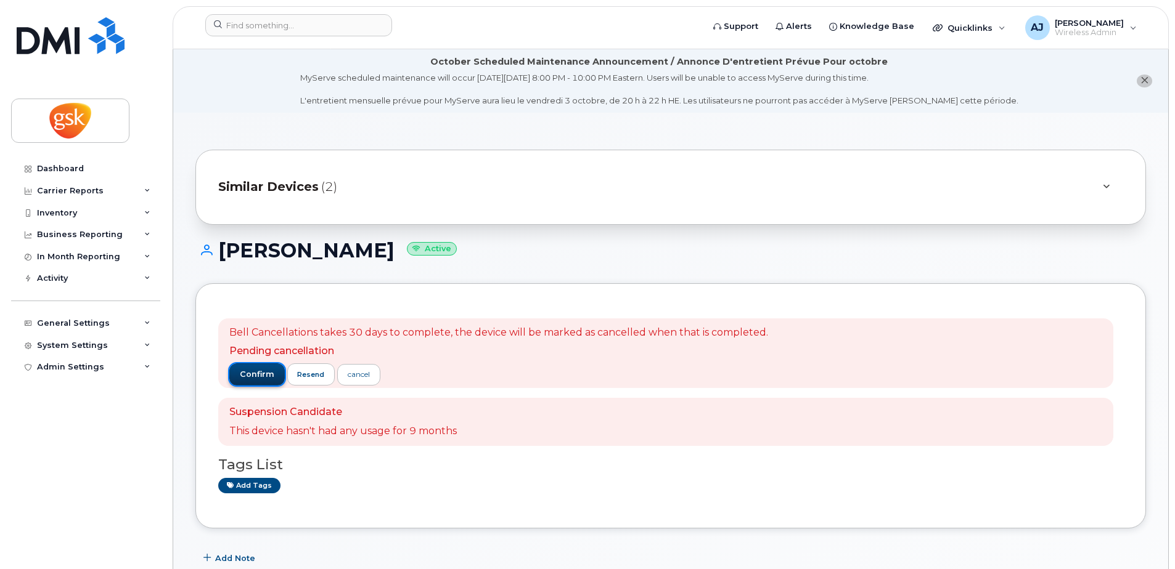
click at [251, 375] on span "confirm" at bounding box center [257, 374] width 35 height 11
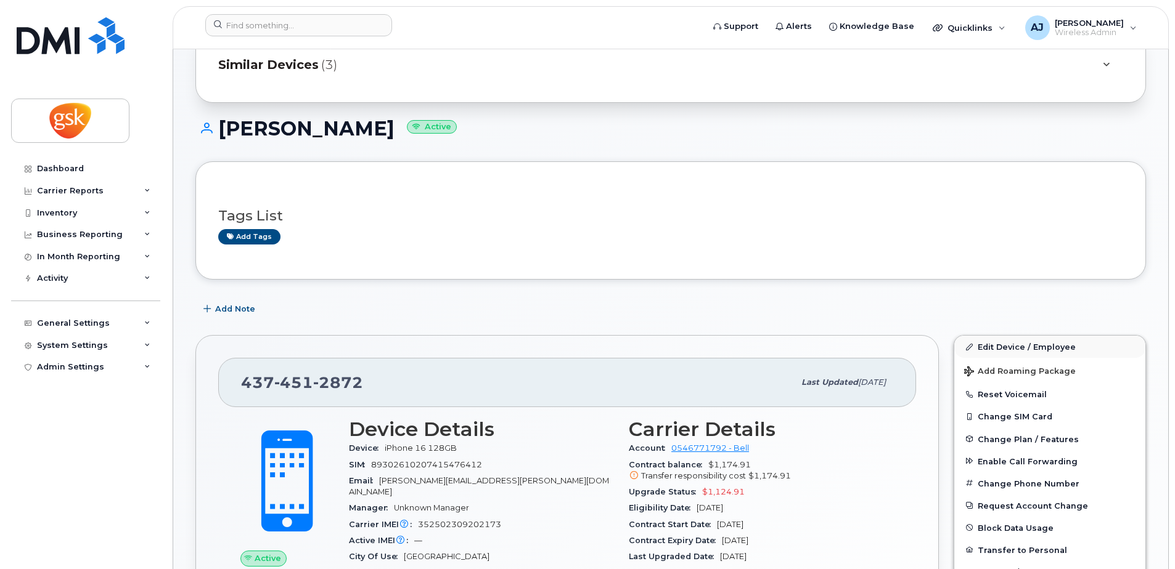
scroll to position [123, 0]
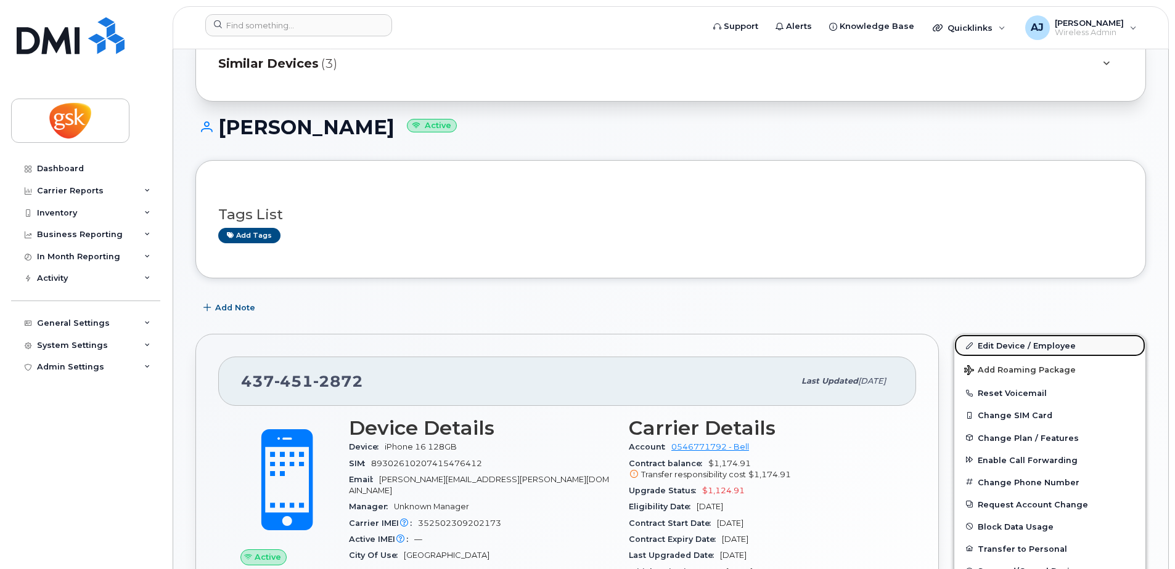
click at [1005, 343] on link "Edit Device / Employee" at bounding box center [1049, 346] width 191 height 22
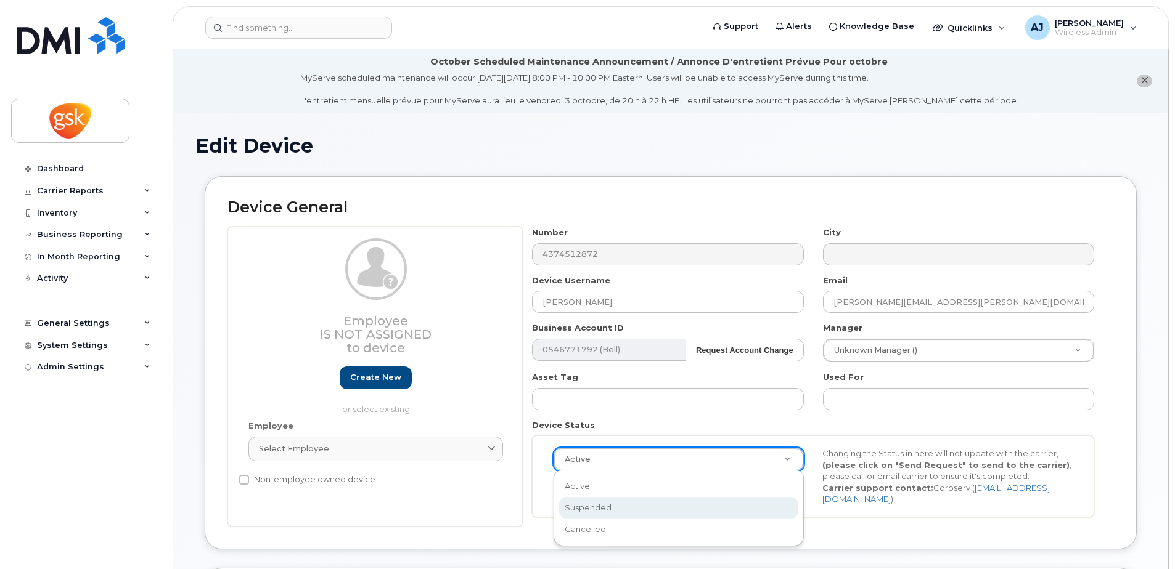
select select "suspended"
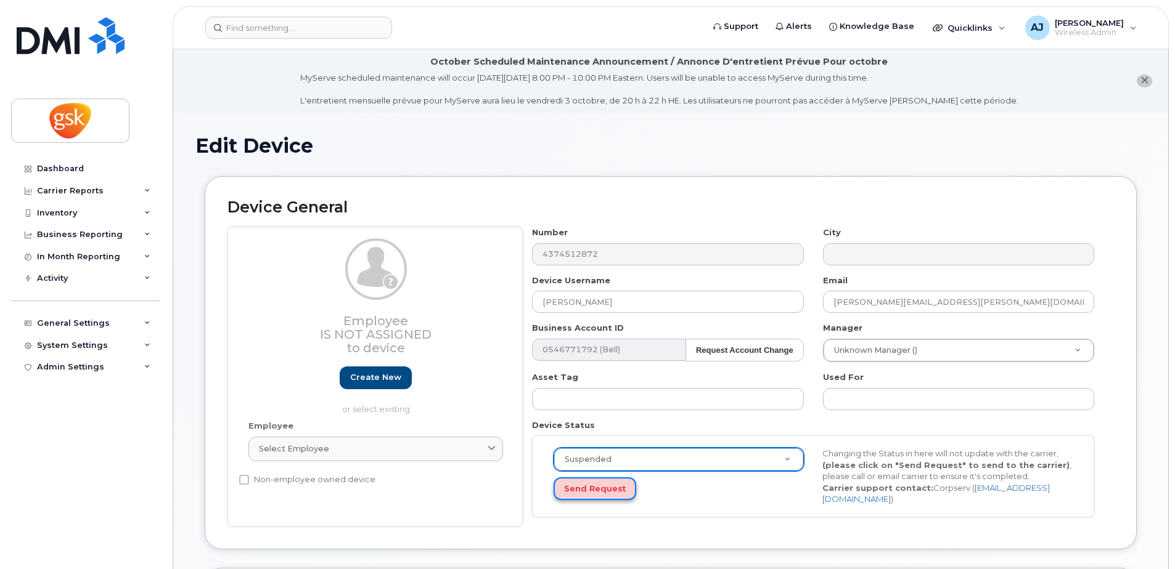
click at [593, 493] on button "Send Request" at bounding box center [594, 489] width 83 height 23
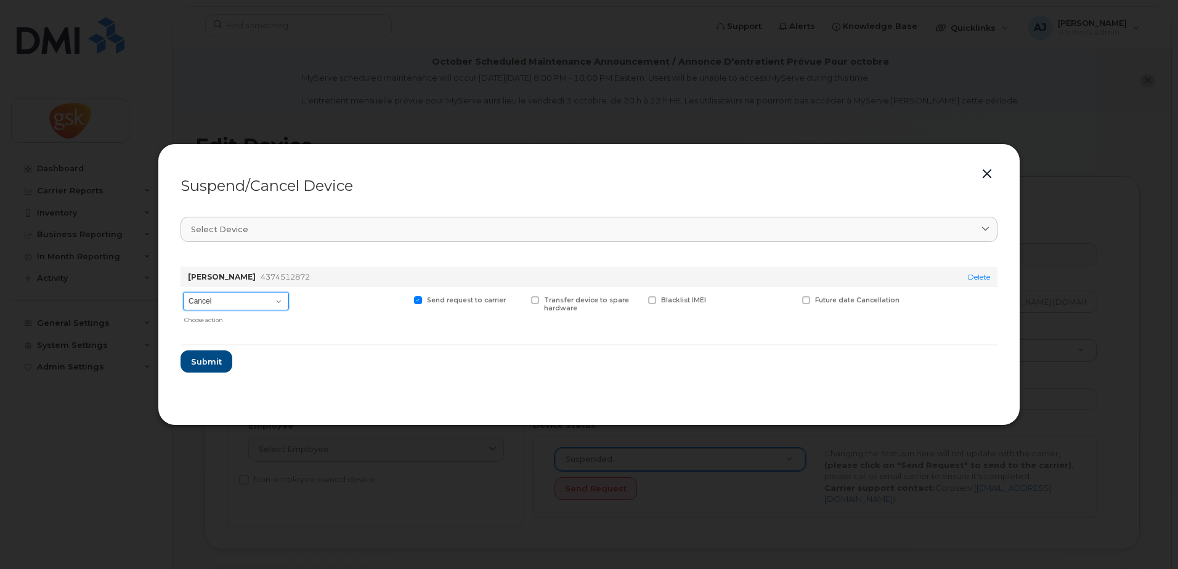
click at [267, 301] on select "Cancel Suspend - Extend Suspension Suspend - Reduced Rate Suspend - Full Rate S…" at bounding box center [236, 301] width 106 height 18
select select "[object Object]"
click at [183, 292] on select "Cancel Suspend - Extend Suspension Suspend - Reduced Rate Suspend - Full Rate S…" at bounding box center [236, 301] width 106 height 18
click at [200, 362] on span "Submit" at bounding box center [205, 362] width 31 height 12
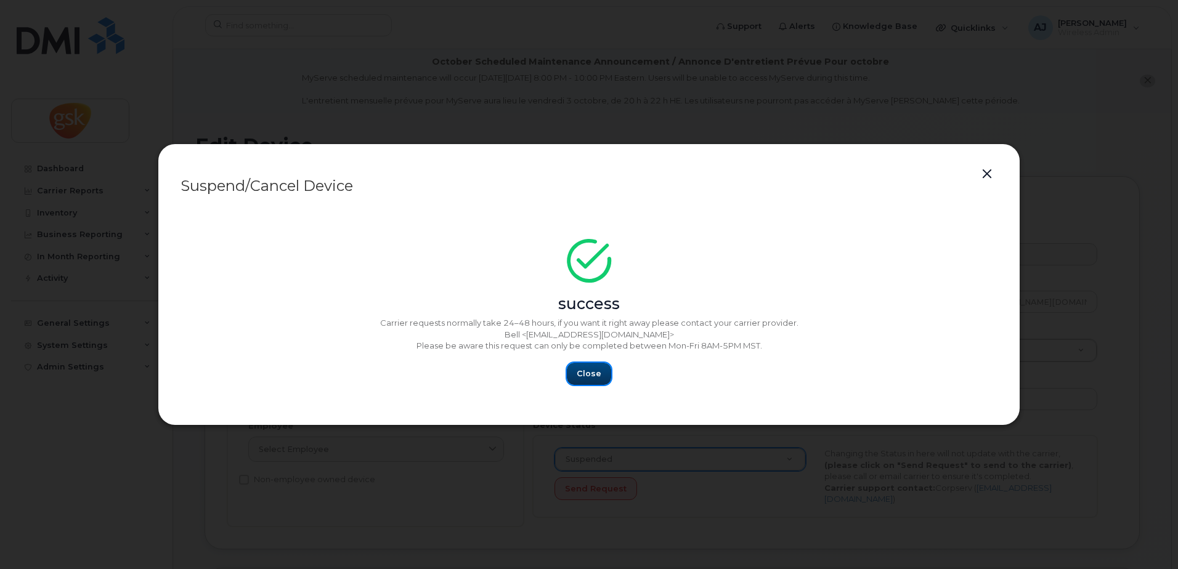
click at [585, 372] on span "Close" at bounding box center [589, 374] width 25 height 12
